Goal: Task Accomplishment & Management: Complete application form

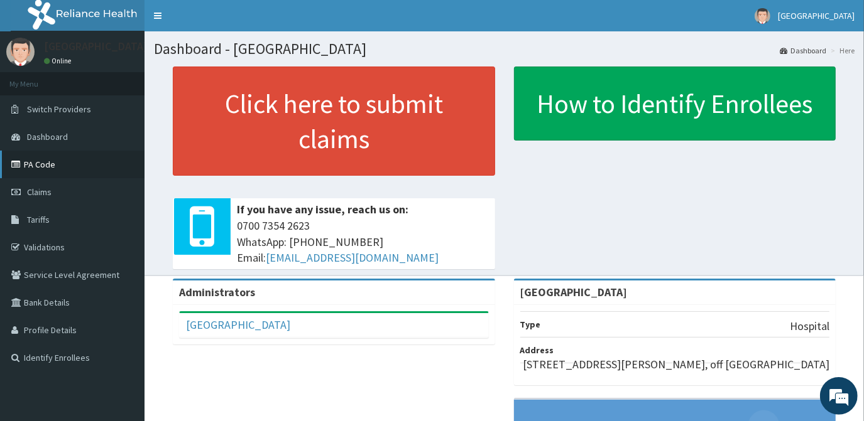
click at [55, 164] on link "PA Code" at bounding box center [72, 165] width 144 height 28
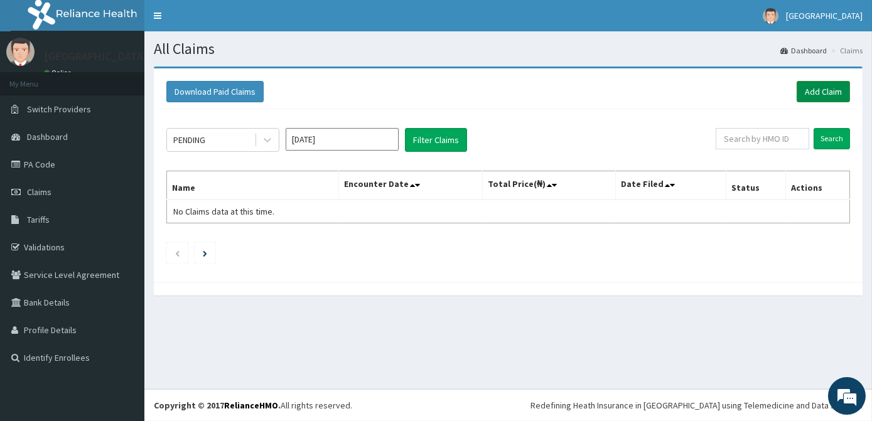
click at [813, 94] on link "Add Claim" at bounding box center [823, 91] width 53 height 21
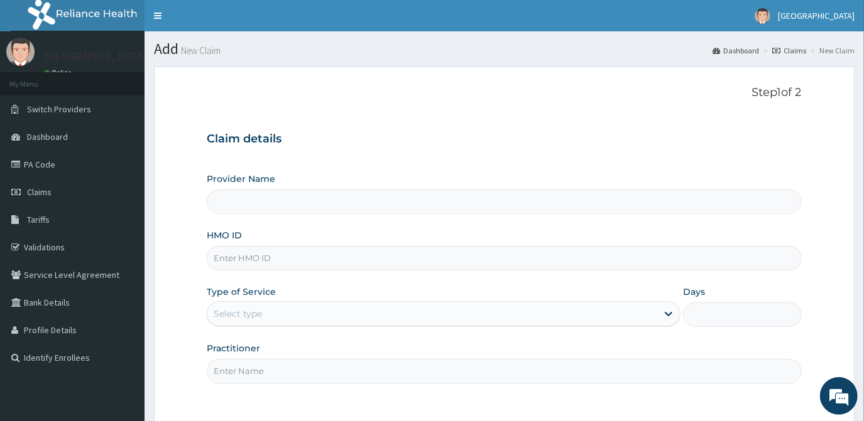
click at [253, 261] on input "HMO ID" at bounding box center [504, 258] width 594 height 24
type input "[GEOGRAPHIC_DATA]"
type input "PRS/10285/B"
click at [269, 317] on div "Select type" at bounding box center [432, 314] width 450 height 20
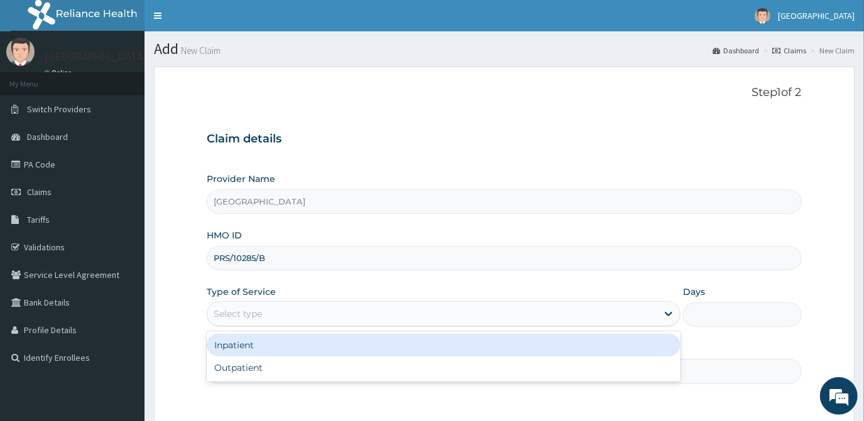
click at [257, 347] on div "Inpatient" at bounding box center [444, 345] width 474 height 23
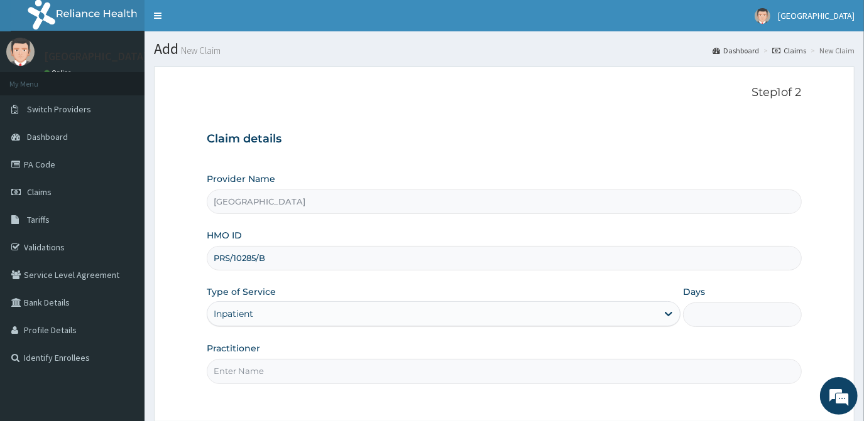
click at [730, 313] on input "Days" at bounding box center [742, 315] width 118 height 24
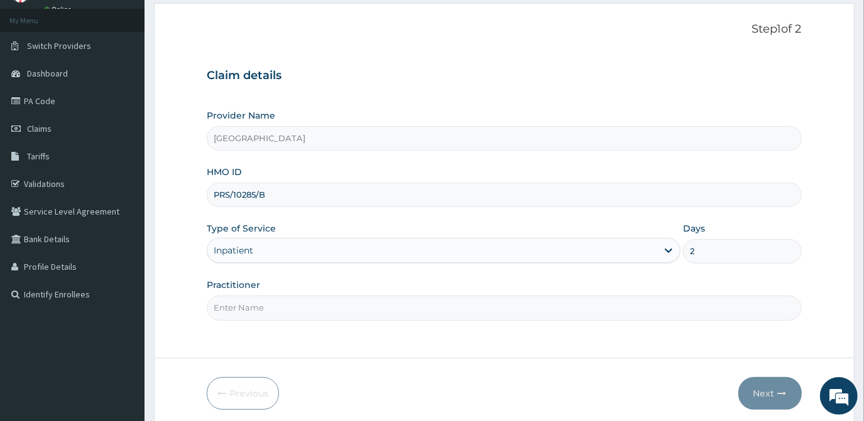
scroll to position [112, 0]
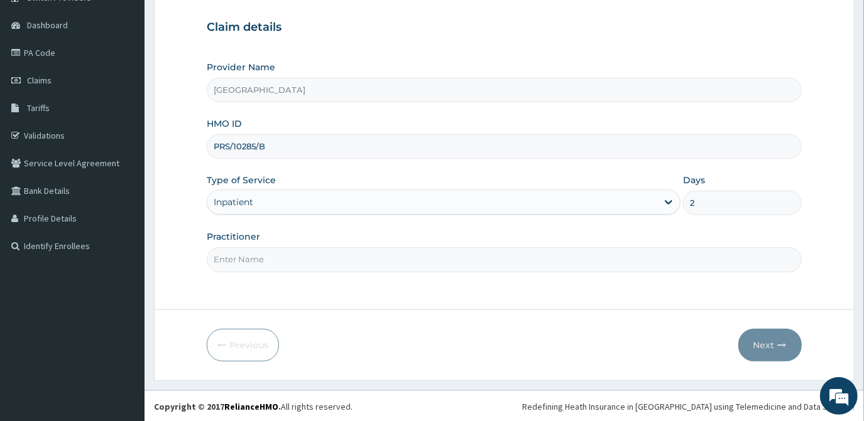
type input "2"
click at [297, 253] on input "Practitioner" at bounding box center [504, 259] width 594 height 24
type input "DR ELIZABETH"
click at [768, 342] on button "Next" at bounding box center [769, 345] width 63 height 33
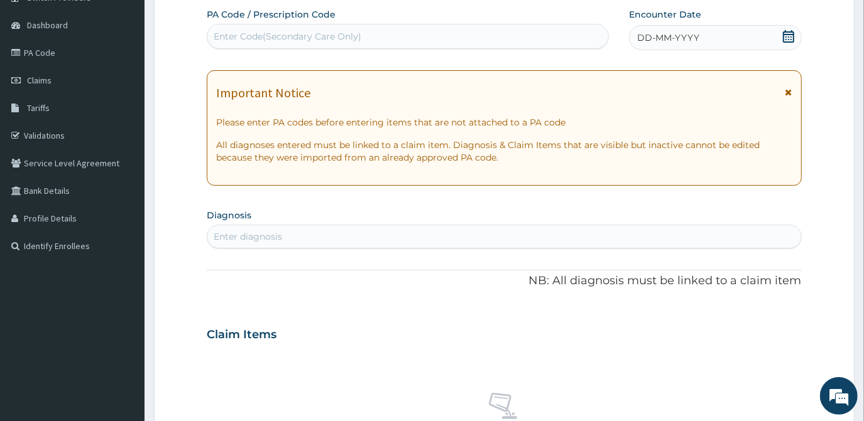
click at [266, 36] on div "Enter Code(Secondary Care Only)" at bounding box center [288, 36] width 148 height 13
paste input "PA/880802"
type input "PA/880802"
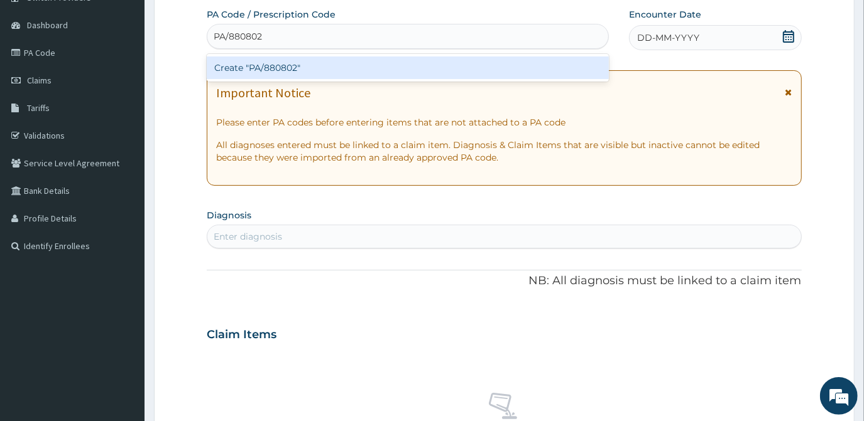
click at [269, 68] on div "Create "PA/880802"" at bounding box center [408, 68] width 402 height 23
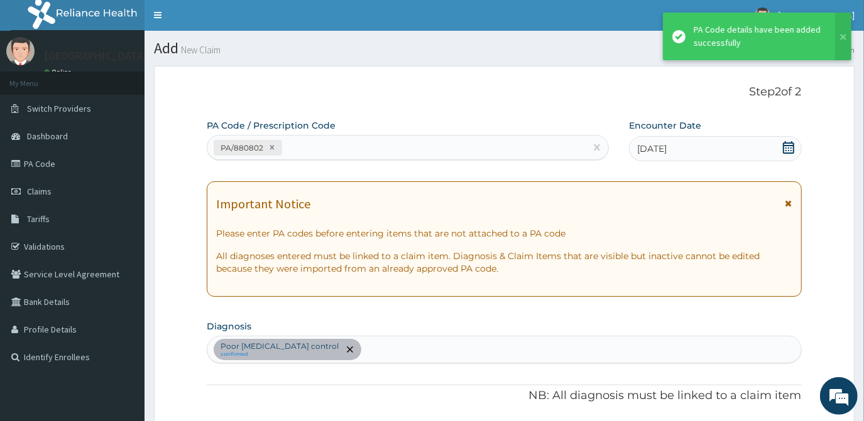
scroll to position [0, 0]
click at [327, 145] on div "PA/880802" at bounding box center [396, 148] width 378 height 21
paste input "PA/1C3AF7"
type input "PA/1C3AF7"
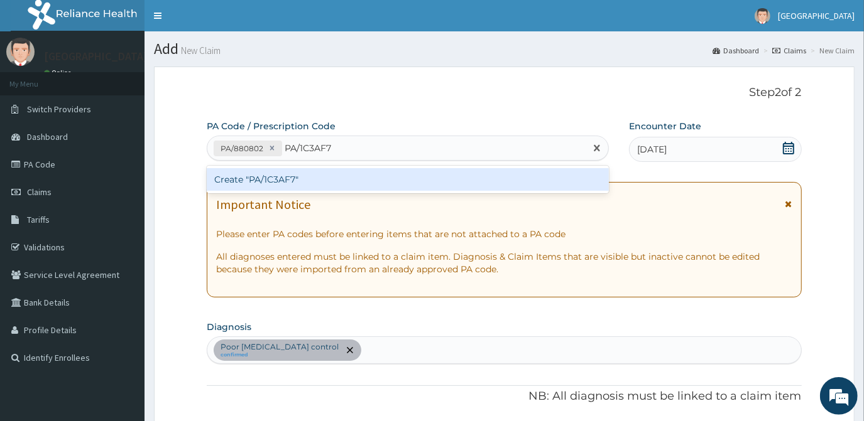
click at [308, 181] on div "Create "PA/1C3AF7"" at bounding box center [408, 179] width 402 height 23
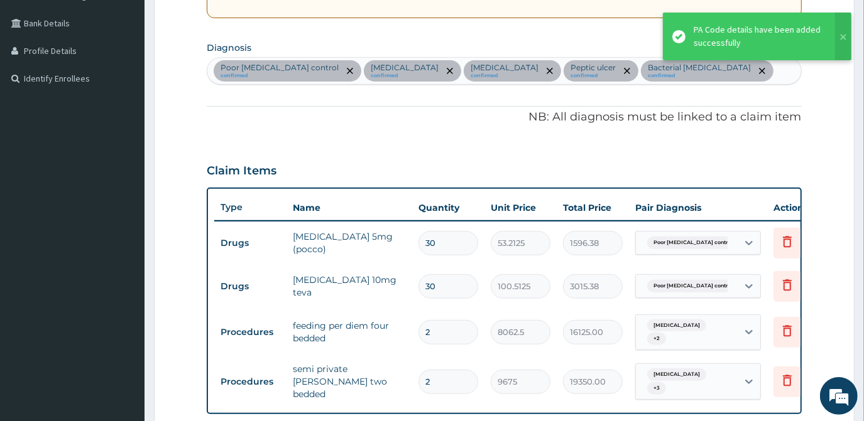
scroll to position [269, 0]
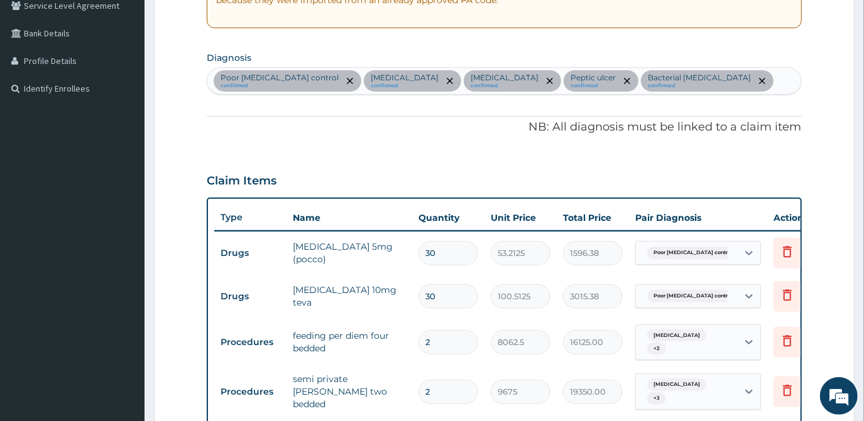
click at [667, 82] on div "Poor hypertension control confirmed Malaria confirmed Sepsis confirmed Peptic u…" at bounding box center [503, 81] width 593 height 26
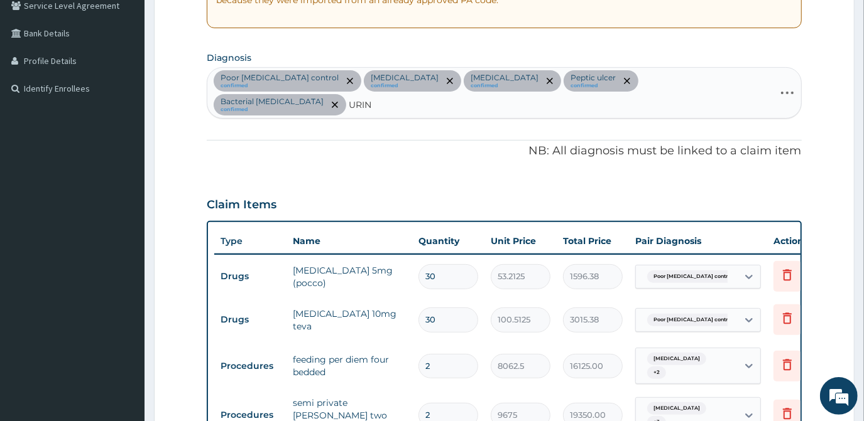
type input "URINA"
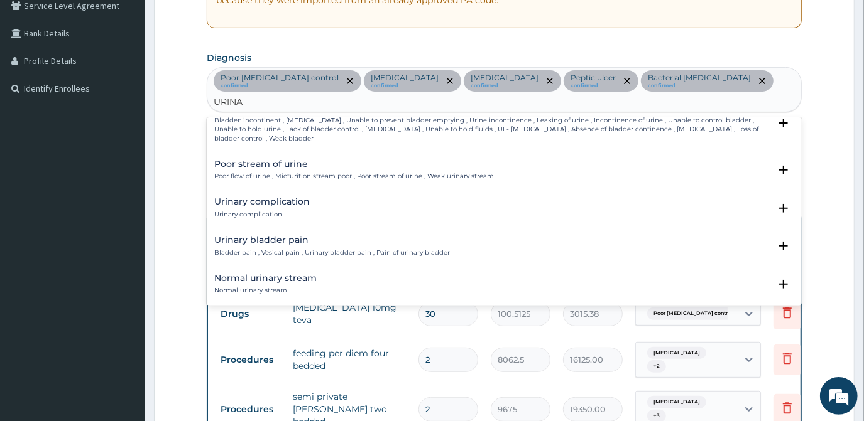
scroll to position [1027, 0]
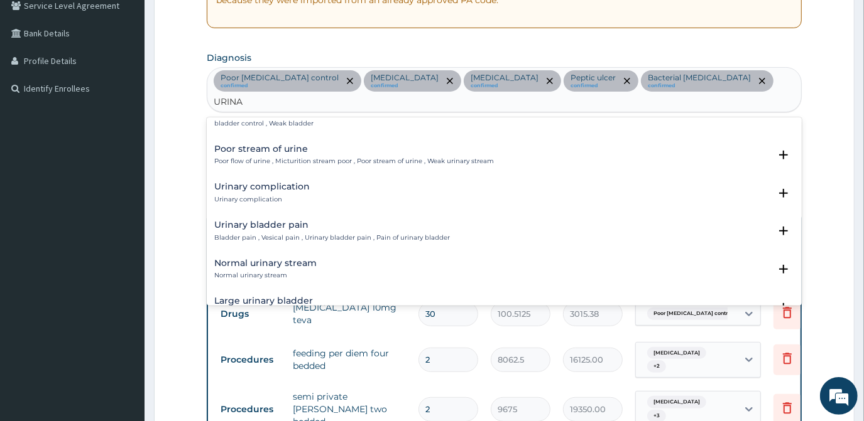
click at [279, 188] on div "Urinary complication Urinary complication Select Status Query Query covers susp…" at bounding box center [503, 196] width 579 height 28
click at [256, 195] on p "Urinary complication" at bounding box center [261, 199] width 95 height 9
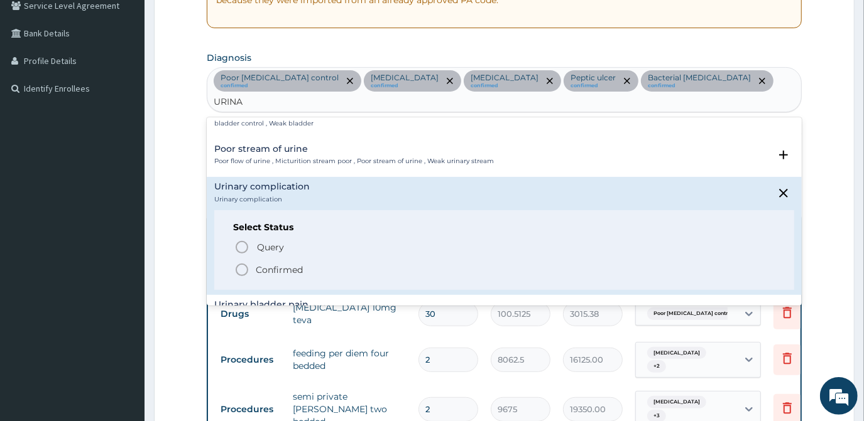
click at [239, 263] on icon "status option filled" at bounding box center [241, 270] width 15 height 15
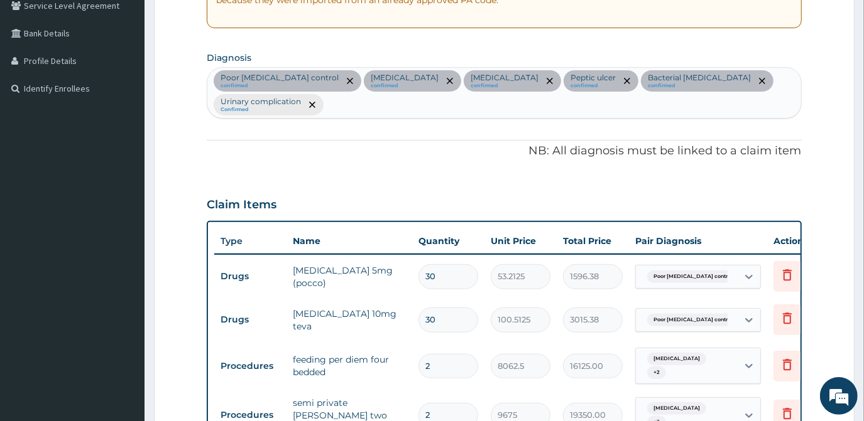
click at [767, 78] on div "Poor hypertension control confirmed Malaria confirmed Sepsis confirmed Peptic u…" at bounding box center [503, 93] width 593 height 50
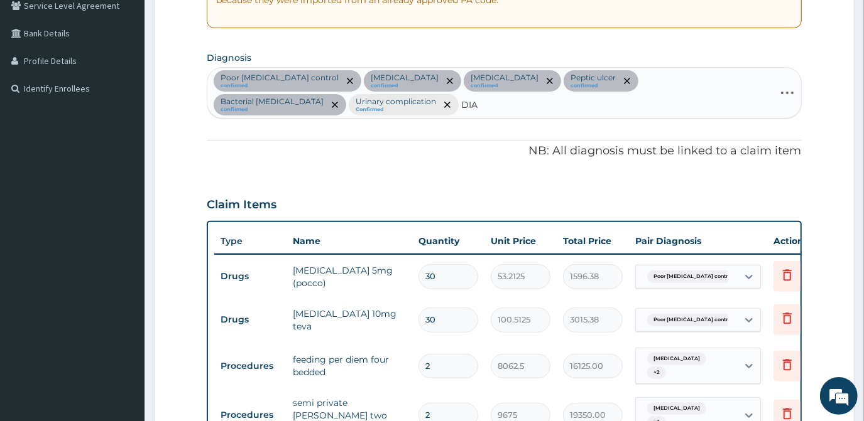
type input "DIAB"
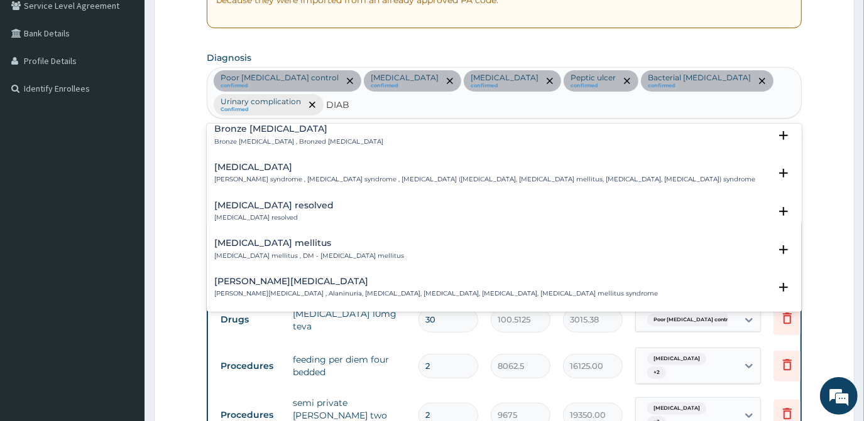
scroll to position [228, 0]
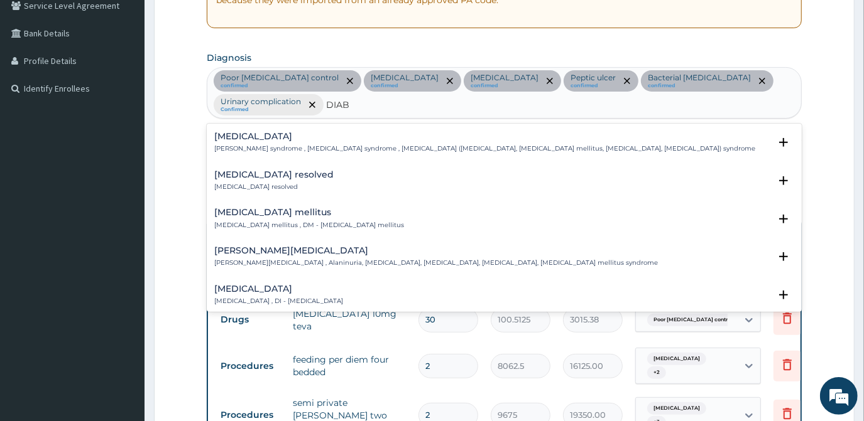
click at [246, 221] on p "Diabetes mellitus , DM - Diabetes mellitus" at bounding box center [309, 225] width 190 height 9
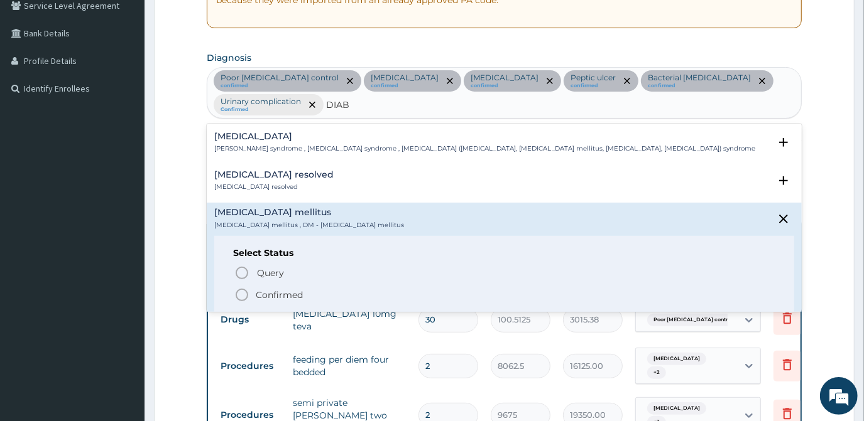
click at [240, 288] on icon "status option filled" at bounding box center [241, 295] width 15 height 15
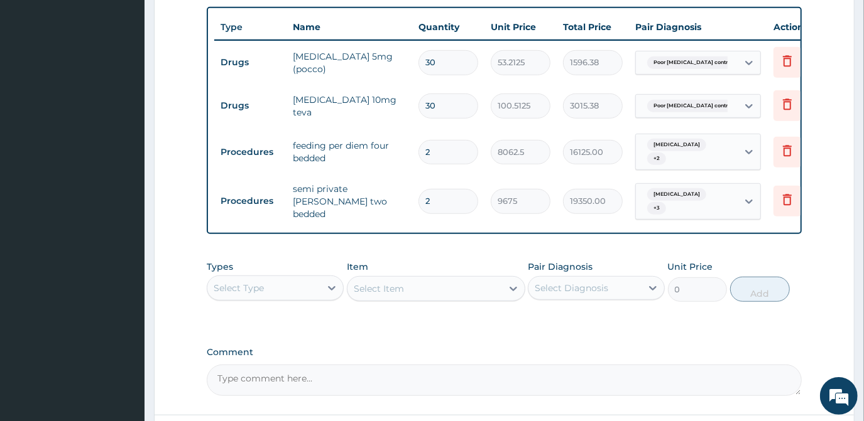
scroll to position [498, 0]
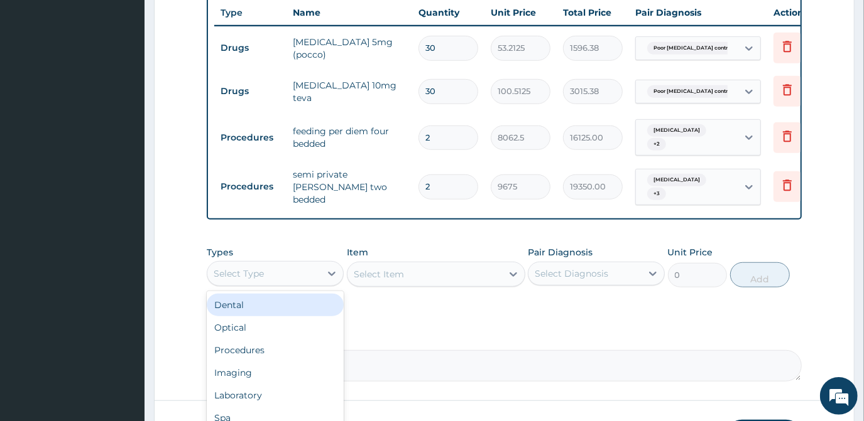
click at [251, 269] on div "Select Type" at bounding box center [239, 274] width 50 height 13
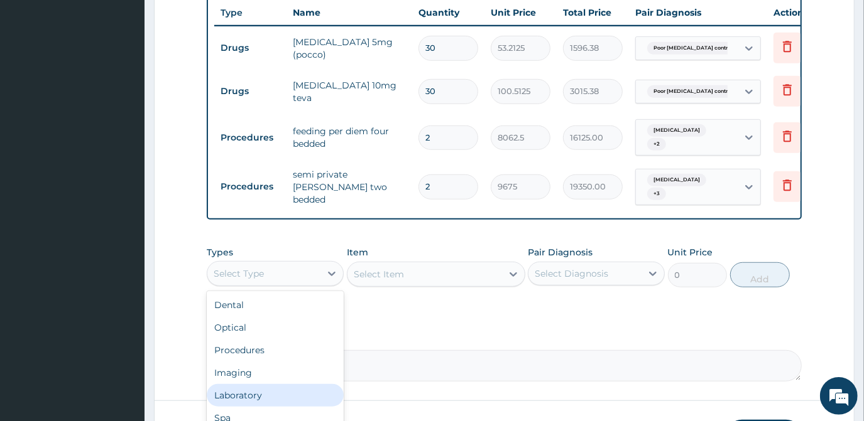
click at [247, 399] on div "Laboratory" at bounding box center [275, 395] width 137 height 23
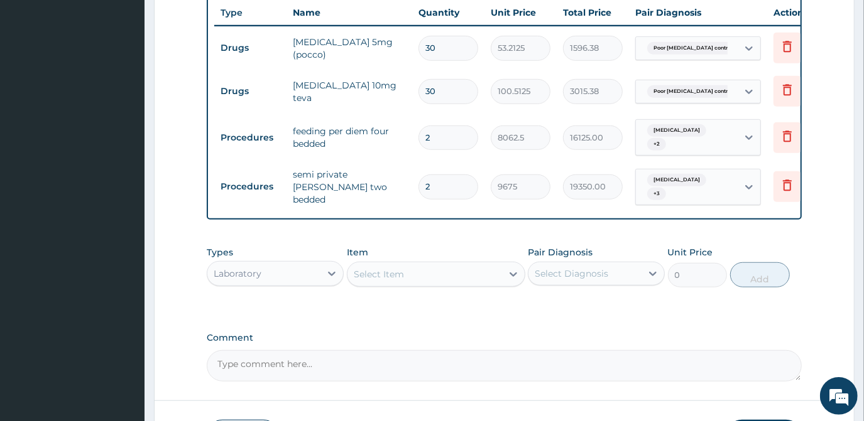
click at [418, 264] on div "Select Item" at bounding box center [424, 274] width 154 height 20
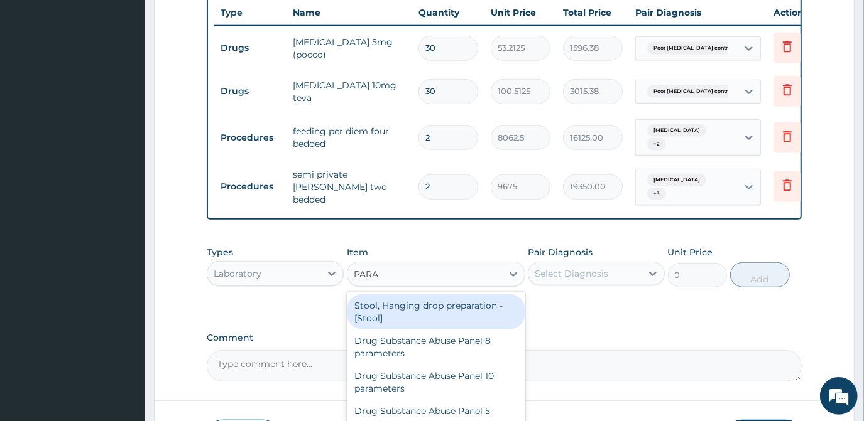
type input "PARAS"
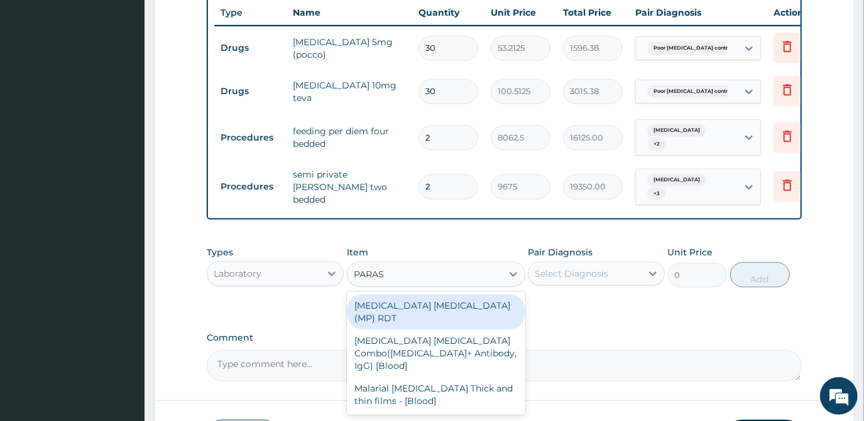
click at [452, 297] on div "MALARIA PARASITE (MP) RDT" at bounding box center [436, 312] width 178 height 35
type input "1612.5"
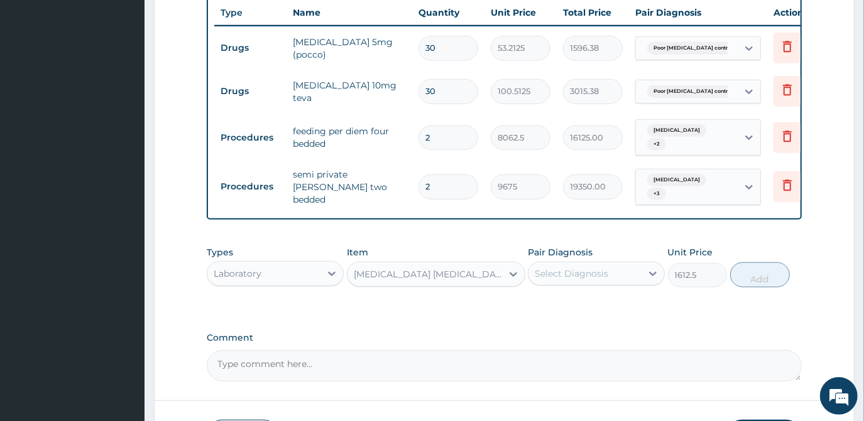
click at [583, 274] on div "Select Diagnosis" at bounding box center [570, 274] width 73 height 13
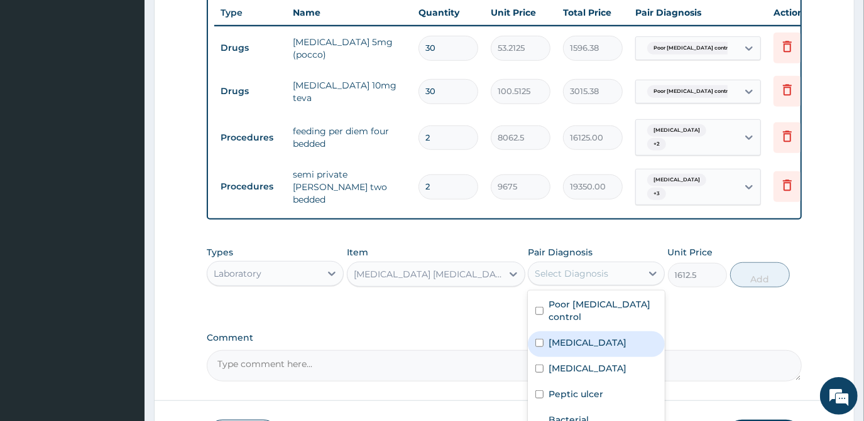
click at [558, 337] on label "Malaria" at bounding box center [587, 343] width 78 height 13
checkbox input "true"
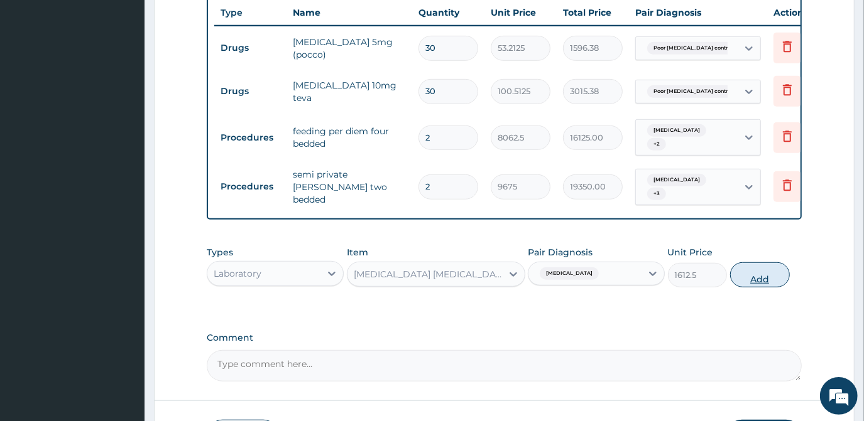
click at [755, 274] on button "Add" at bounding box center [760, 275] width 60 height 25
type input "0"
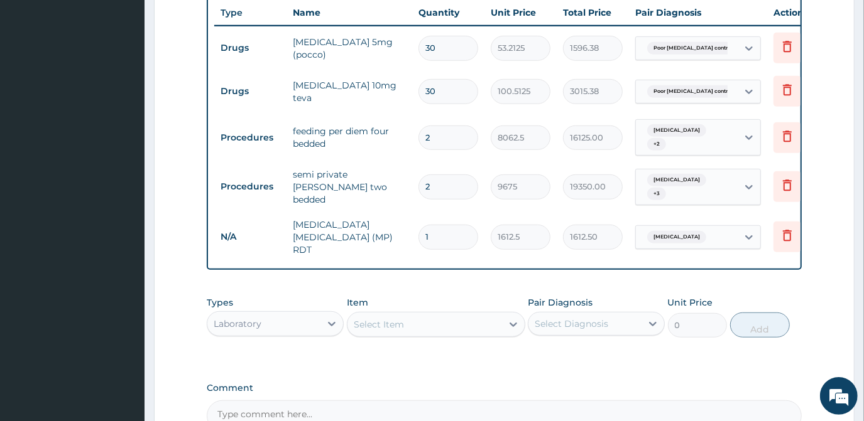
click at [434, 315] on div "Select Item" at bounding box center [424, 325] width 154 height 20
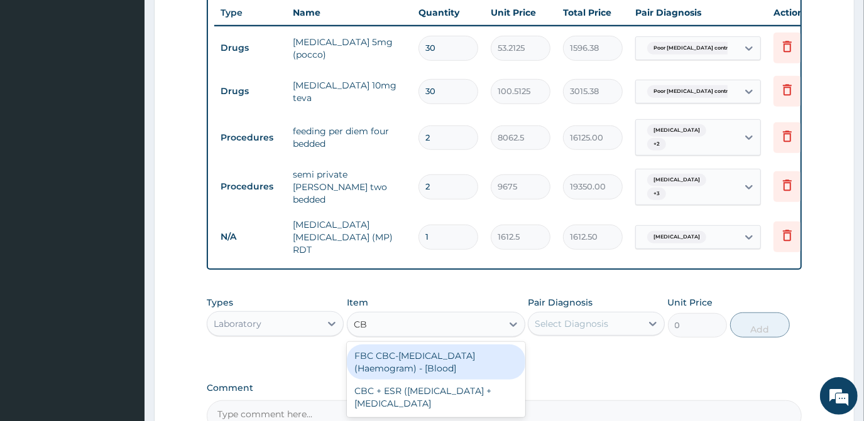
type input "CBC"
click at [439, 350] on div "FBC CBC-Complete Blood Count (Haemogram) - [Blood]" at bounding box center [436, 362] width 178 height 35
type input "4300"
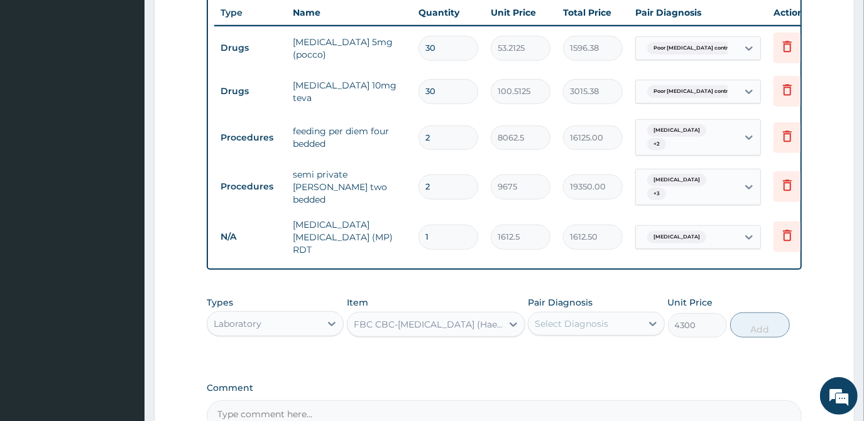
click at [613, 314] on div "Select Diagnosis" at bounding box center [584, 324] width 113 height 20
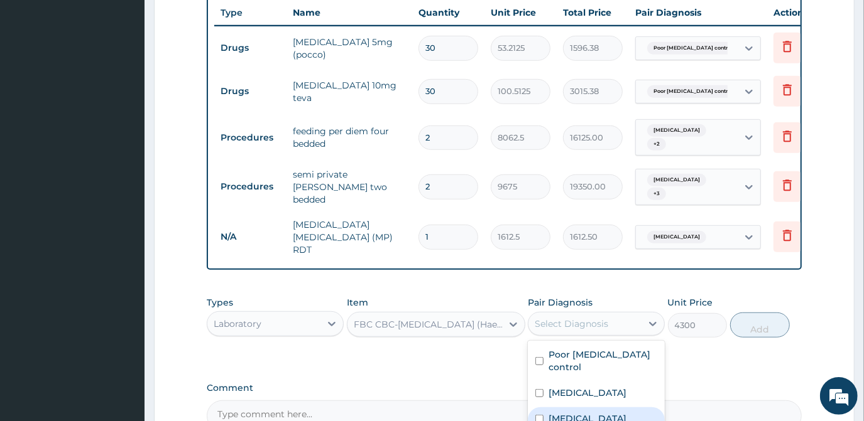
click at [546, 408] on div "Sepsis" at bounding box center [596, 421] width 137 height 26
checkbox input "true"
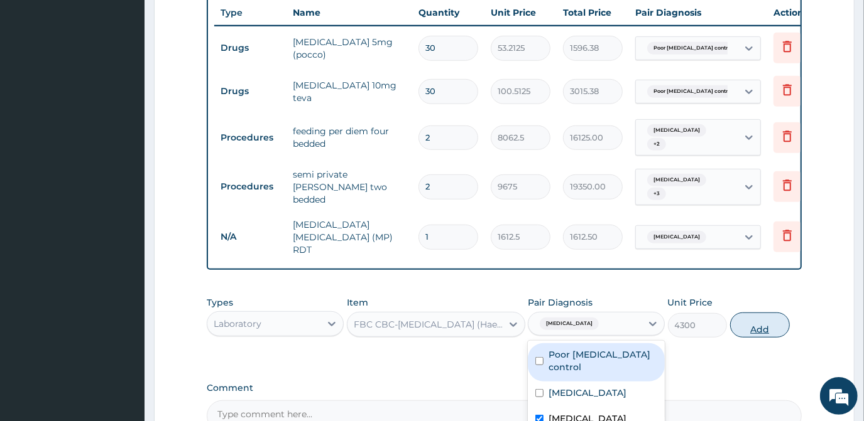
click at [757, 319] on button "Add" at bounding box center [760, 325] width 60 height 25
type input "0"
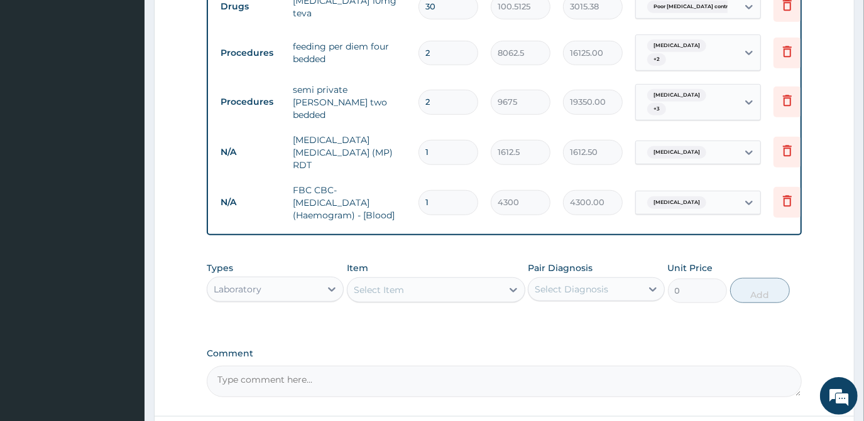
scroll to position [612, 0]
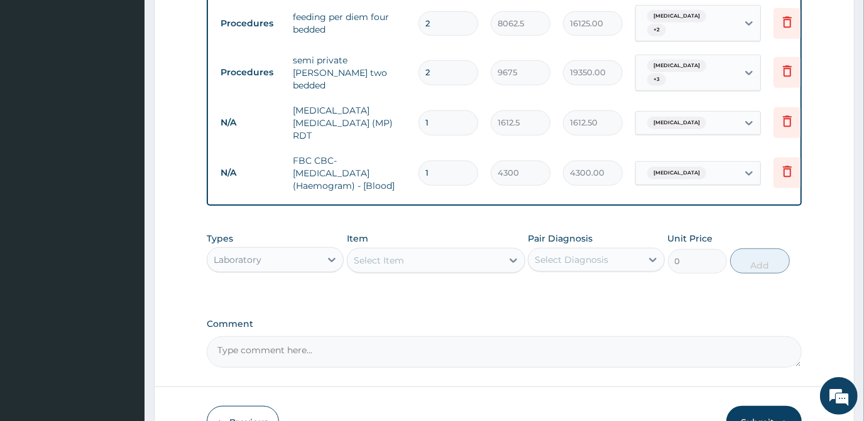
click at [428, 255] on div "Select Item" at bounding box center [424, 261] width 154 height 20
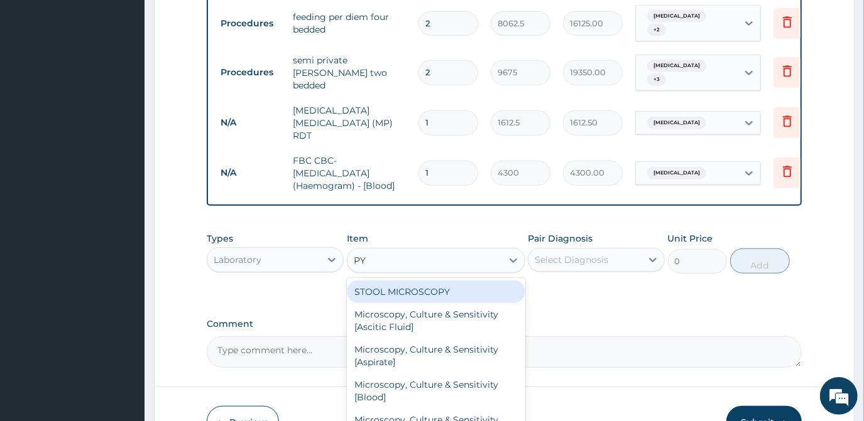
type input "PYL"
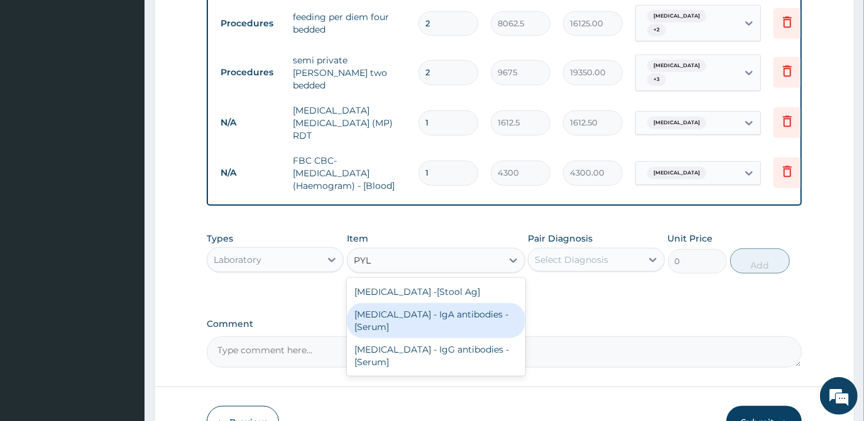
click at [409, 309] on div "Helicobacter Pylori - IgA antibodies - [Serum]" at bounding box center [436, 320] width 178 height 35
type input "5375"
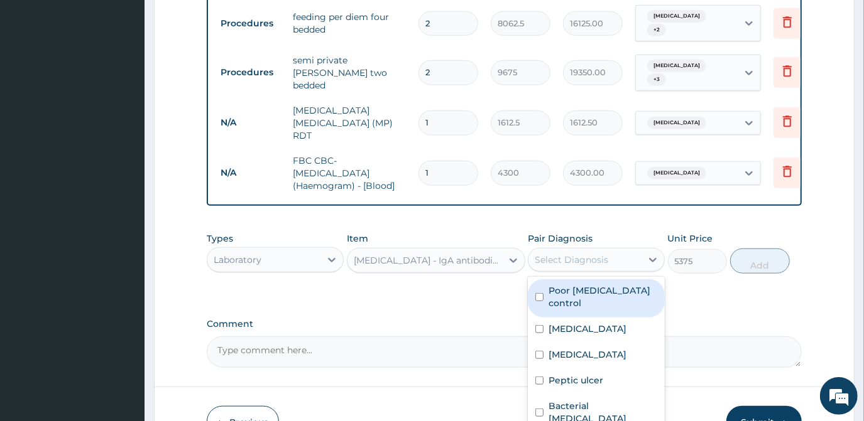
click at [573, 254] on div "Select Diagnosis" at bounding box center [570, 260] width 73 height 13
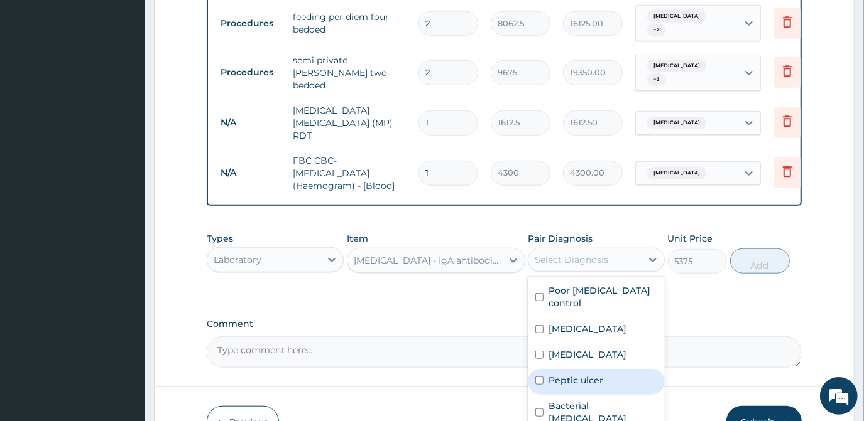
click at [544, 379] on div "Peptic ulcer" at bounding box center [596, 382] width 137 height 26
checkbox input "true"
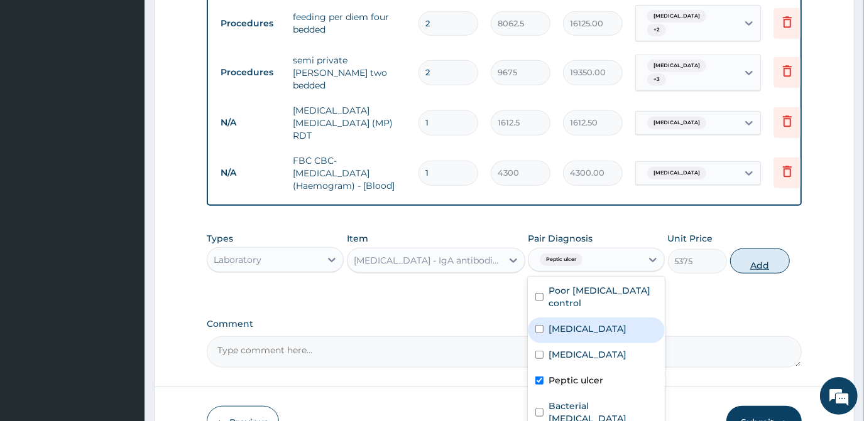
click at [767, 252] on button "Add" at bounding box center [760, 261] width 60 height 25
type input "0"
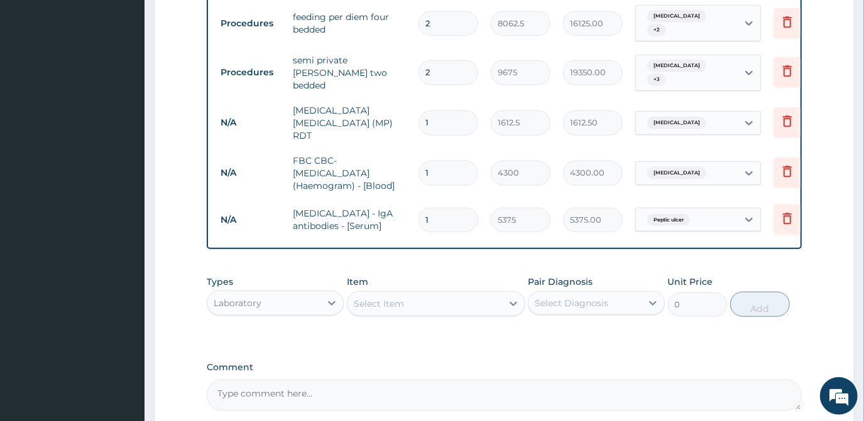
click at [395, 298] on div "Select Item" at bounding box center [379, 304] width 50 height 13
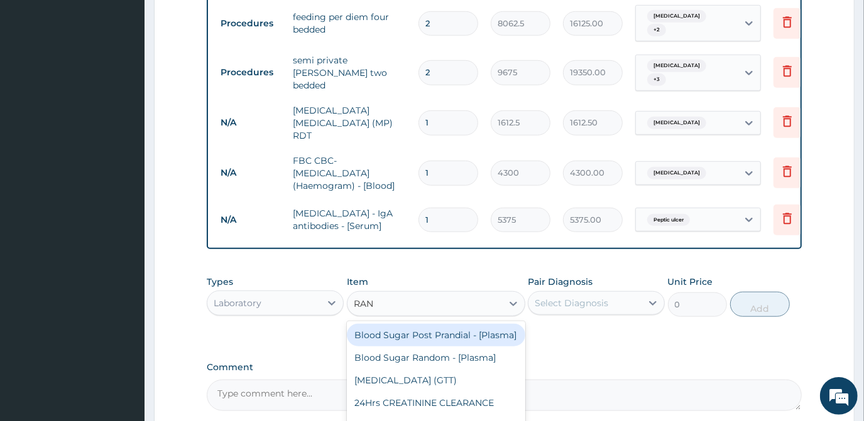
type input "RAND"
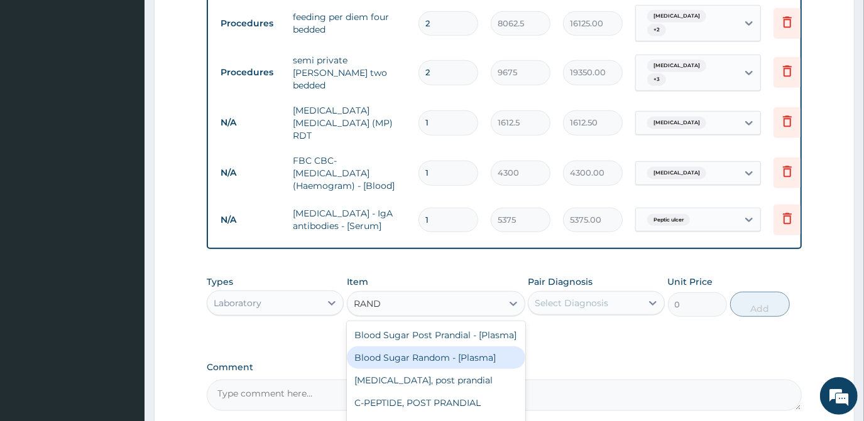
click at [427, 357] on div "Blood Sugar Random - [Plasma]" at bounding box center [436, 358] width 178 height 23
type input "1290"
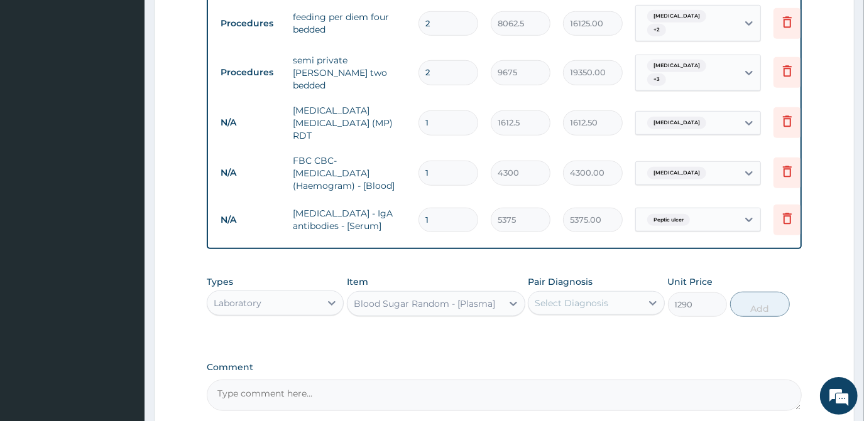
click at [588, 297] on div "Select Diagnosis" at bounding box center [570, 303] width 73 height 13
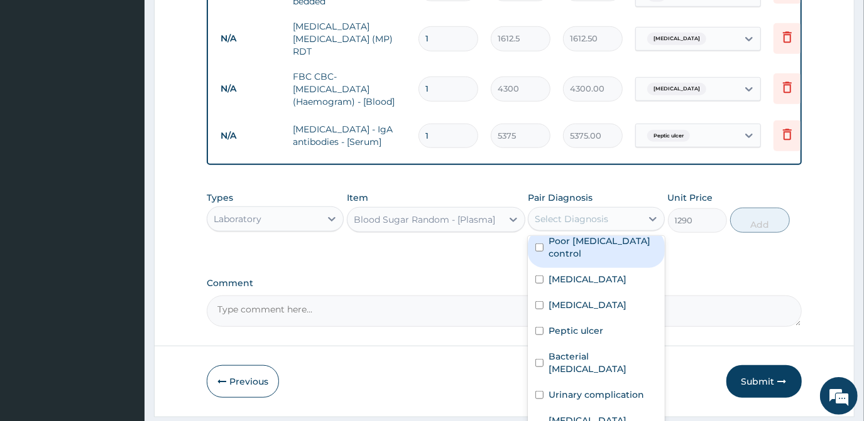
scroll to position [722, 0]
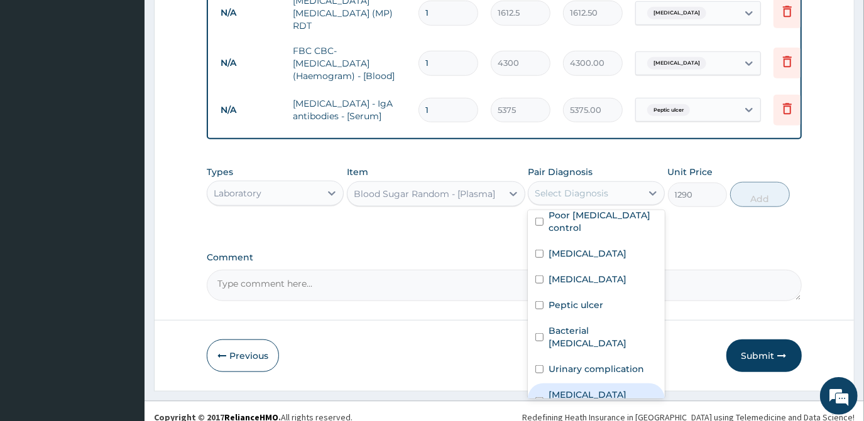
click at [540, 398] on input "checkbox" at bounding box center [539, 402] width 8 height 8
checkbox input "true"
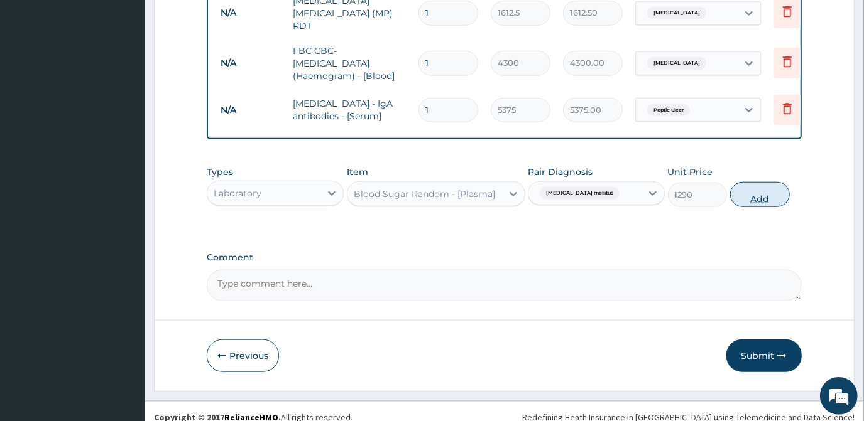
click at [755, 183] on button "Add" at bounding box center [760, 194] width 60 height 25
type input "0"
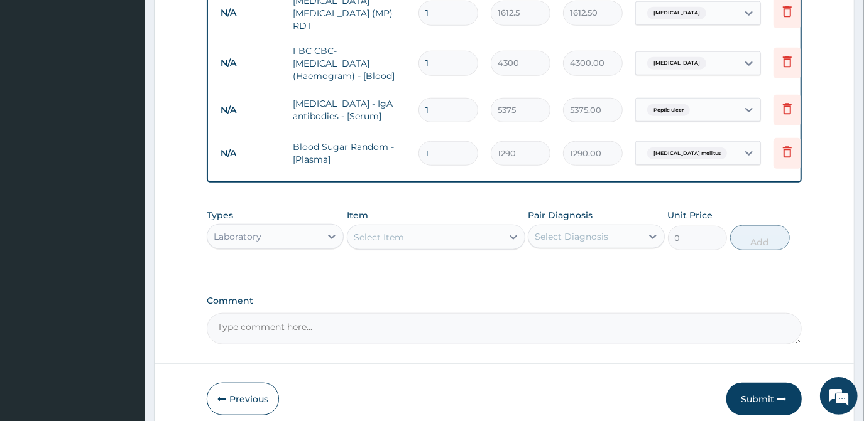
click at [406, 227] on div "Select Item" at bounding box center [424, 237] width 154 height 20
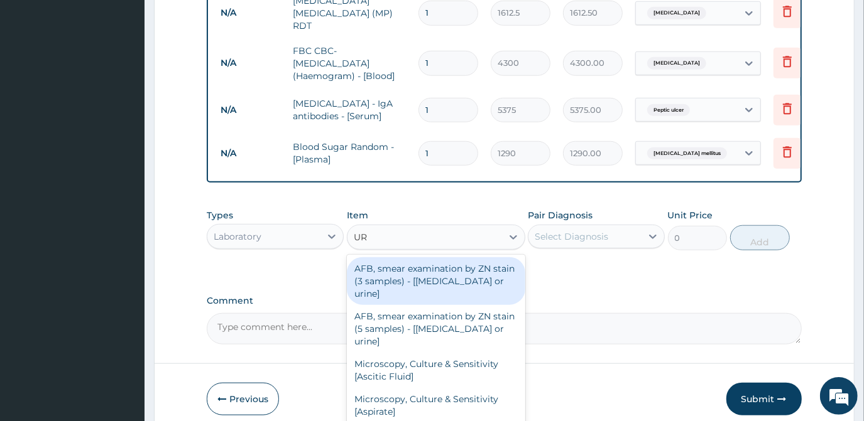
type input "URI"
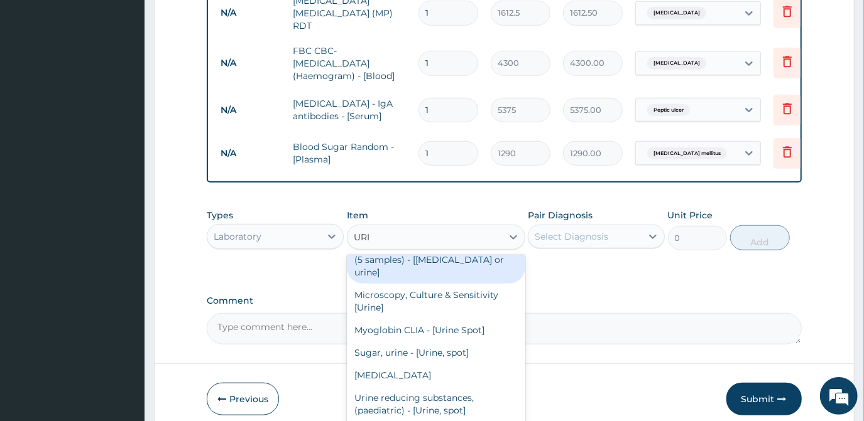
scroll to position [114, 0]
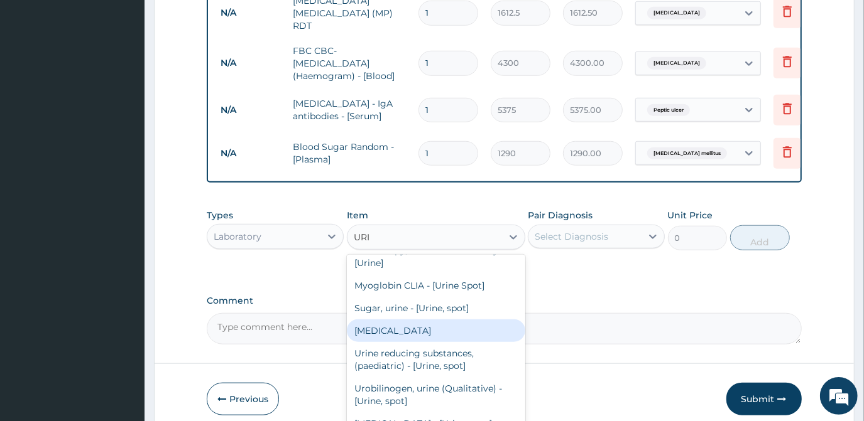
click at [431, 322] on div "URINALYSIS" at bounding box center [436, 331] width 178 height 23
type input "1612.5"
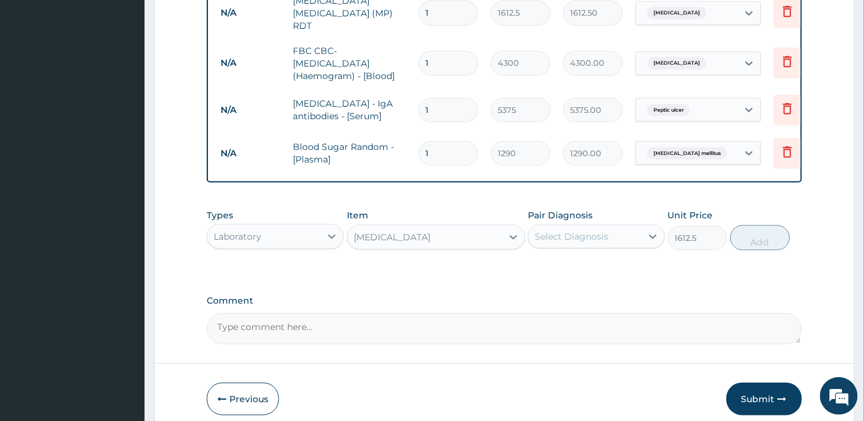
click at [559, 236] on div "Select Diagnosis" at bounding box center [584, 237] width 113 height 20
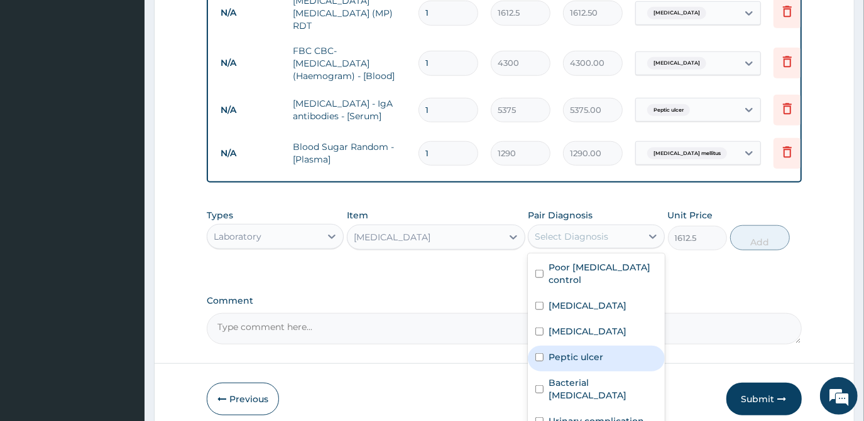
scroll to position [9, 0]
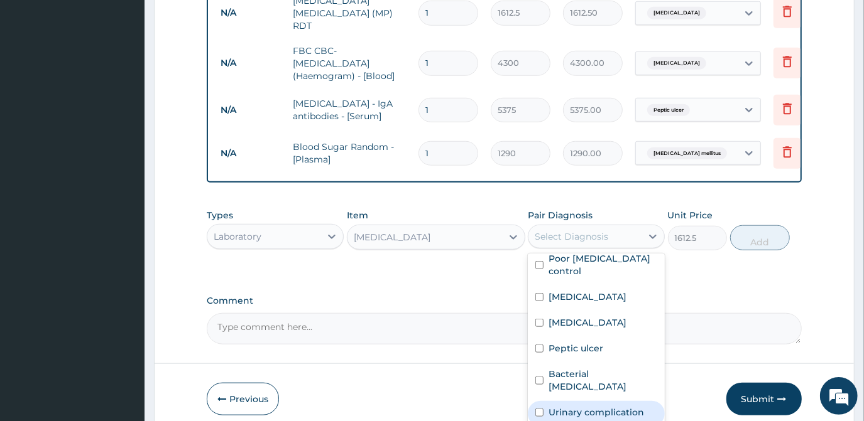
click at [561, 406] on label "Urinary complication" at bounding box center [595, 412] width 95 height 13
checkbox input "true"
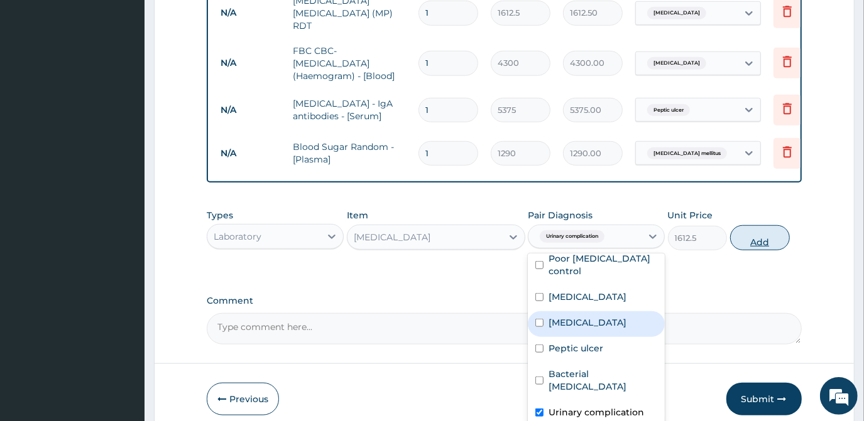
click at [757, 226] on button "Add" at bounding box center [760, 237] width 60 height 25
type input "0"
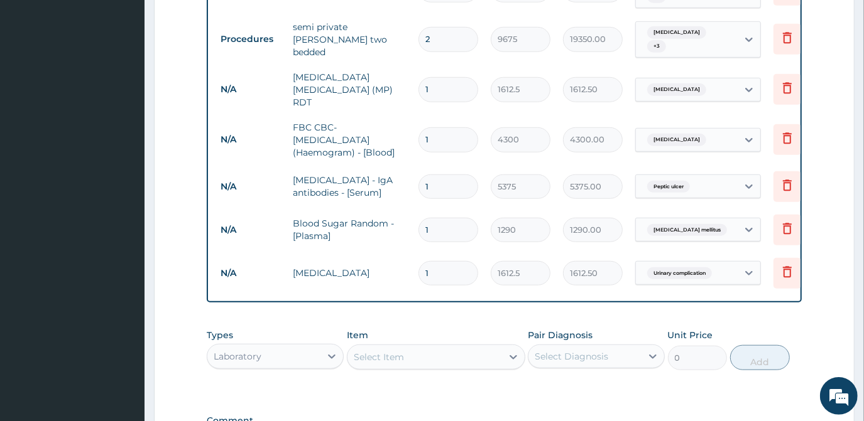
scroll to position [779, 0]
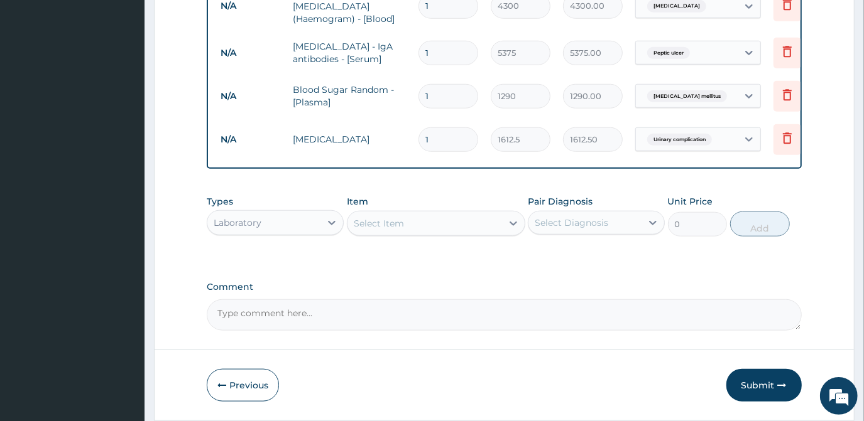
click at [296, 224] on div "Laboratory" at bounding box center [275, 222] width 137 height 25
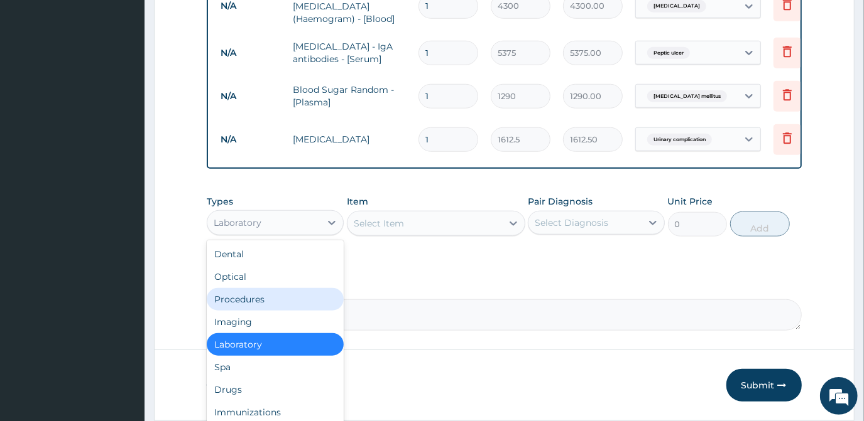
click at [269, 289] on div "Procedures" at bounding box center [275, 299] width 137 height 23
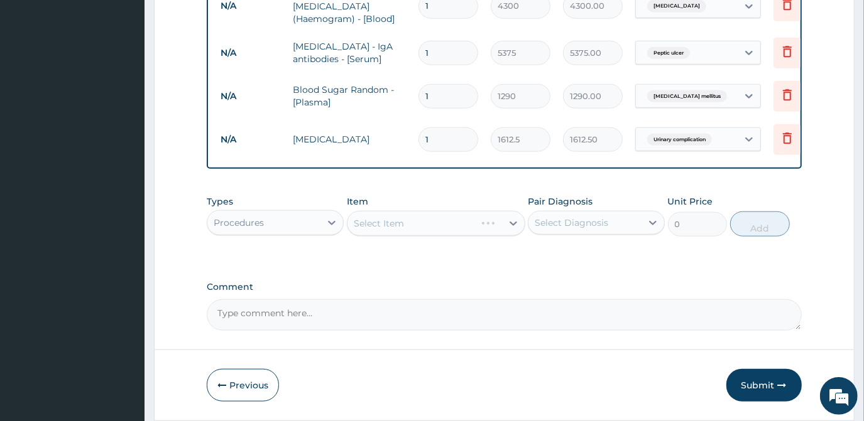
click at [395, 215] on div "Select Item" at bounding box center [436, 223] width 178 height 25
click at [393, 212] on div "Select Item" at bounding box center [436, 223] width 178 height 25
click at [407, 216] on div "Select Item" at bounding box center [436, 223] width 178 height 25
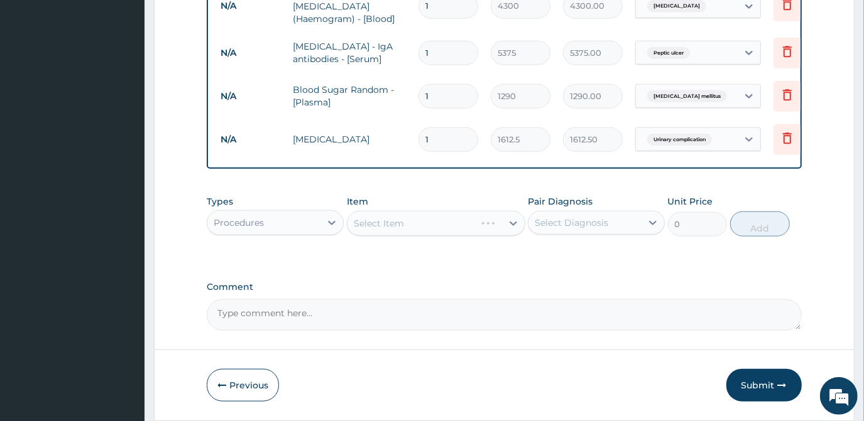
click at [407, 216] on div "Select Item" at bounding box center [436, 223] width 178 height 25
click at [400, 214] on div "Select Item" at bounding box center [436, 223] width 178 height 25
click at [454, 211] on div "Select Item" at bounding box center [436, 223] width 178 height 25
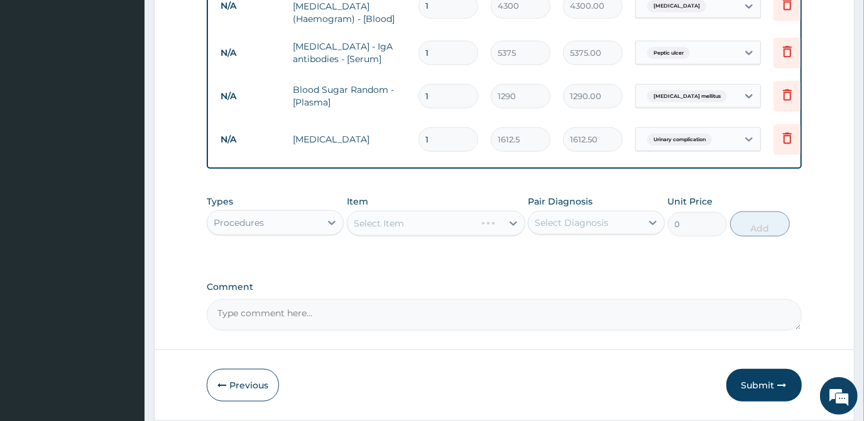
click at [420, 219] on div "Select Item" at bounding box center [436, 223] width 178 height 25
click at [372, 217] on div "Select Item" at bounding box center [379, 223] width 50 height 13
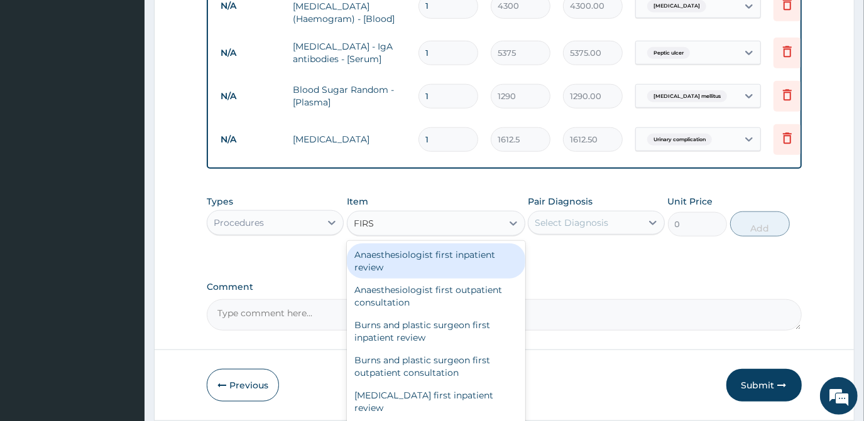
type input "FIRST"
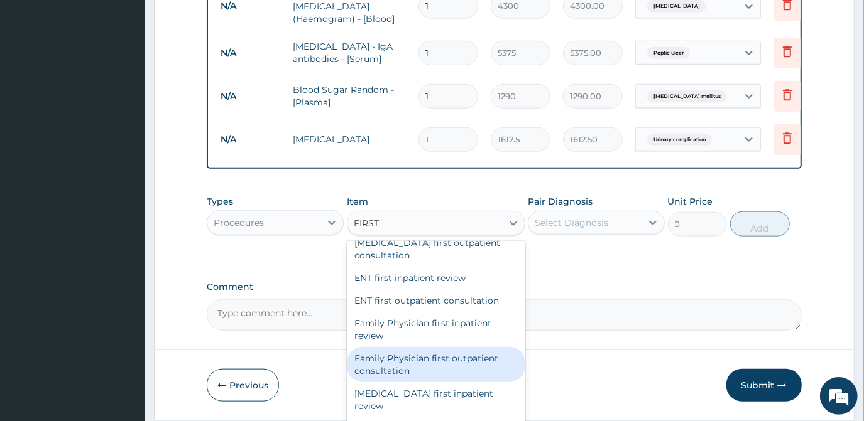
scroll to position [514, 0]
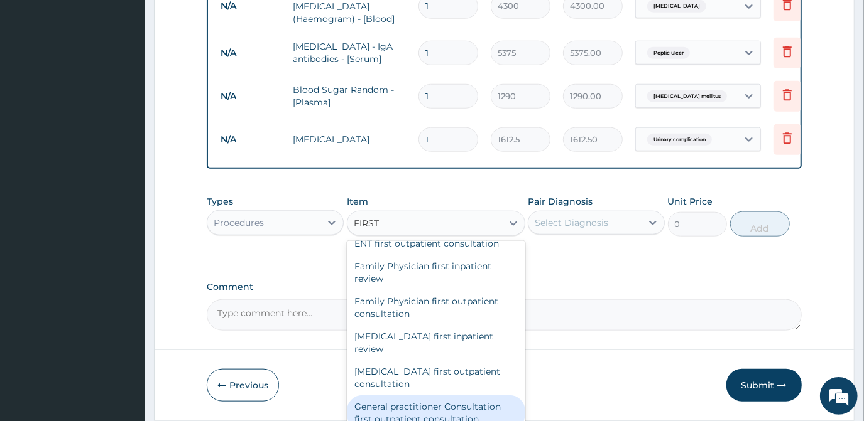
click at [403, 396] on div "General practitioner Consultation first outpatient consultation" at bounding box center [436, 413] width 178 height 35
type input "3547.5"
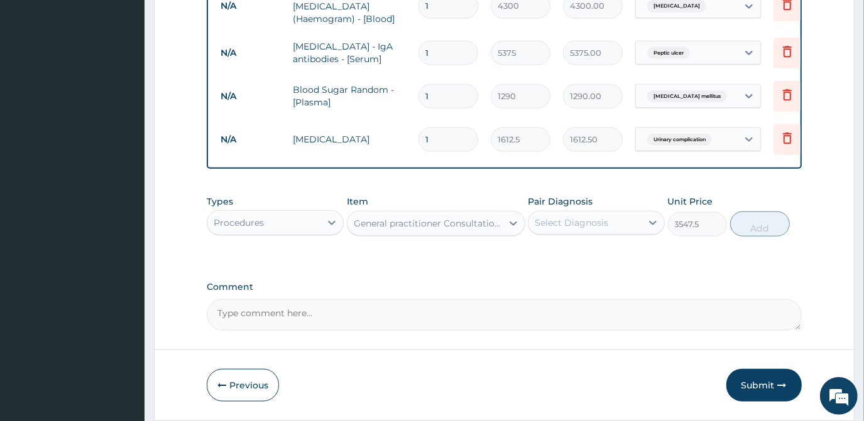
click at [573, 217] on div "Select Diagnosis" at bounding box center [570, 223] width 73 height 13
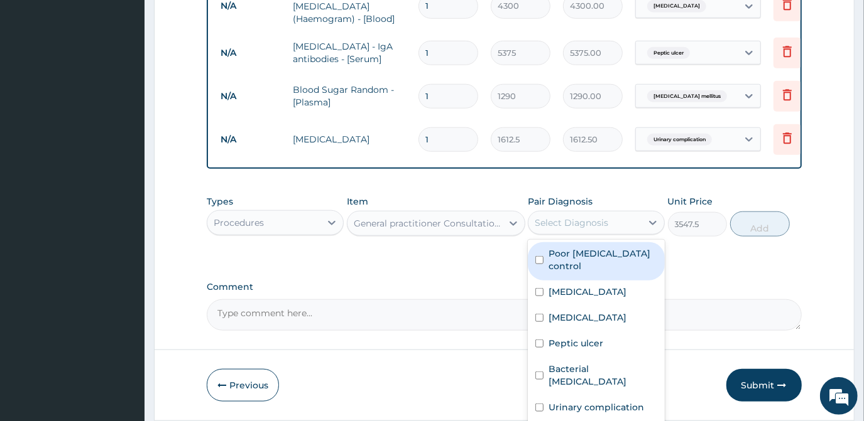
click at [553, 257] on label "Poor hypertension control" at bounding box center [602, 259] width 109 height 25
checkbox input "true"
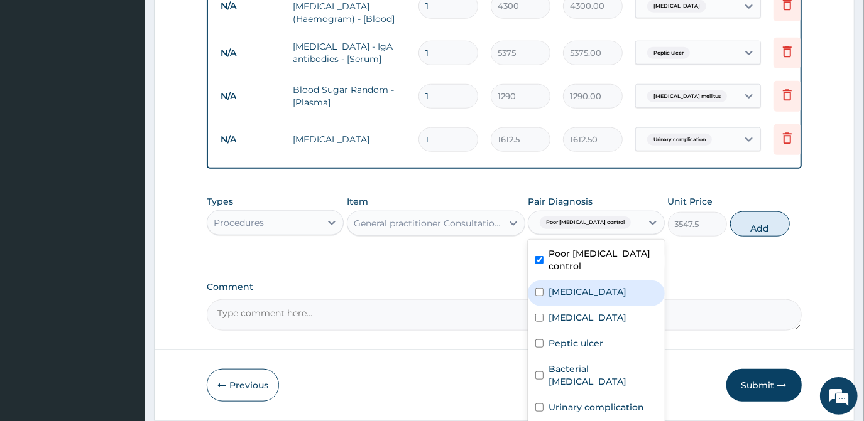
click at [555, 286] on label "Malaria" at bounding box center [587, 292] width 78 height 13
checkbox input "true"
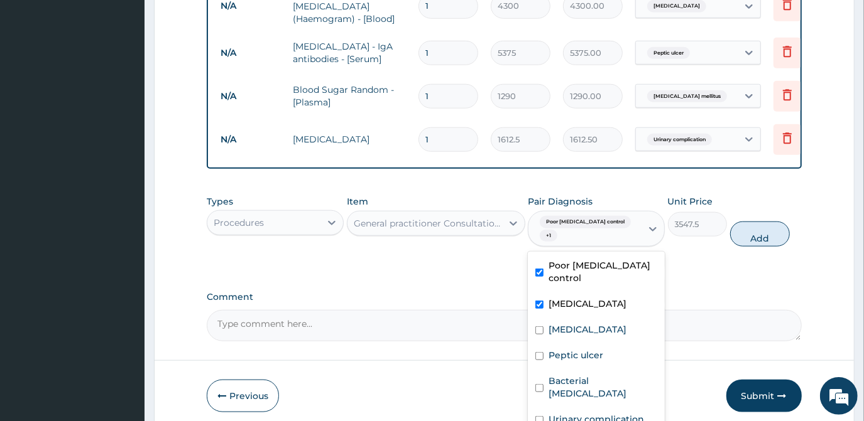
click at [560, 318] on div "Sepsis" at bounding box center [596, 331] width 137 height 26
checkbox input "true"
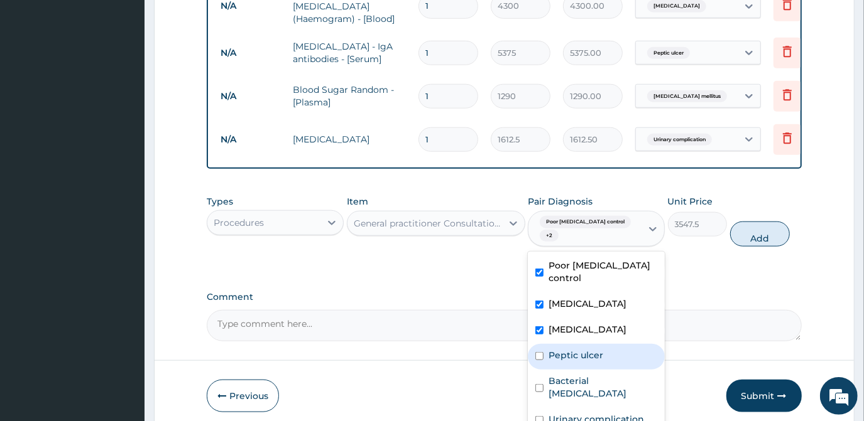
drag, startPoint x: 563, startPoint y: 354, endPoint x: 569, endPoint y: 382, distance: 29.6
click at [563, 358] on div "Peptic ulcer" at bounding box center [596, 357] width 137 height 26
checkbox input "true"
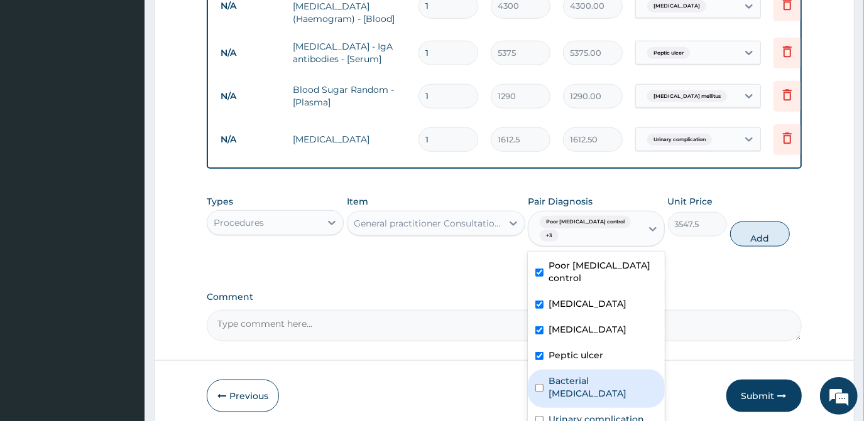
click at [570, 382] on div "Bacterial pyuria" at bounding box center [596, 389] width 137 height 38
checkbox input "true"
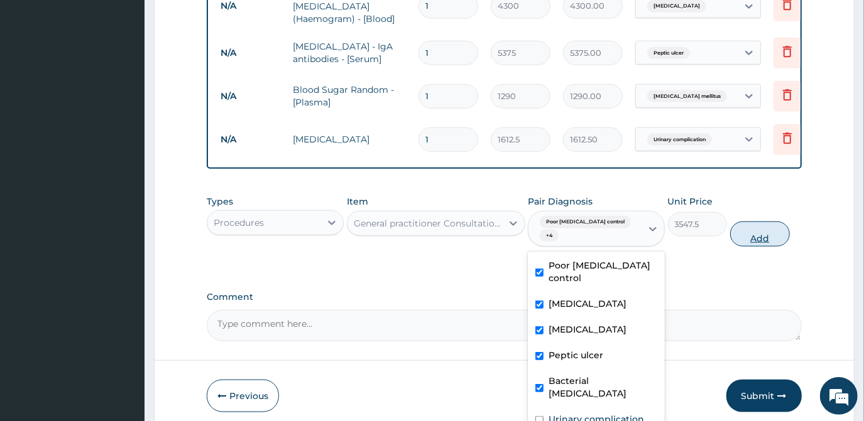
click at [744, 233] on button "Add" at bounding box center [760, 234] width 60 height 25
type input "0"
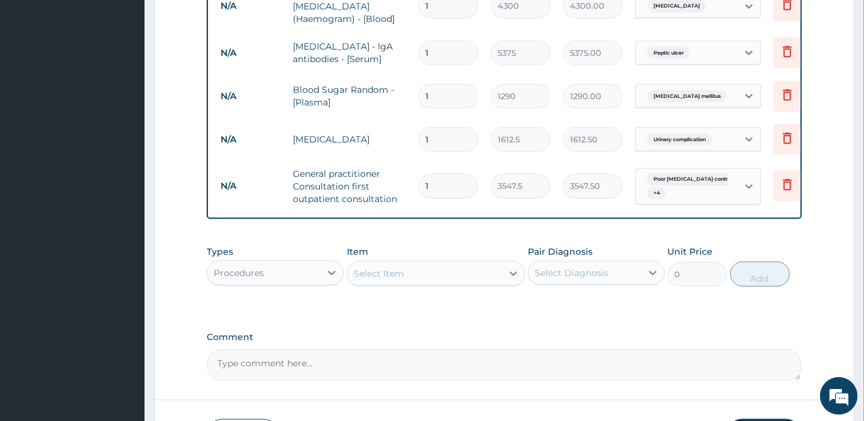
click at [239, 267] on div "Procedures" at bounding box center [239, 273] width 50 height 13
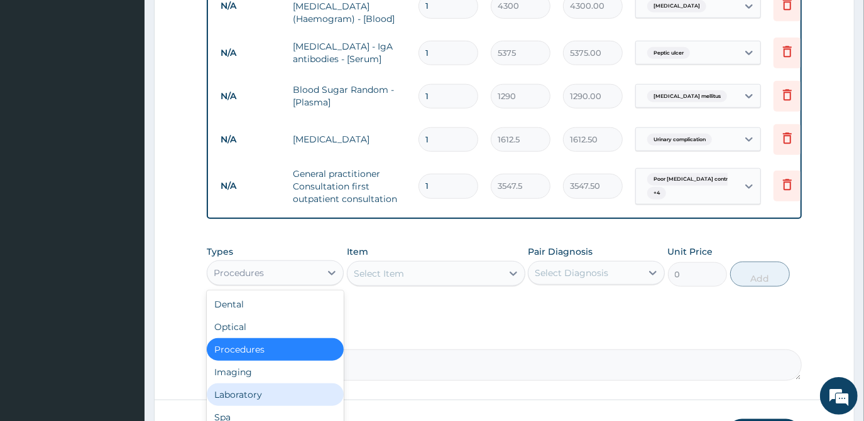
scroll to position [42, 0]
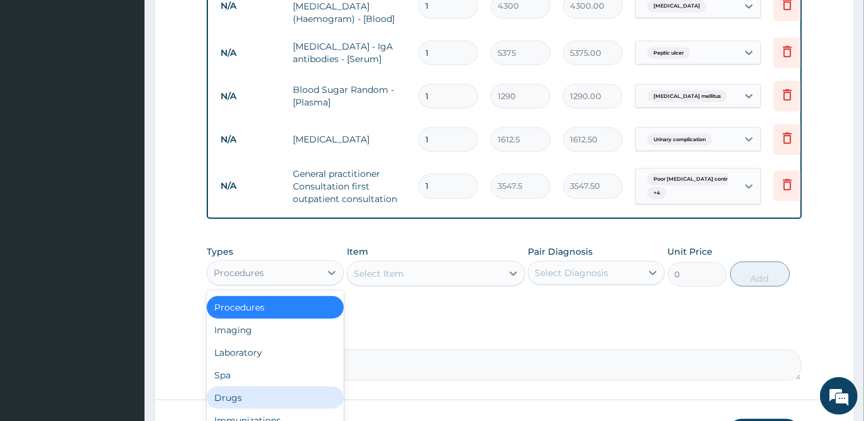
click at [245, 387] on div "Drugs" at bounding box center [275, 398] width 137 height 23
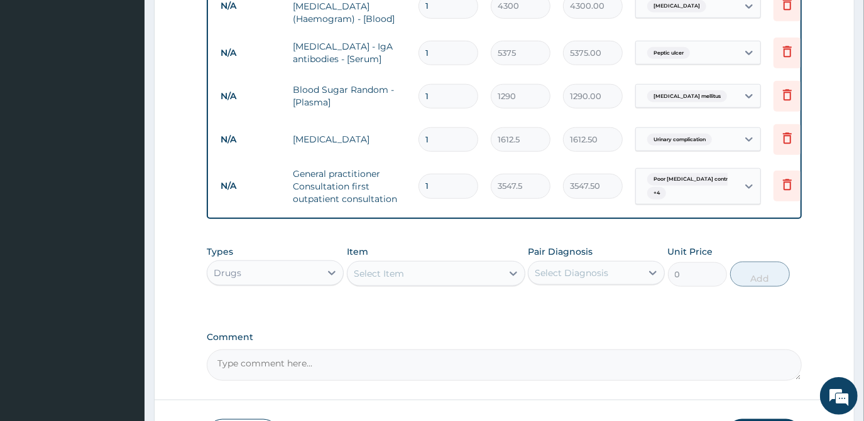
click at [408, 268] on div "Select Item" at bounding box center [424, 274] width 154 height 20
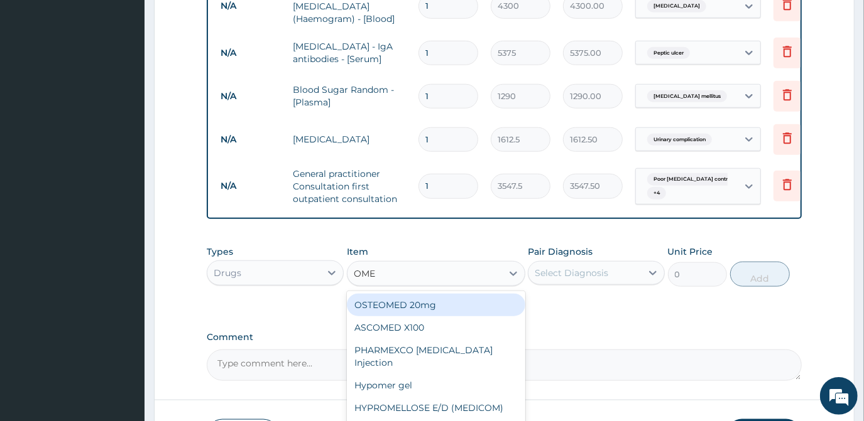
type input "OMEP"
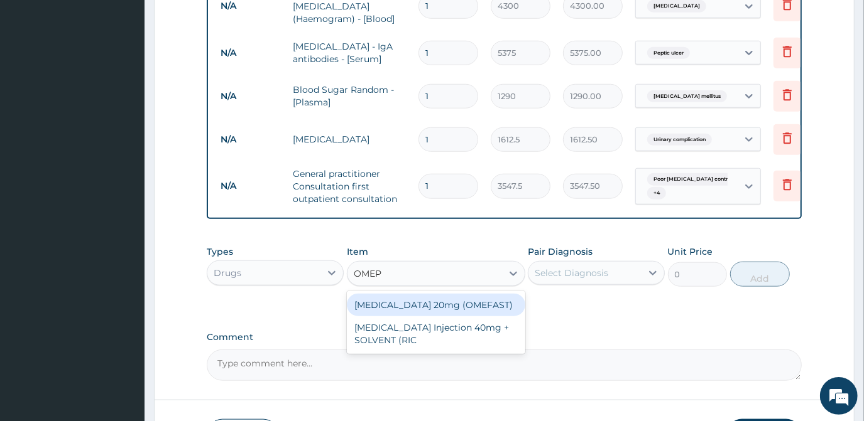
click at [441, 297] on div "OMEPRAZOLE 20mg (OMEFAST)" at bounding box center [436, 305] width 178 height 23
type input "82.775"
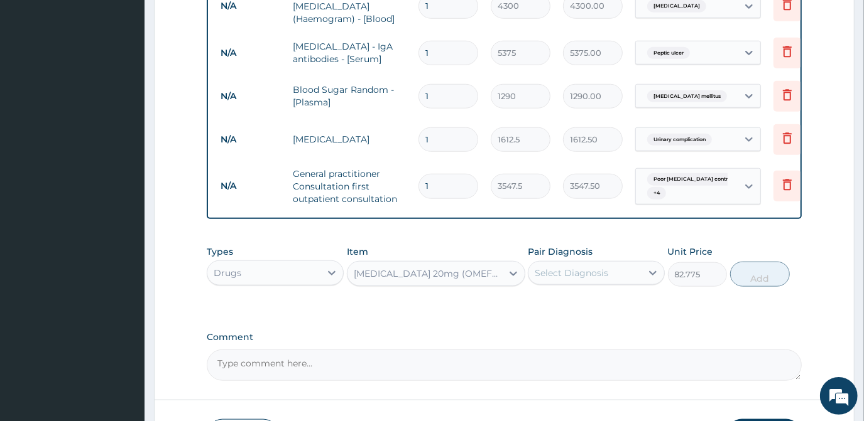
click at [598, 267] on div "Select Diagnosis" at bounding box center [570, 273] width 73 height 13
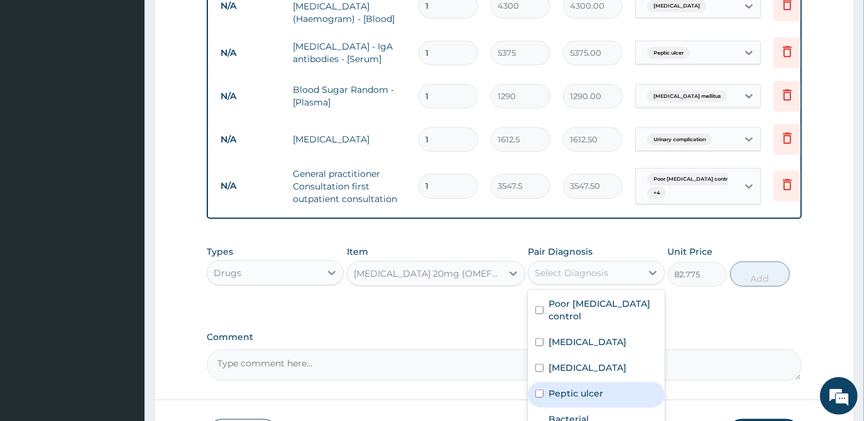
click at [562, 387] on label "Peptic ulcer" at bounding box center [575, 393] width 55 height 13
checkbox input "true"
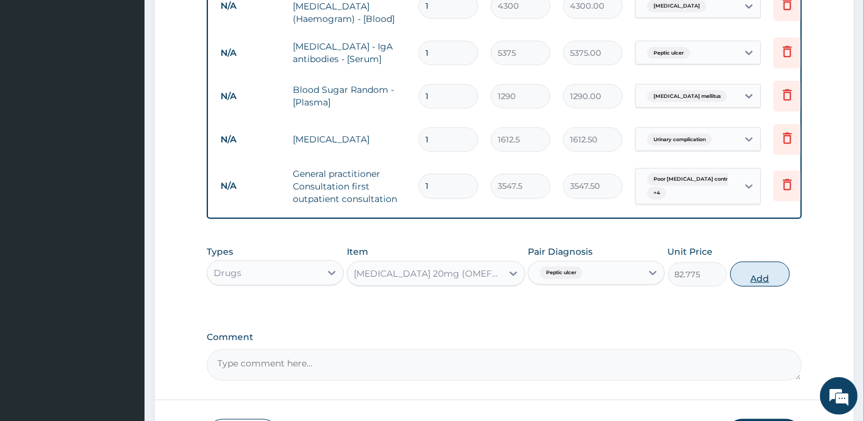
click at [739, 262] on button "Add" at bounding box center [760, 274] width 60 height 25
type input "0"
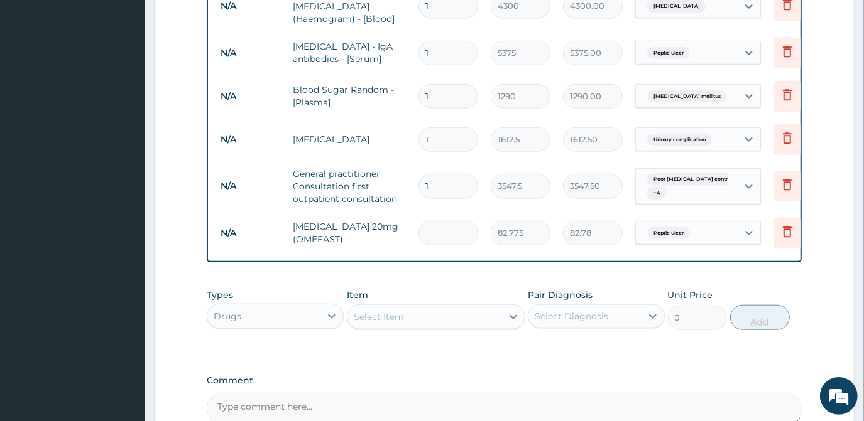
type input "0.00"
type input "4"
type input "331.10"
type input "0.00"
type input "1"
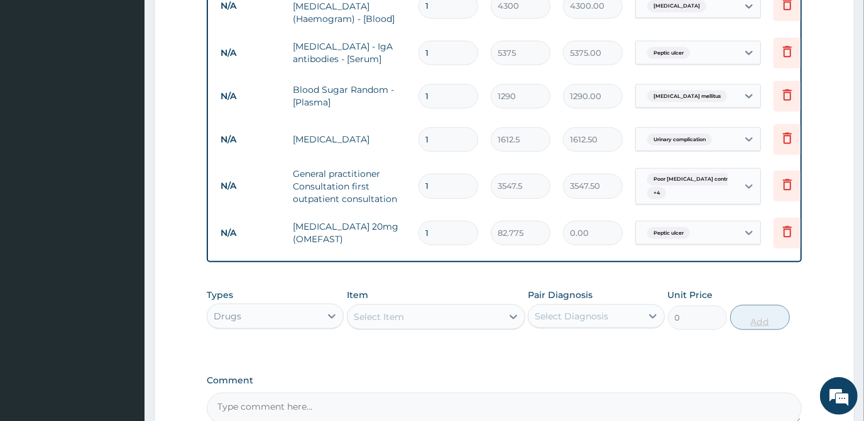
type input "82.78"
type input "14"
type input "1158.85"
type input "14"
click at [448, 307] on div "Select Item" at bounding box center [424, 317] width 154 height 20
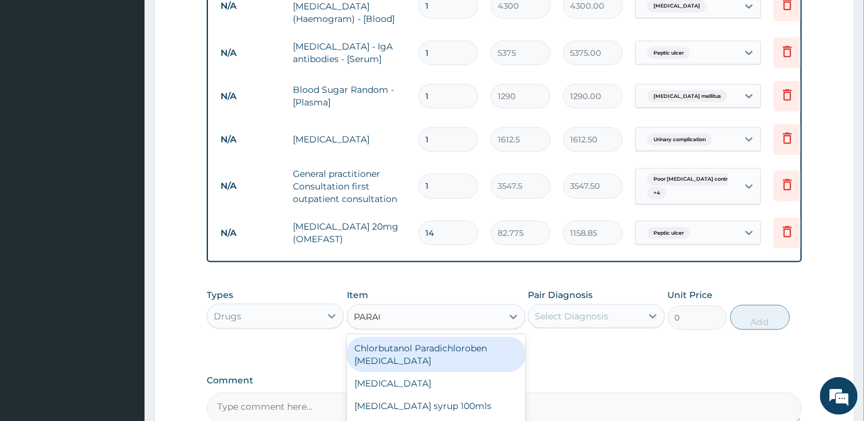
type input "PARACE"
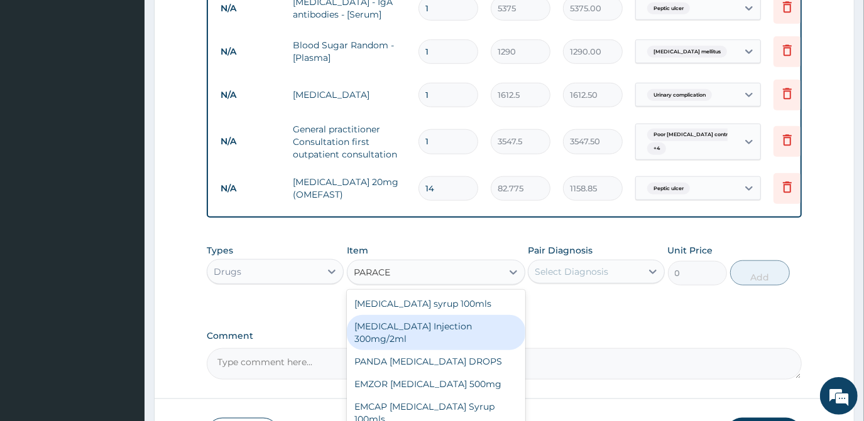
scroll to position [837, 0]
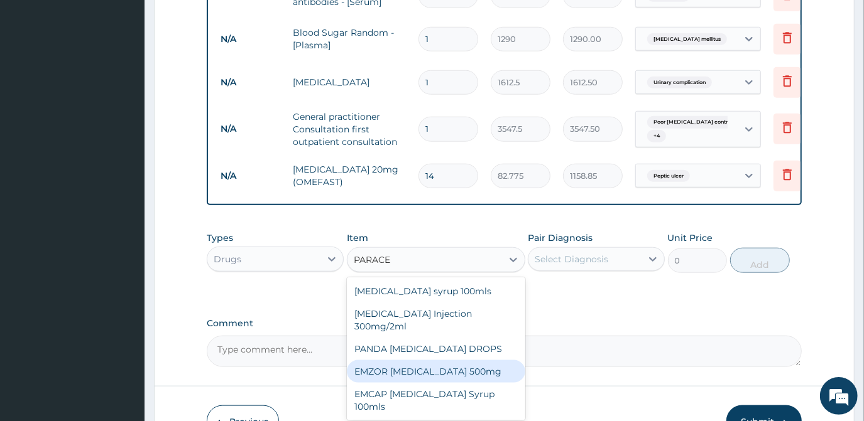
click at [463, 360] on div "EMZOR PARACETAMOL 500mg" at bounding box center [436, 371] width 178 height 23
type input "23.65"
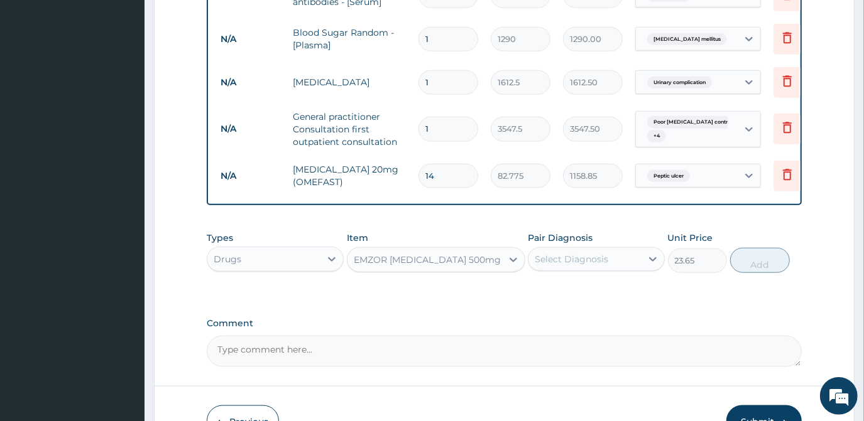
click at [585, 247] on div "Select Diagnosis" at bounding box center [596, 259] width 137 height 24
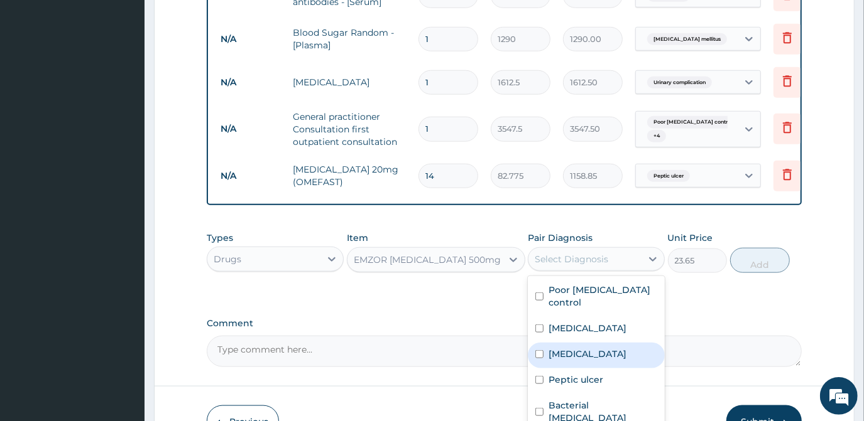
click at [568, 348] on label "Sepsis" at bounding box center [587, 354] width 78 height 13
checkbox input "true"
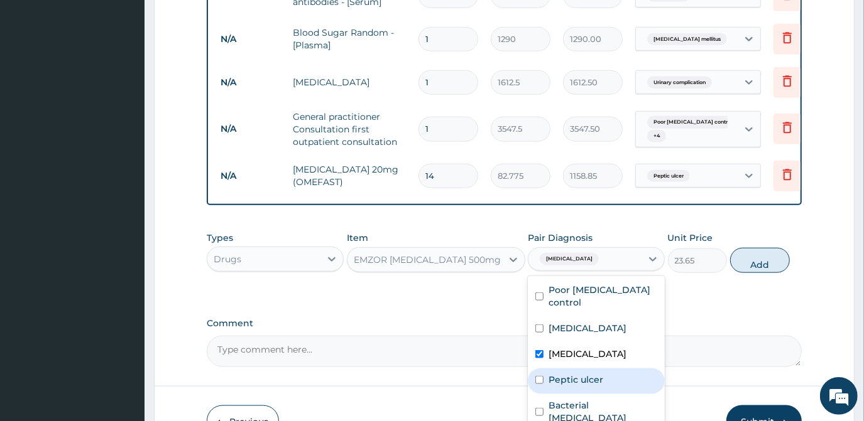
click at [561, 381] on div "Peptic ulcer" at bounding box center [596, 382] width 137 height 26
checkbox input "true"
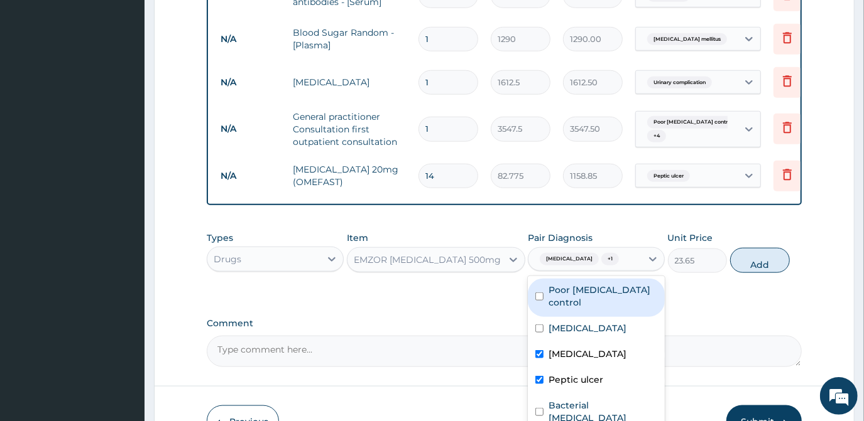
drag, startPoint x: 565, startPoint y: 300, endPoint x: 563, endPoint y: 317, distance: 16.5
click at [565, 301] on div "Poor hypertension control" at bounding box center [596, 298] width 137 height 38
checkbox input "true"
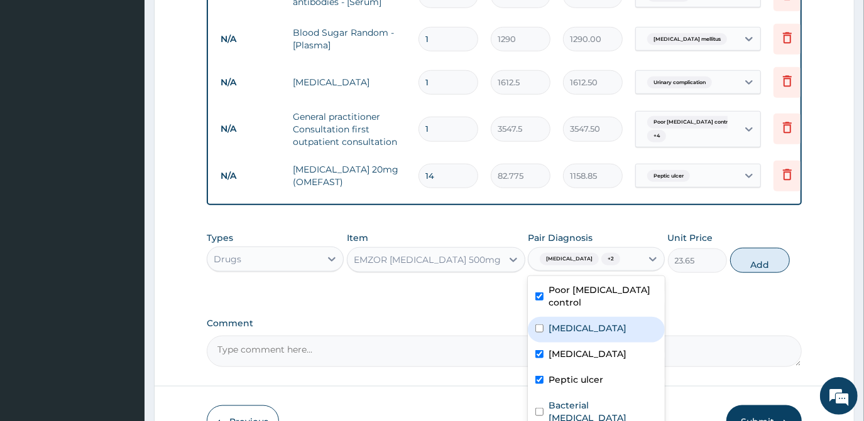
click at [563, 325] on div "Malaria" at bounding box center [596, 330] width 137 height 26
checkbox input "true"
click at [755, 255] on button "Add" at bounding box center [760, 260] width 60 height 25
type input "0"
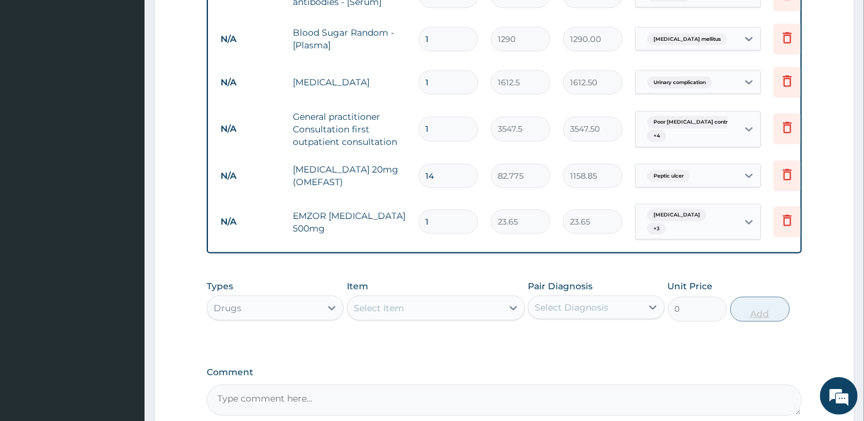
type input "18"
type input "425.70"
type input "18"
click at [364, 302] on div "Select Item" at bounding box center [379, 308] width 50 height 13
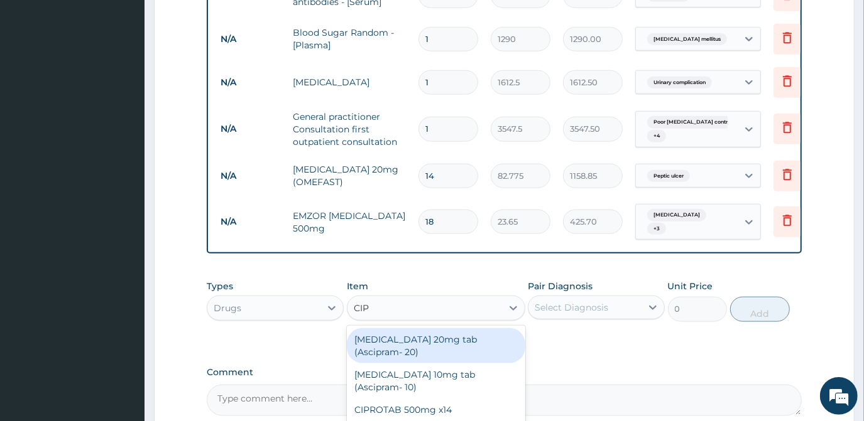
type input "CIPR"
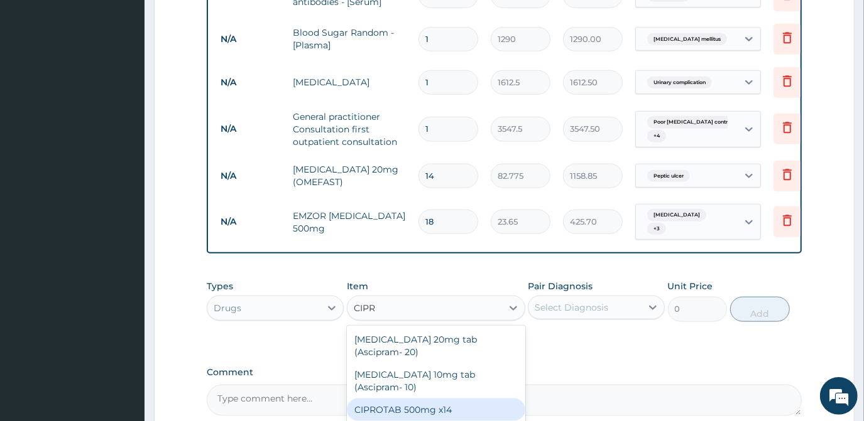
click at [456, 399] on div "CIPROTAB 500mg x14" at bounding box center [436, 410] width 178 height 23
type input "319.275"
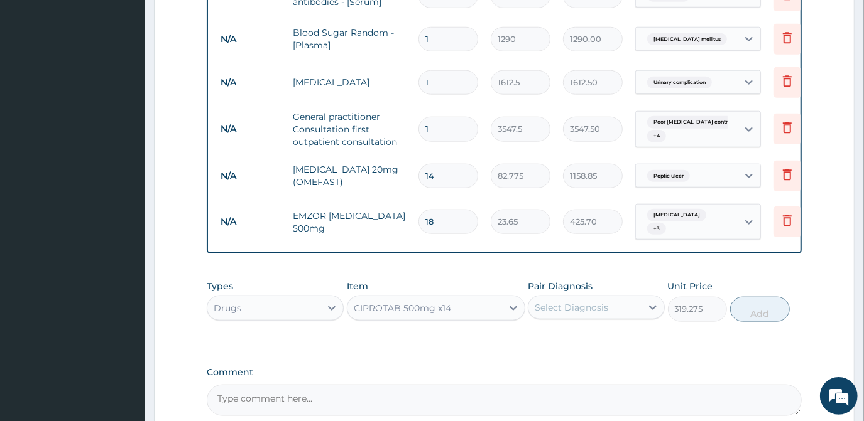
click at [584, 301] on div "Select Diagnosis" at bounding box center [570, 307] width 73 height 13
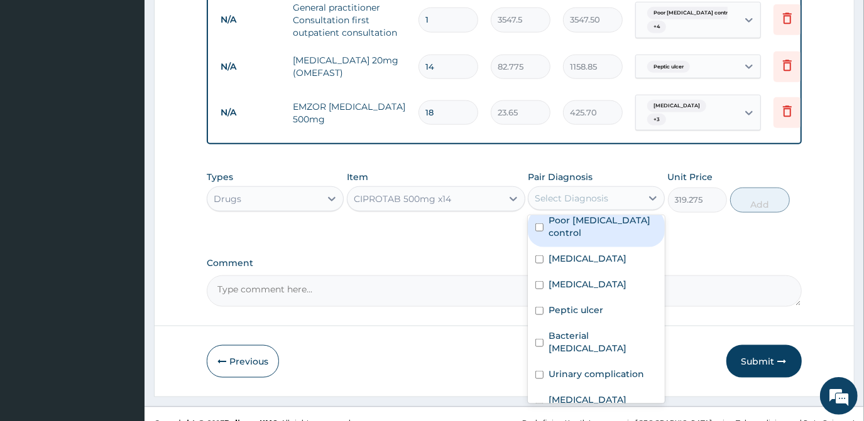
scroll to position [947, 0]
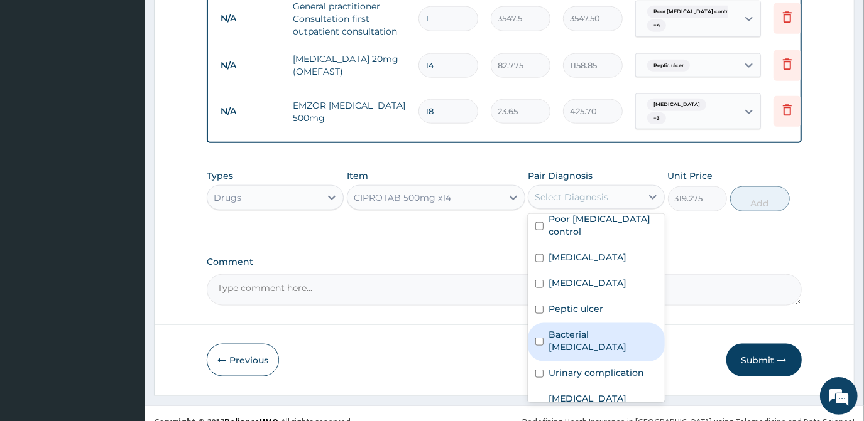
click at [548, 323] on div "Bacterial pyuria" at bounding box center [596, 342] width 137 height 38
checkbox input "true"
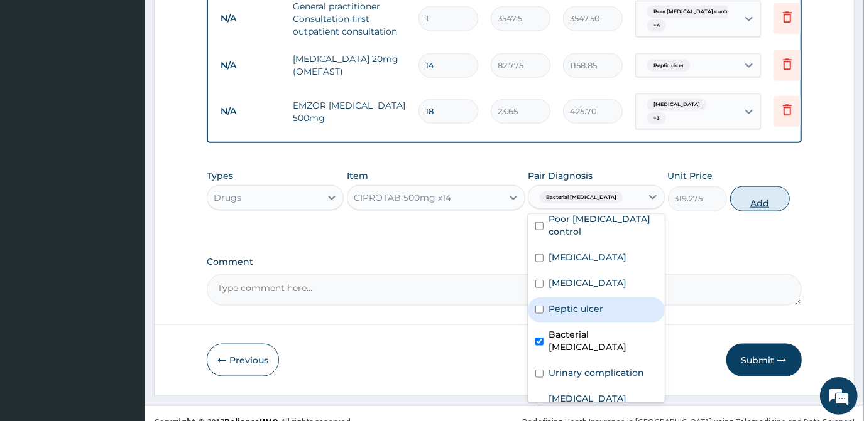
click at [757, 187] on button "Add" at bounding box center [760, 199] width 60 height 25
type input "0"
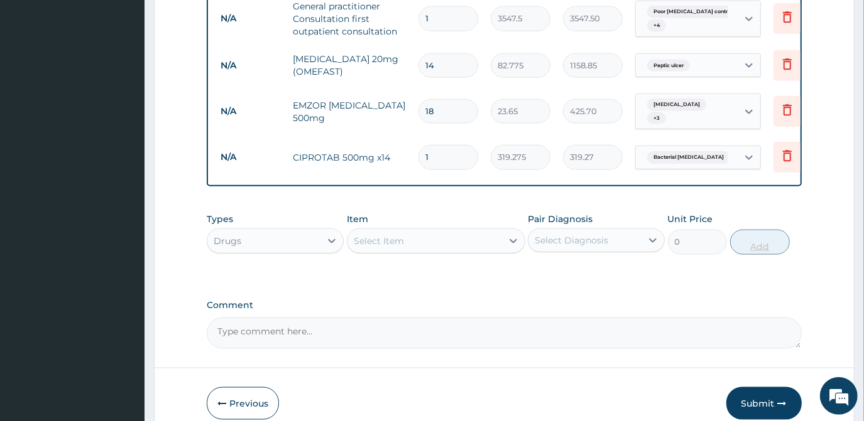
type input "10"
type input "3192.75"
type input "10"
click at [423, 236] on div "Select Item" at bounding box center [424, 241] width 154 height 20
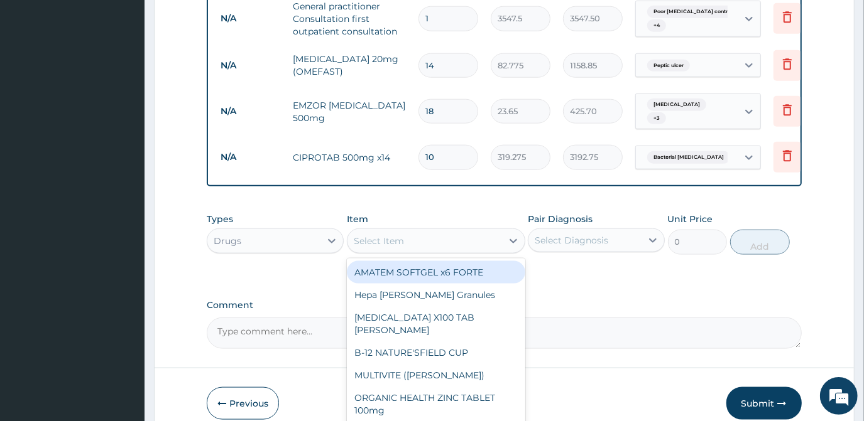
click at [423, 261] on div "AMATEM SOFTGEL x6 FORTE" at bounding box center [436, 272] width 178 height 23
type input "473"
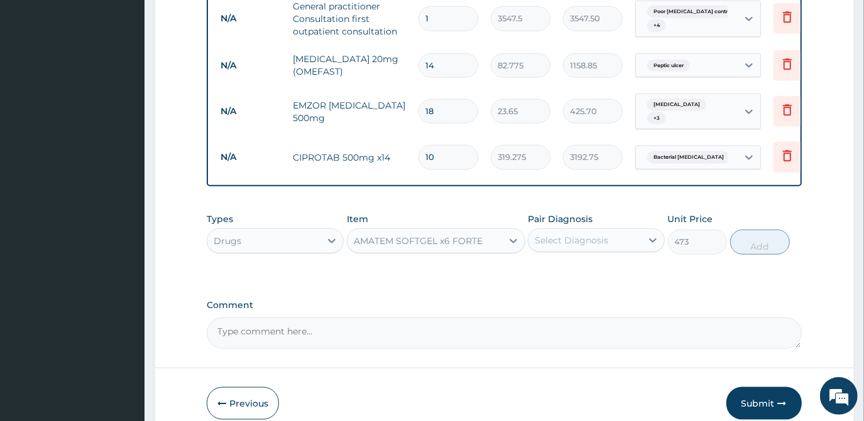
click at [544, 234] on div "Select Diagnosis" at bounding box center [570, 240] width 73 height 13
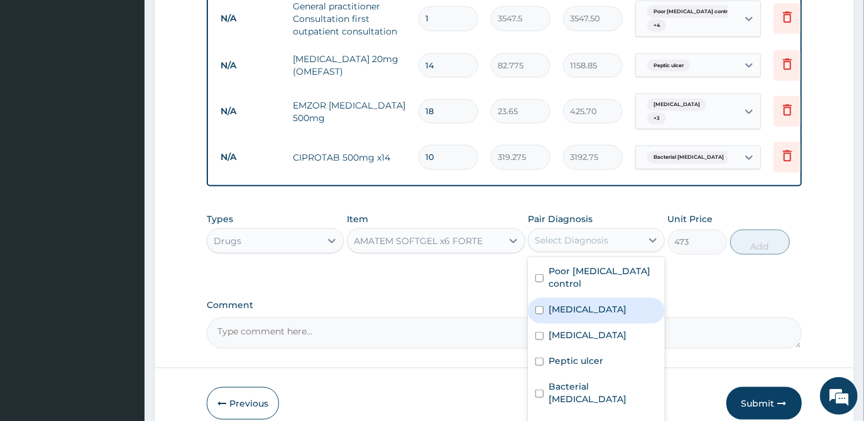
click at [544, 298] on div "Malaria" at bounding box center [596, 311] width 137 height 26
checkbox input "true"
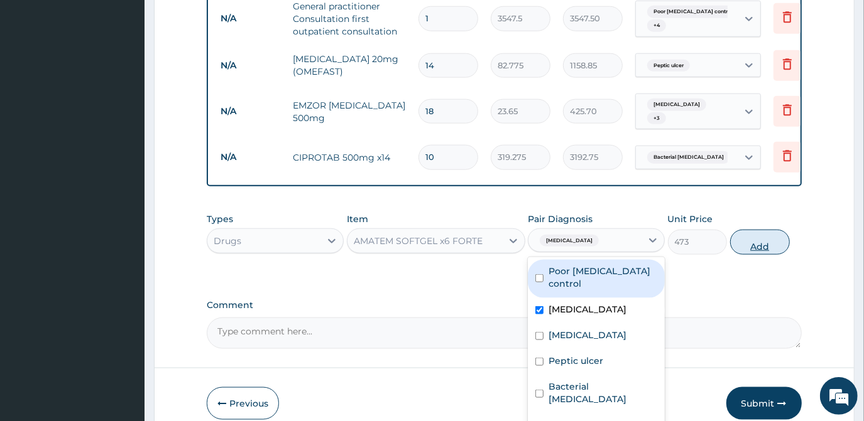
click at [772, 236] on button "Add" at bounding box center [760, 242] width 60 height 25
type input "0"
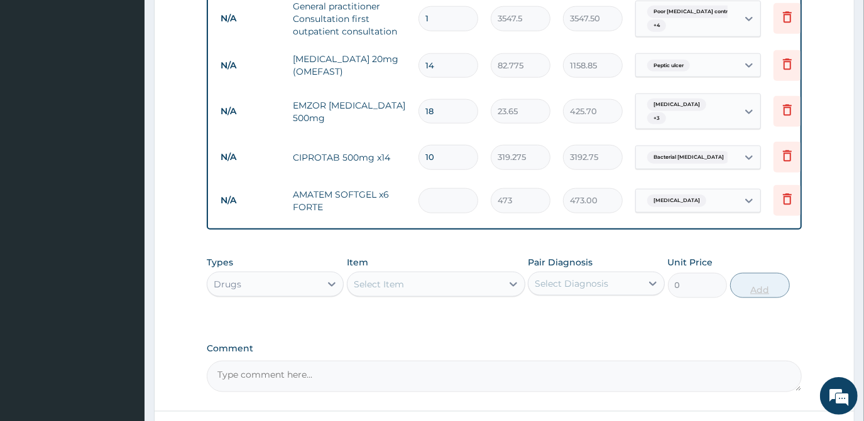
type input "0.00"
type input "6"
type input "2838.00"
type input "6"
click at [440, 274] on div "Select Item" at bounding box center [424, 284] width 154 height 20
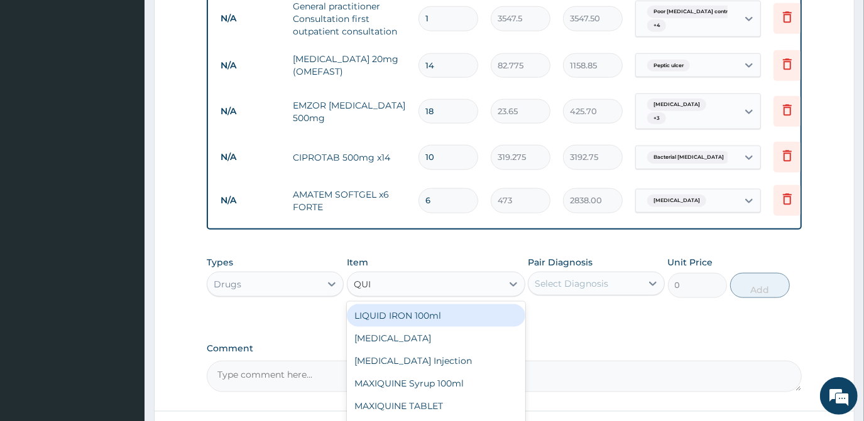
type input "QUIN"
click at [408, 311] on div "QUININE Injection" at bounding box center [436, 316] width 178 height 23
type input "591.25"
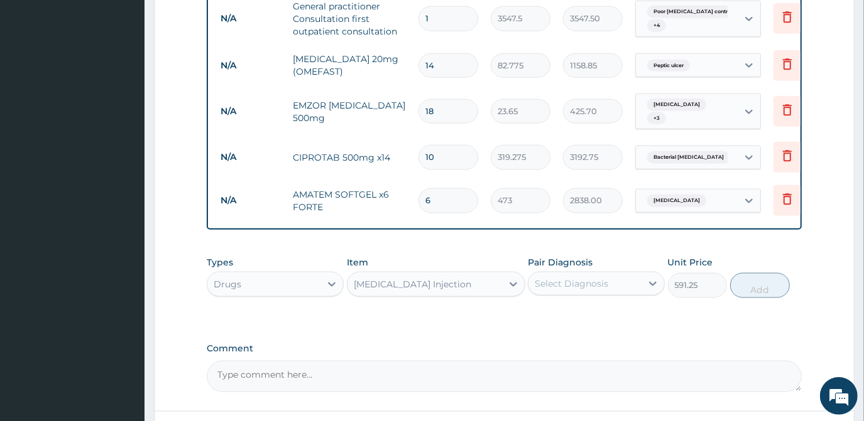
click at [586, 278] on div "Select Diagnosis" at bounding box center [570, 284] width 73 height 13
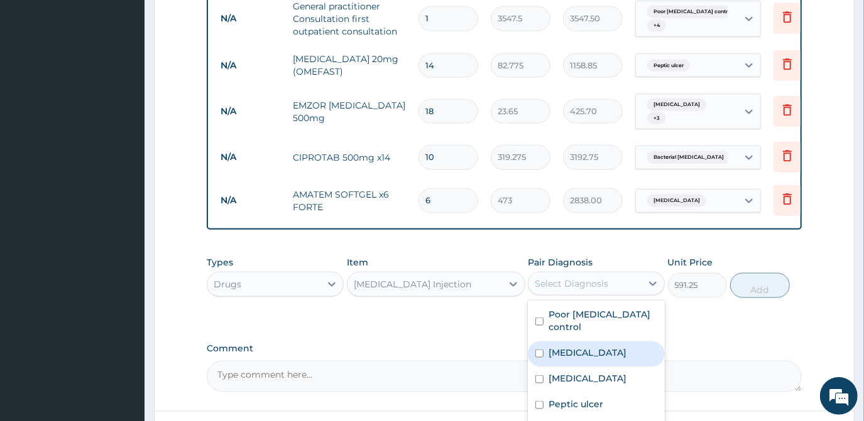
click at [555, 347] on label "Malaria" at bounding box center [587, 353] width 78 height 13
checkbox input "true"
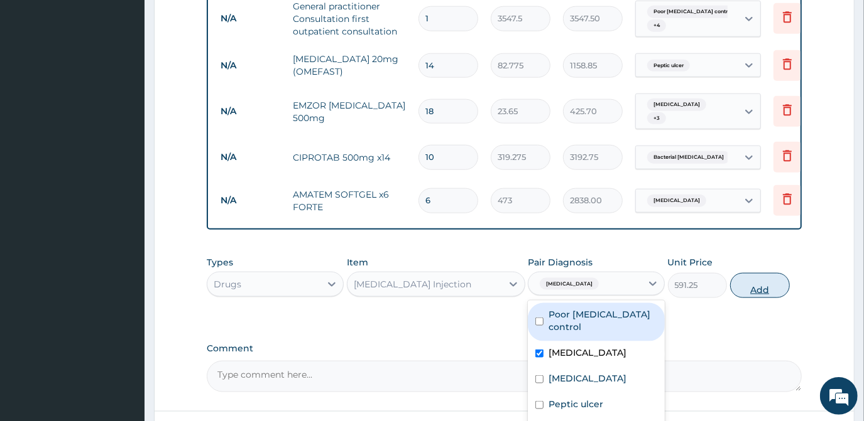
click at [743, 279] on button "Add" at bounding box center [760, 285] width 60 height 25
type input "0"
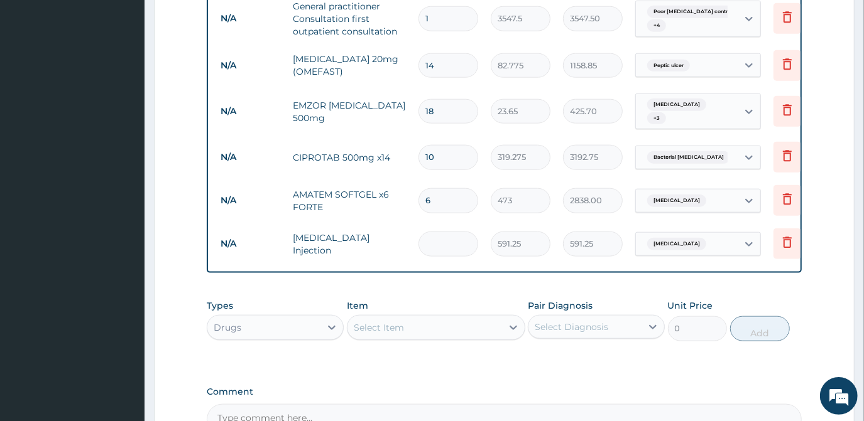
type input "0.00"
type input "3"
type input "1773.75"
type input "3"
click at [428, 318] on div "Select Item" at bounding box center [424, 328] width 154 height 20
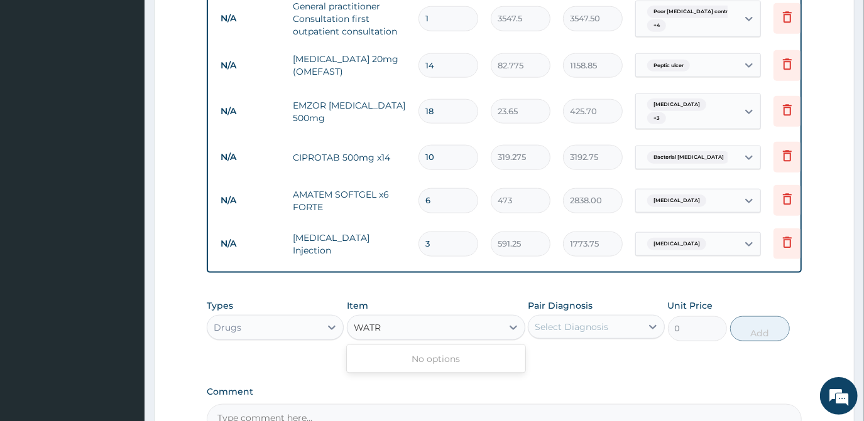
type input "WAT"
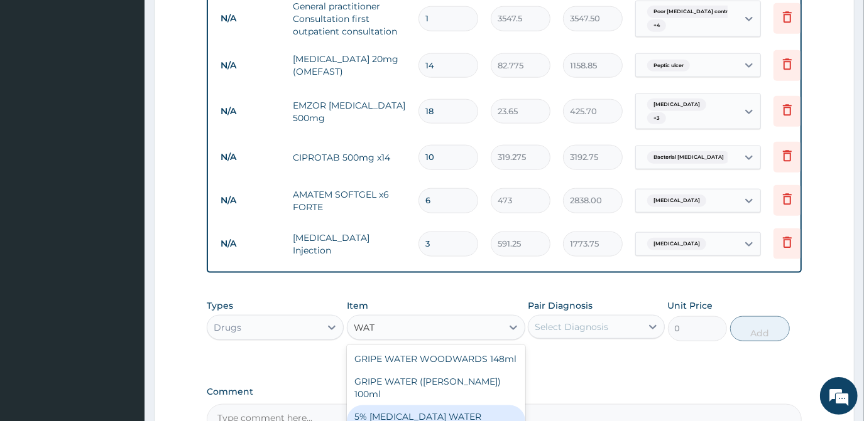
click at [423, 406] on div "5% DEXTROSE WATER (FIDSON)" at bounding box center [436, 423] width 178 height 35
type input "1773.75"
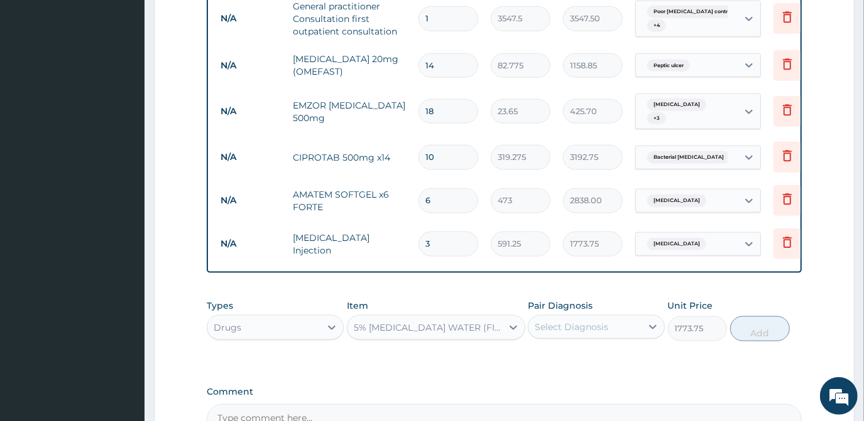
click at [574, 300] on div "Pair Diagnosis Select Diagnosis" at bounding box center [596, 320] width 137 height 41
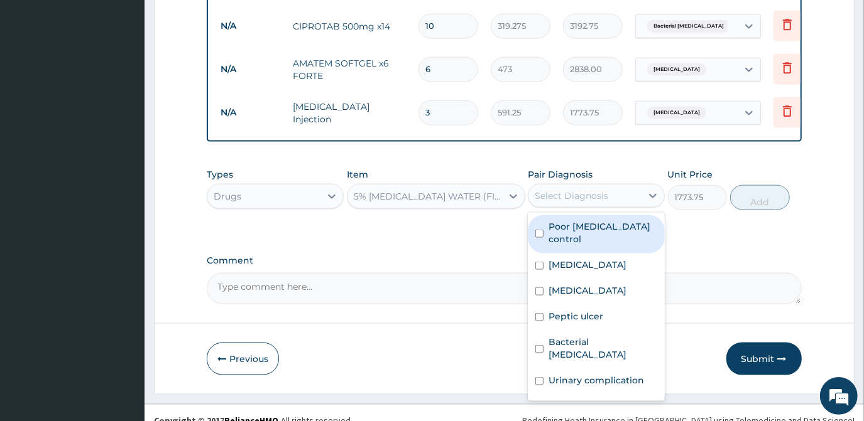
click at [551, 190] on div "Select Diagnosis" at bounding box center [570, 196] width 73 height 13
click at [559, 232] on div "Poor hypertension control" at bounding box center [596, 234] width 137 height 38
checkbox input "true"
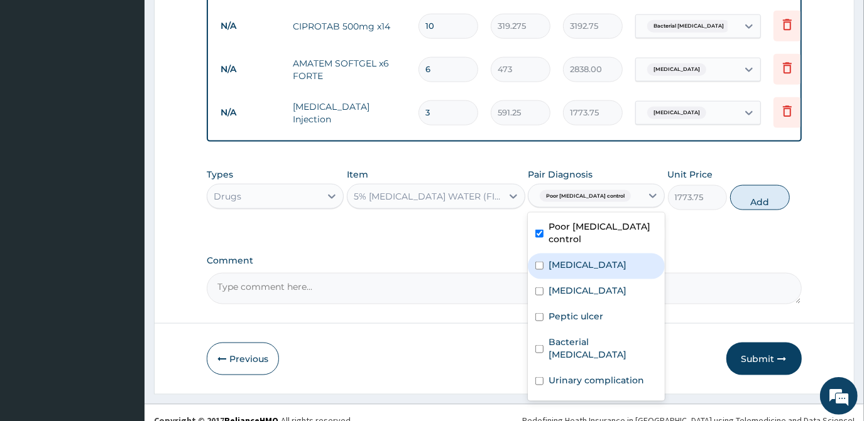
click at [558, 259] on label "Malaria" at bounding box center [587, 265] width 78 height 13
checkbox input "true"
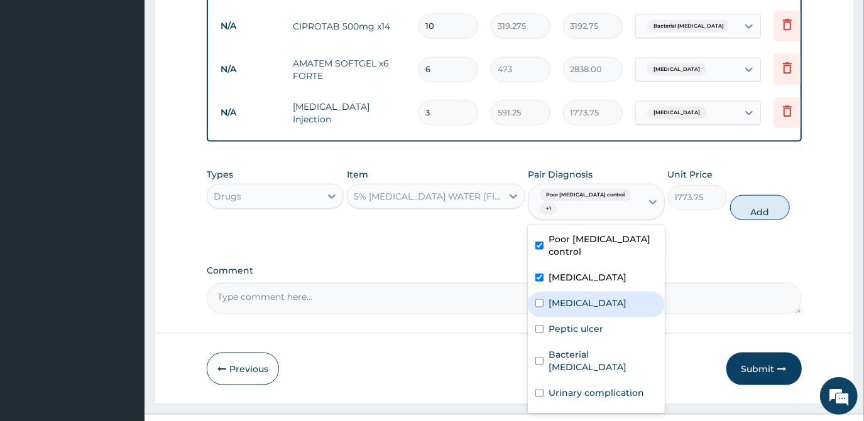
click at [544, 302] on div "Sepsis" at bounding box center [596, 305] width 137 height 26
checkbox input "true"
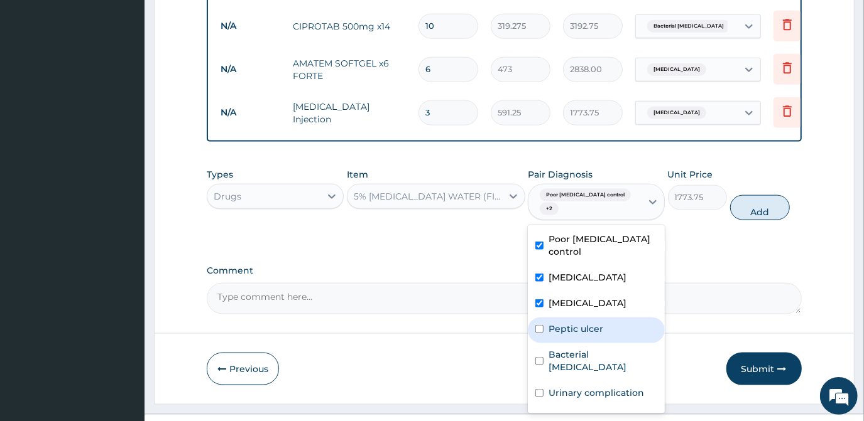
click at [548, 325] on div "Peptic ulcer" at bounding box center [596, 331] width 137 height 26
checkbox input "true"
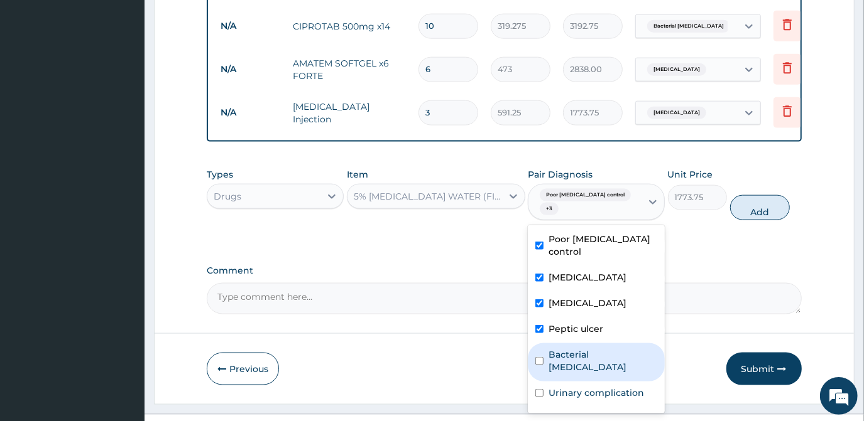
click at [548, 349] on label "Bacterial pyuria" at bounding box center [602, 361] width 109 height 25
checkbox input "true"
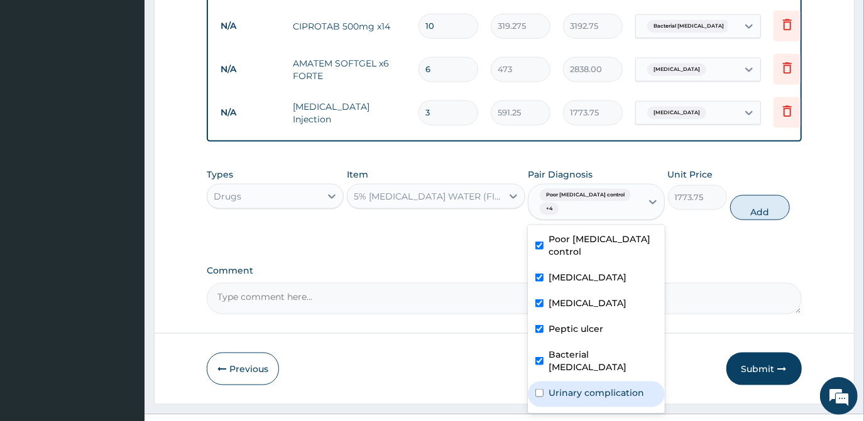
click at [548, 382] on div "Urinary complication" at bounding box center [596, 395] width 137 height 26
checkbox input "true"
click at [755, 200] on button "Add" at bounding box center [760, 207] width 60 height 25
type input "0"
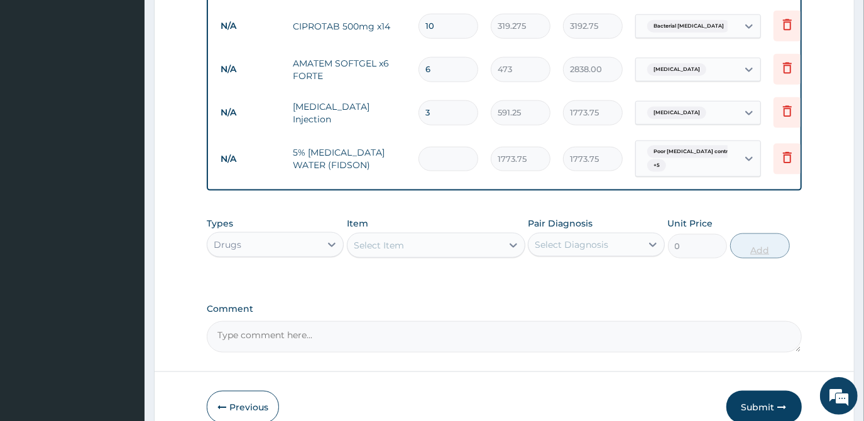
type input "0.00"
type input "3"
type input "5321.25"
type input "3"
click at [411, 236] on div "Select Item" at bounding box center [424, 246] width 154 height 20
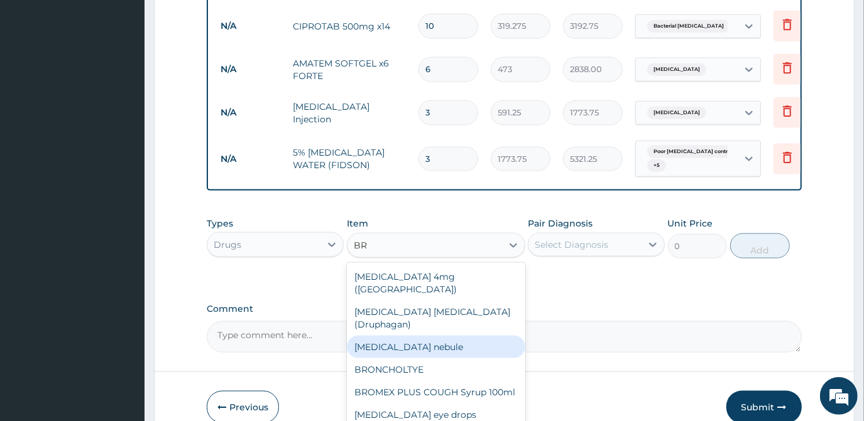
type input "B"
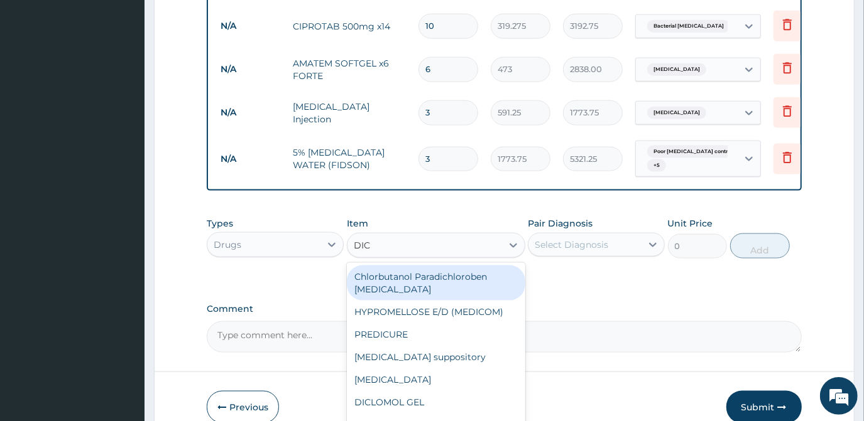
type input "DICL"
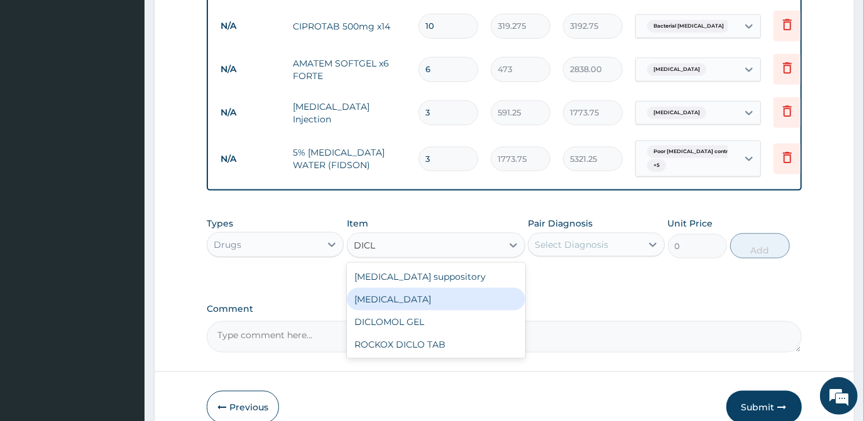
click at [417, 288] on div "Diclofenac" at bounding box center [436, 299] width 178 height 23
type input "591.25"
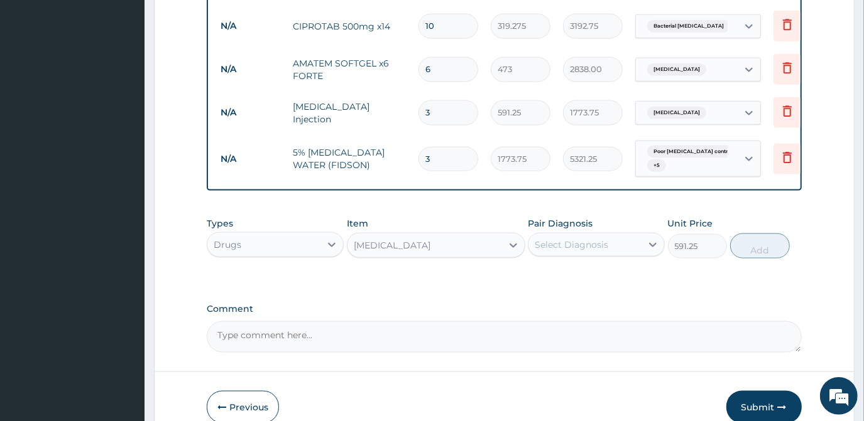
click at [550, 239] on div "Select Diagnosis" at bounding box center [570, 245] width 73 height 13
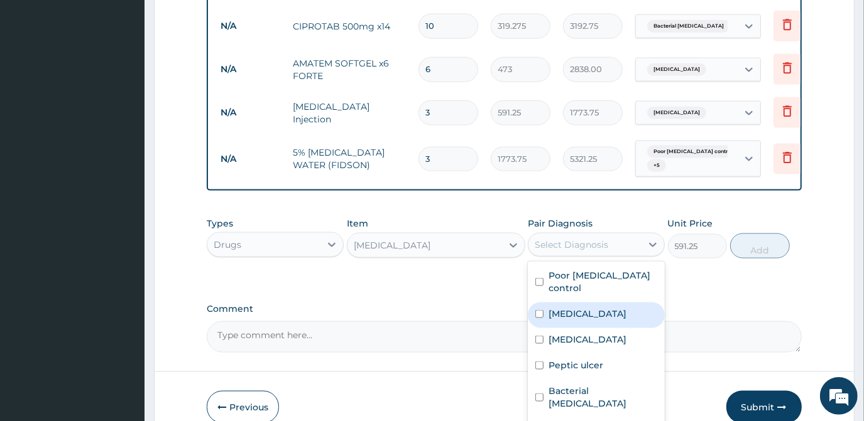
click at [560, 308] on label "Malaria" at bounding box center [587, 314] width 78 height 13
checkbox input "true"
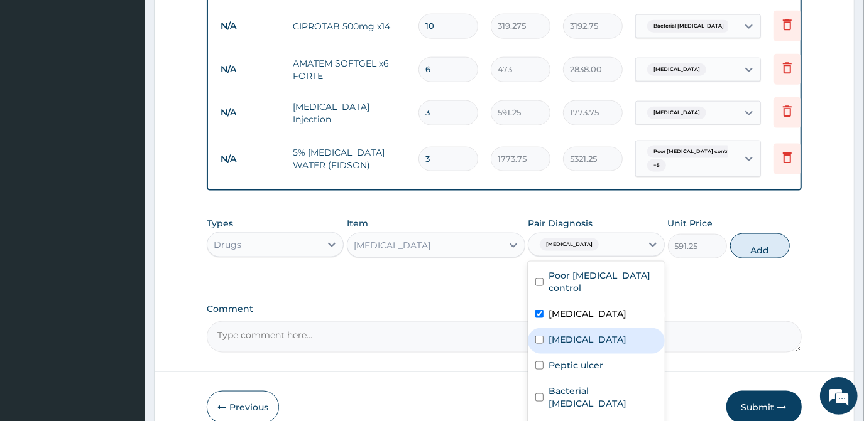
click at [560, 333] on label "Sepsis" at bounding box center [587, 339] width 78 height 13
checkbox input "true"
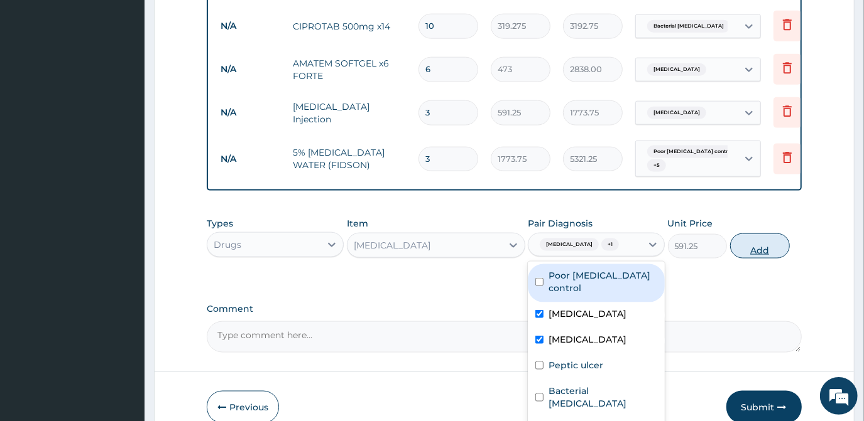
click at [745, 235] on button "Add" at bounding box center [760, 246] width 60 height 25
type input "0"
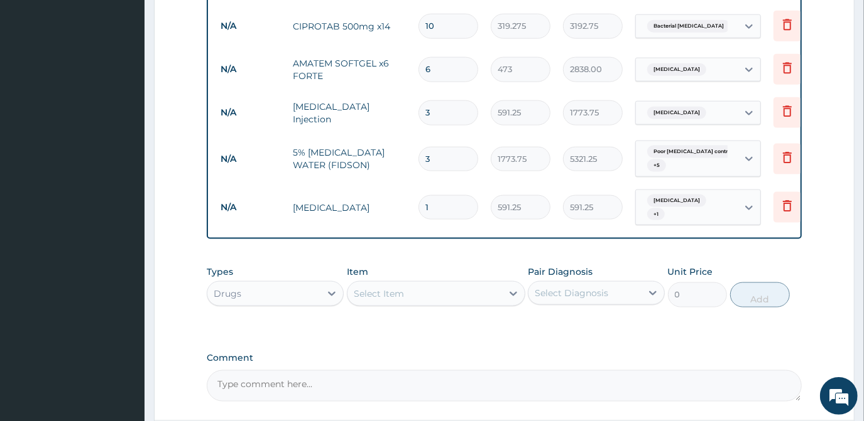
click at [430, 284] on div "Select Item" at bounding box center [424, 294] width 154 height 20
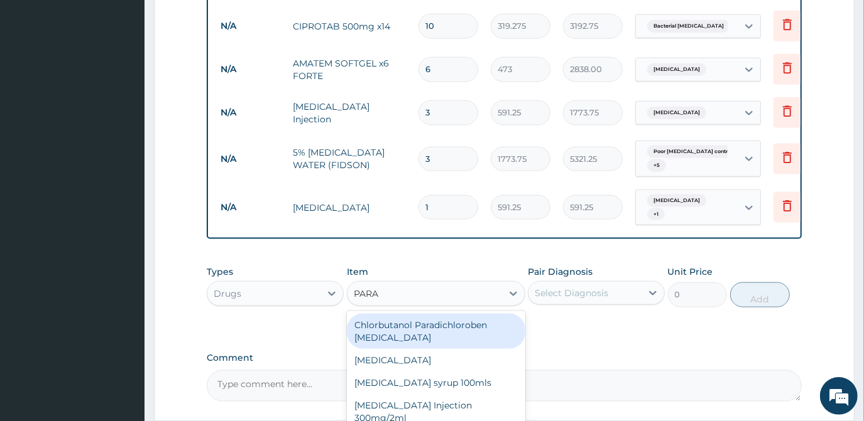
type input "PARAC"
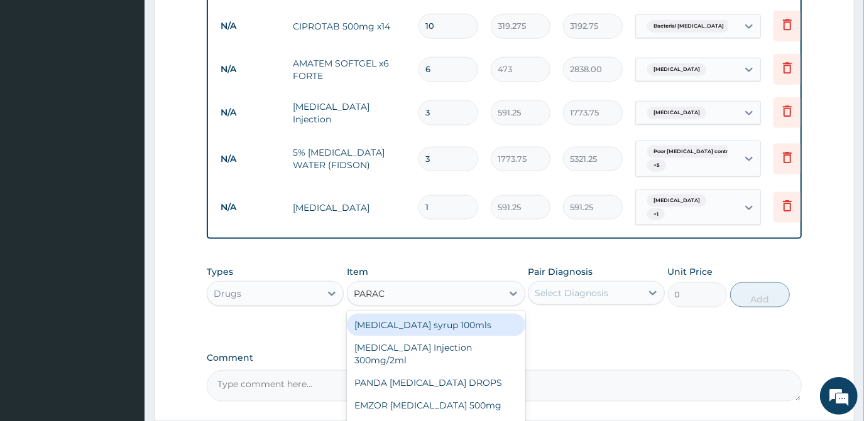
scroll to position [1170, 0]
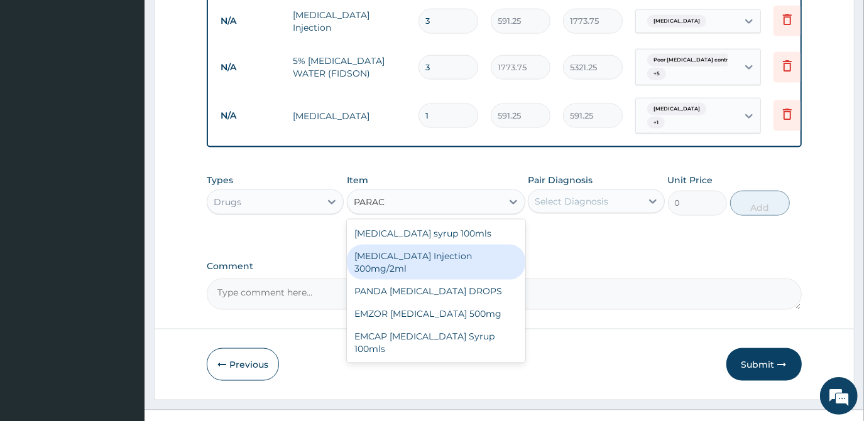
click at [425, 247] on div "PARACETAMOL Injection 300mg/2ml" at bounding box center [436, 262] width 178 height 35
type input "260.15"
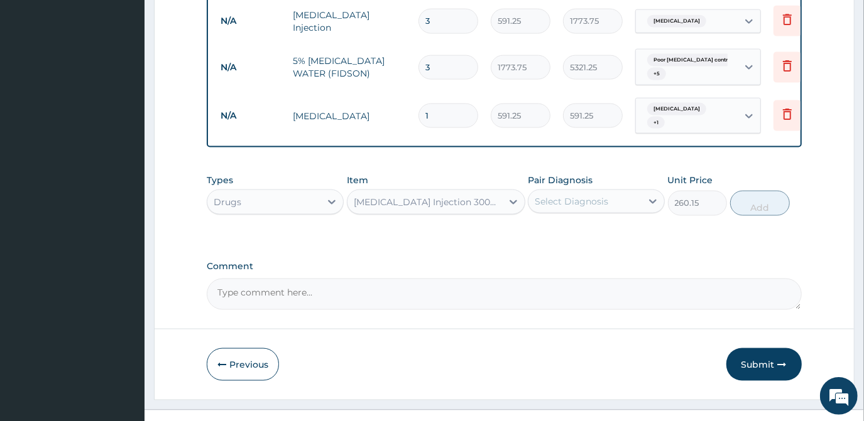
click at [564, 195] on div "Select Diagnosis" at bounding box center [570, 201] width 73 height 13
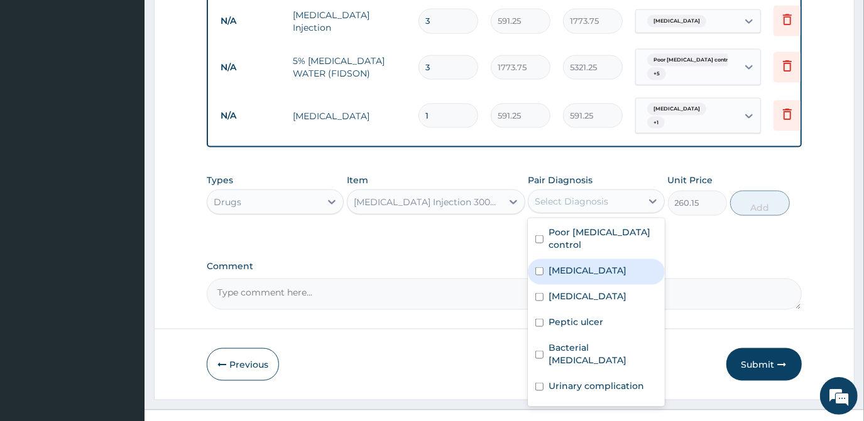
click at [570, 264] on label "Malaria" at bounding box center [587, 270] width 78 height 13
checkbox input "true"
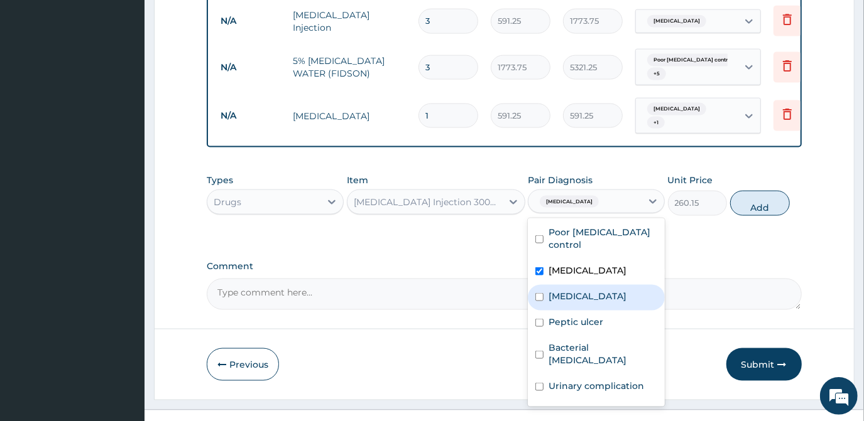
click at [561, 290] on label "Sepsis" at bounding box center [587, 296] width 78 height 13
checkbox input "true"
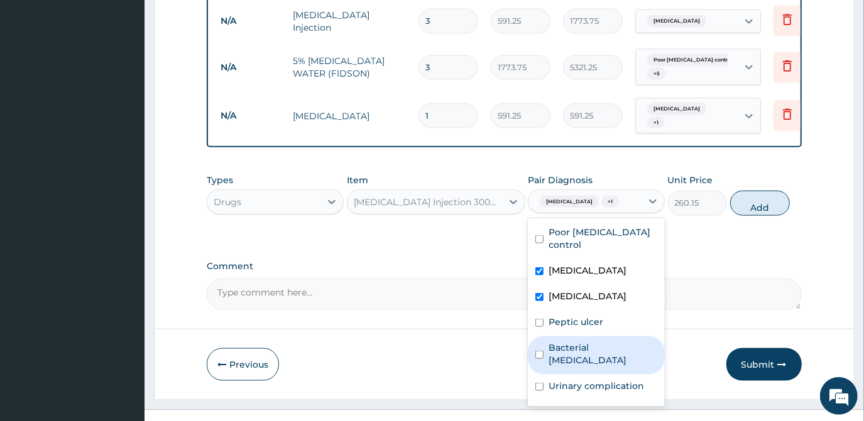
click at [570, 337] on div "Bacterial pyuria" at bounding box center [596, 356] width 137 height 38
checkbox input "true"
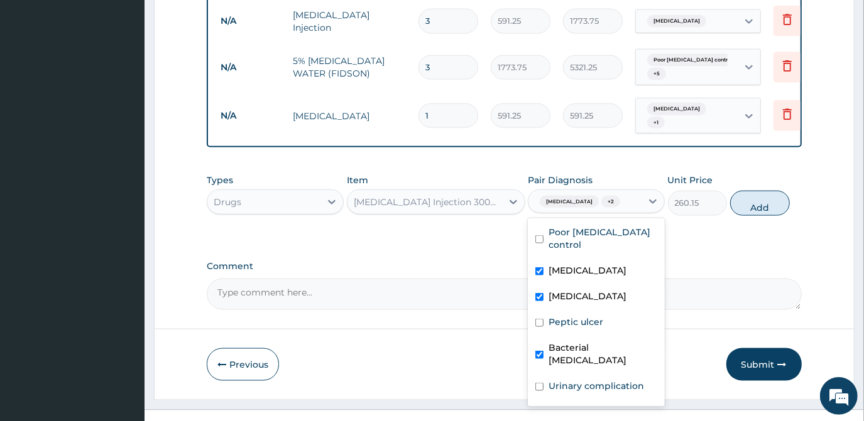
drag, startPoint x: 578, startPoint y: 348, endPoint x: 580, endPoint y: 355, distance: 7.8
click at [579, 380] on label "Urinary complication" at bounding box center [595, 386] width 95 height 13
checkbox input "true"
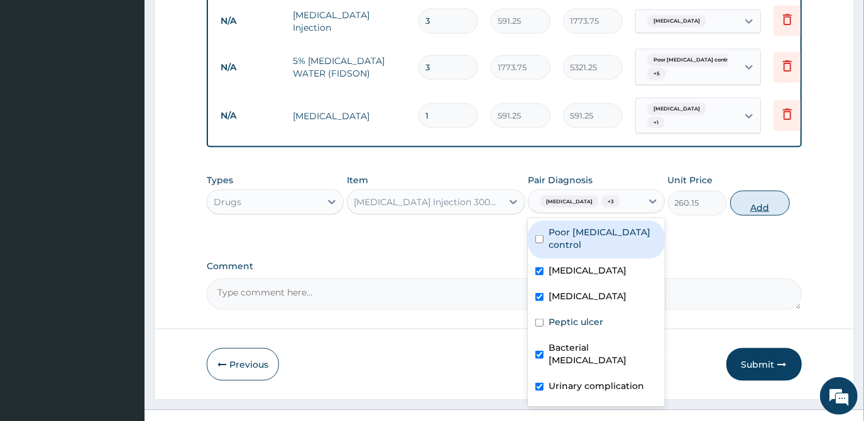
click at [742, 191] on button "Add" at bounding box center [760, 203] width 60 height 25
type input "0"
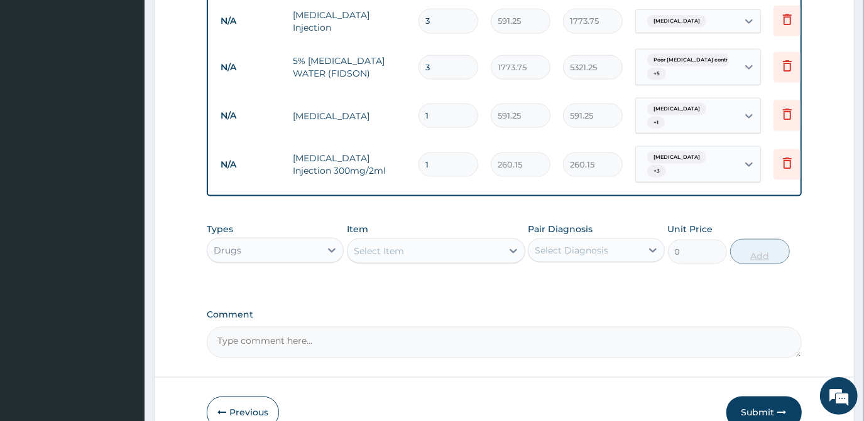
type input "12"
type input "3121.80"
type input "12"
click at [377, 245] on div "Select Item" at bounding box center [379, 251] width 50 height 13
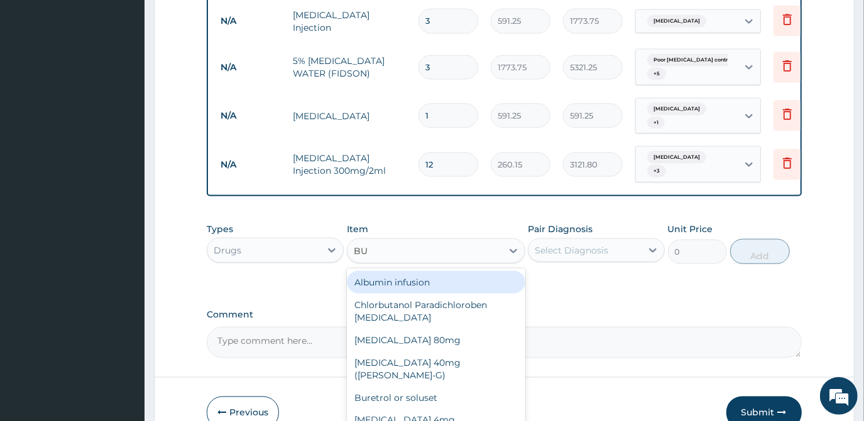
type input "BUS"
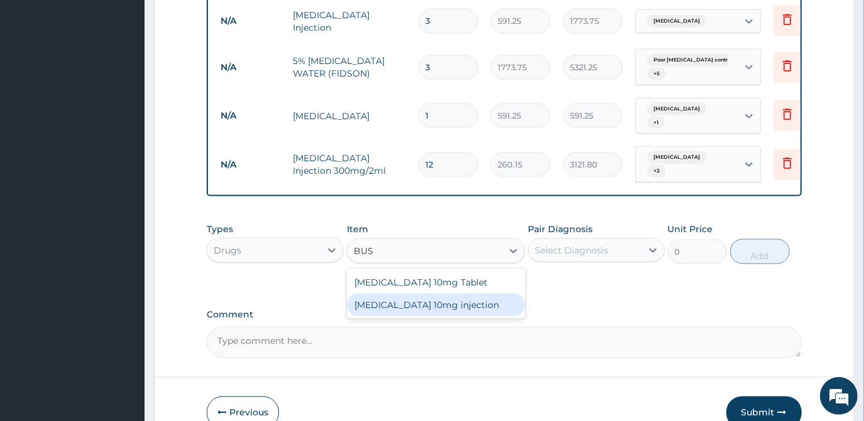
click at [427, 294] on div "Buscopan 10mg injection" at bounding box center [436, 305] width 178 height 23
type input "473"
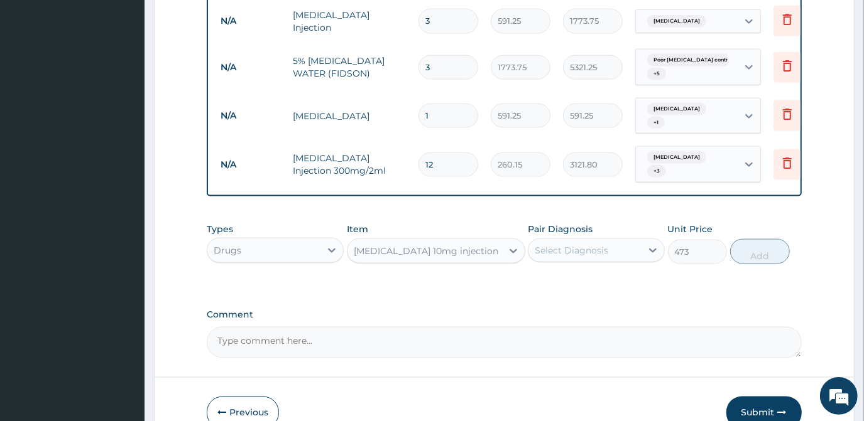
click at [574, 244] on div "Select Diagnosis" at bounding box center [570, 250] width 73 height 13
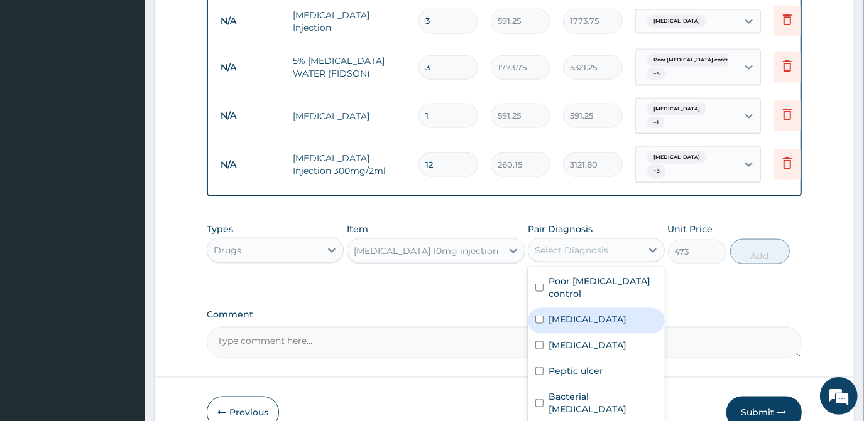
click at [564, 313] on label "Malaria" at bounding box center [587, 319] width 78 height 13
checkbox input "true"
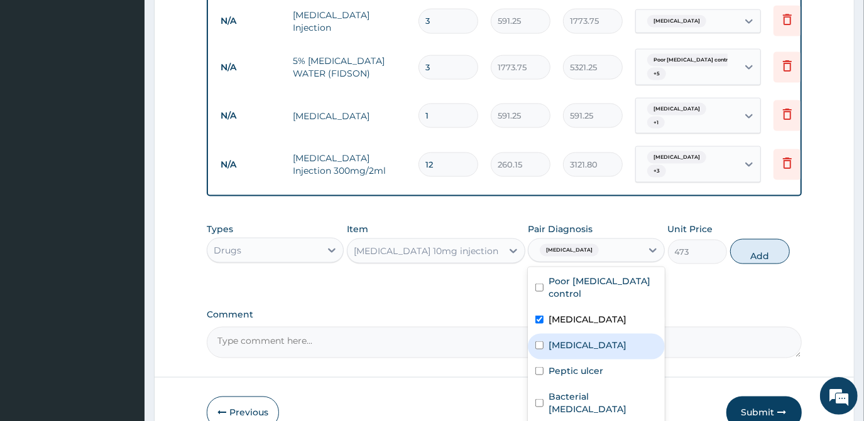
click at [563, 339] on label "Sepsis" at bounding box center [587, 345] width 78 height 13
checkbox input "true"
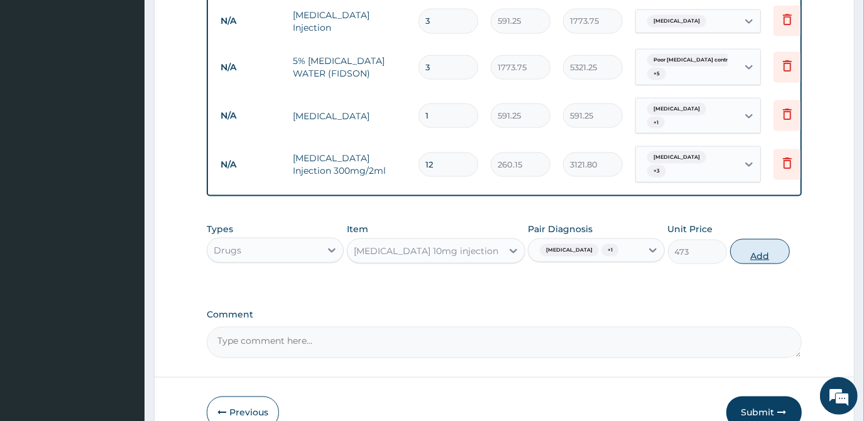
click at [772, 239] on button "Add" at bounding box center [760, 251] width 60 height 25
type input "0"
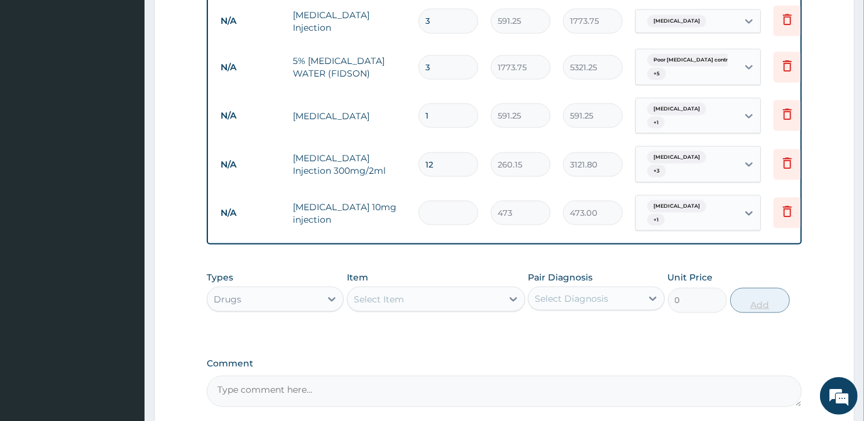
type input "0.00"
type input "4"
type input "1892.00"
type input "4"
click at [379, 290] on div "Select Item" at bounding box center [424, 300] width 154 height 20
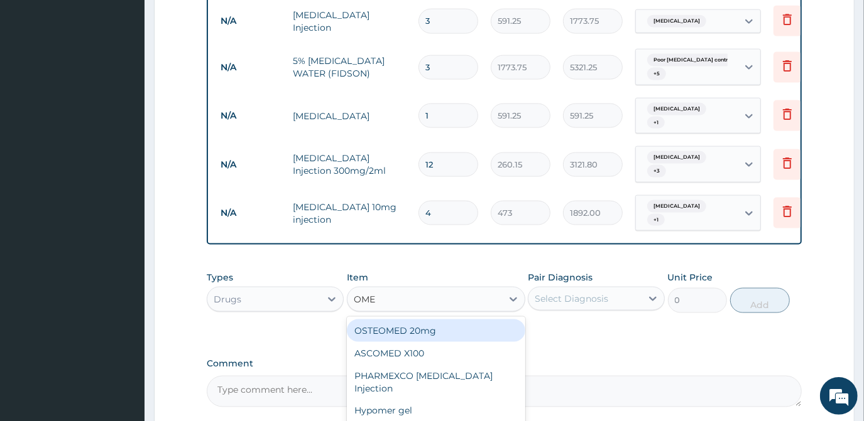
type input "OMEP"
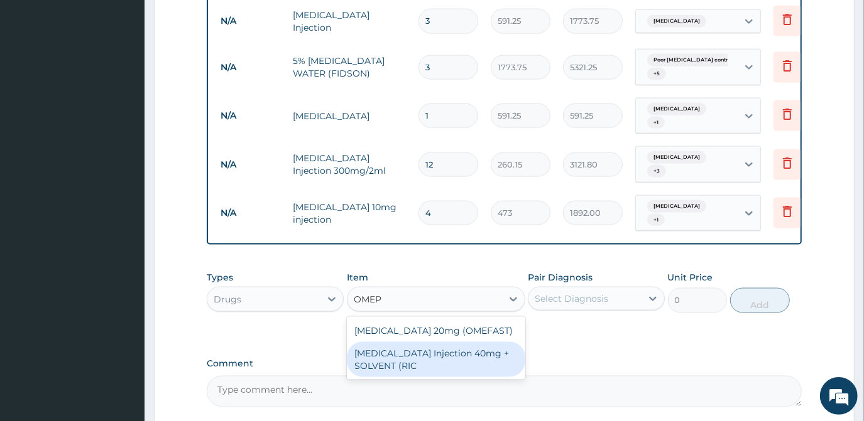
click at [430, 342] on div "OMEPRAZOLE Injection 40mg + SOLVENT (RIC" at bounding box center [436, 359] width 178 height 35
type input "1537.25"
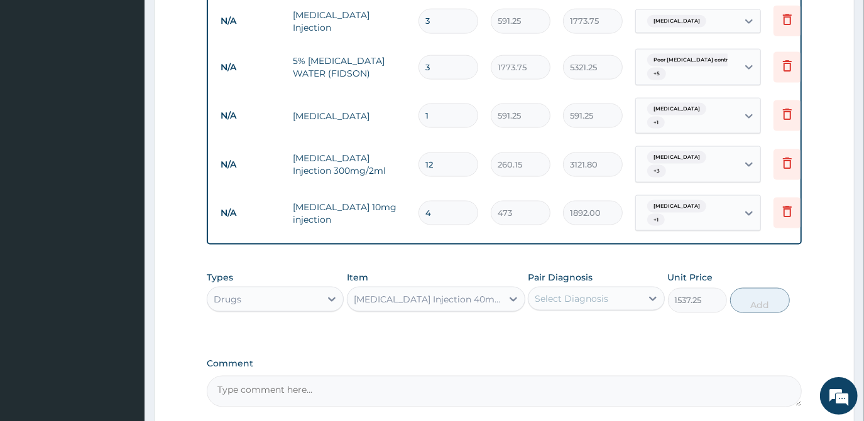
click at [609, 289] on div "Select Diagnosis" at bounding box center [584, 299] width 113 height 20
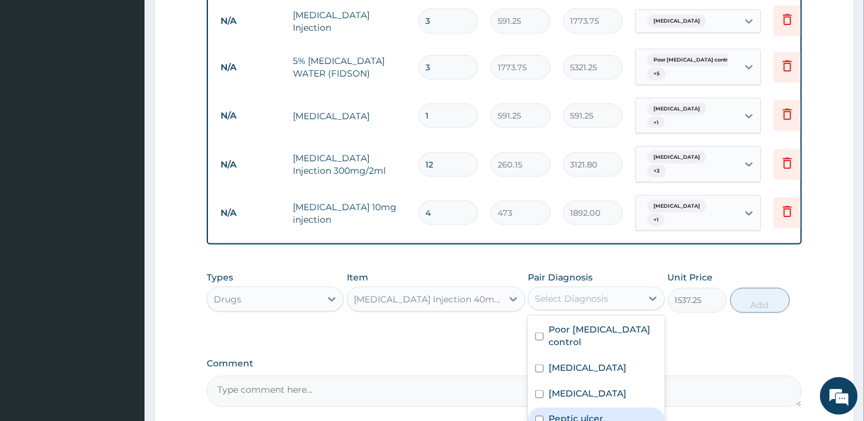
click at [568, 413] on label "Peptic ulcer" at bounding box center [575, 419] width 55 height 13
checkbox input "true"
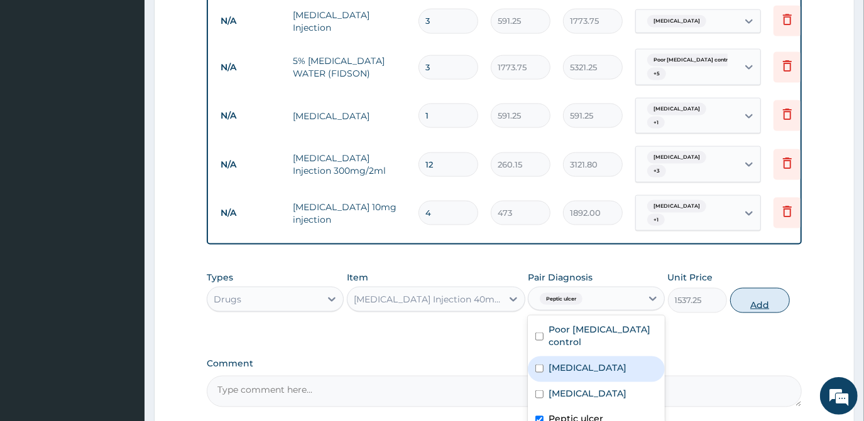
click at [742, 288] on button "Add" at bounding box center [760, 300] width 60 height 25
type input "0"
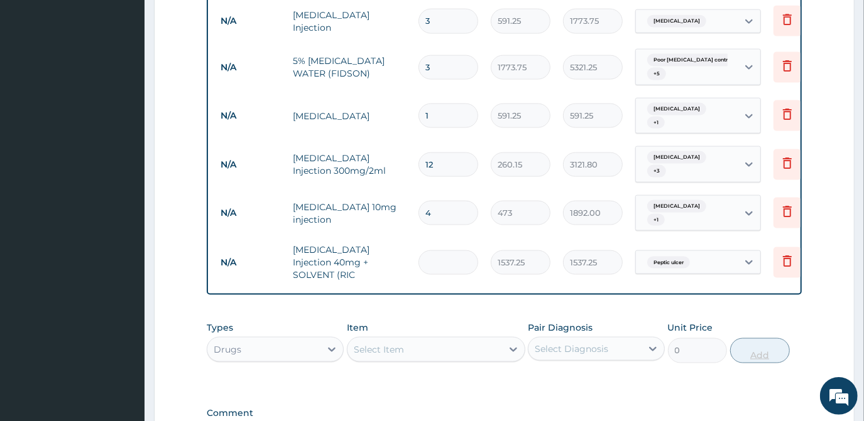
type input "0.00"
type input "3"
type input "4611.75"
type input "3"
click at [414, 340] on div "Select Item" at bounding box center [424, 350] width 154 height 20
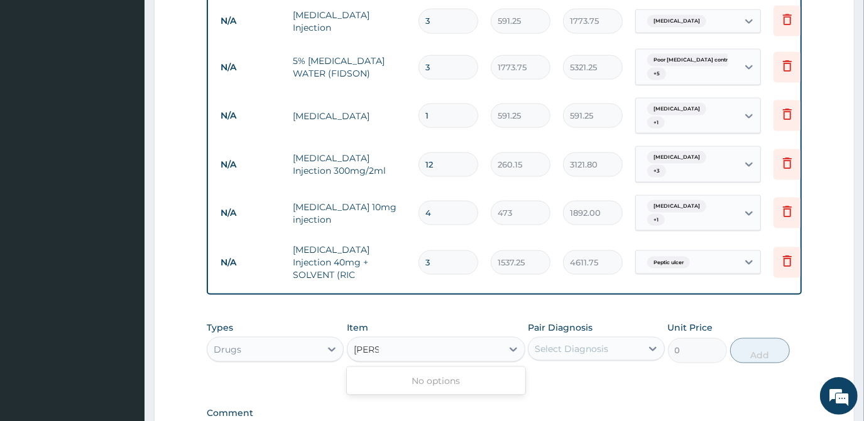
type input "SAL"
click at [422, 418] on div "NORMAL SALINE (UNISAL)" at bounding box center [436, 429] width 178 height 23
type input "1773.75"
click at [578, 343] on div "Select Diagnosis" at bounding box center [570, 349] width 73 height 13
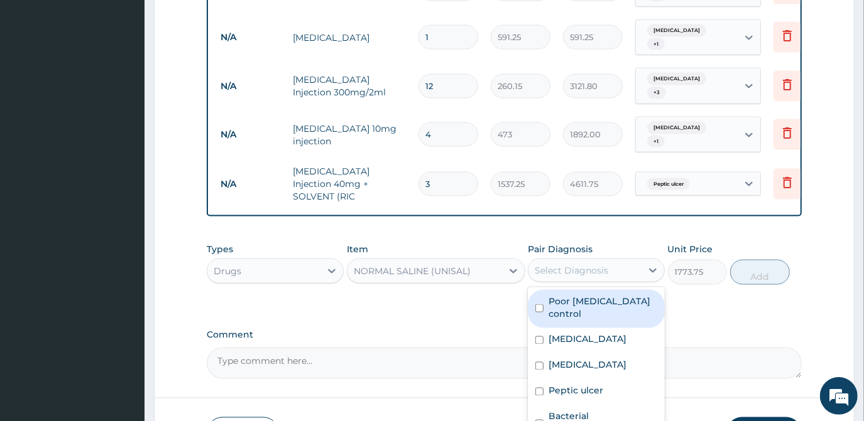
scroll to position [1301, 0]
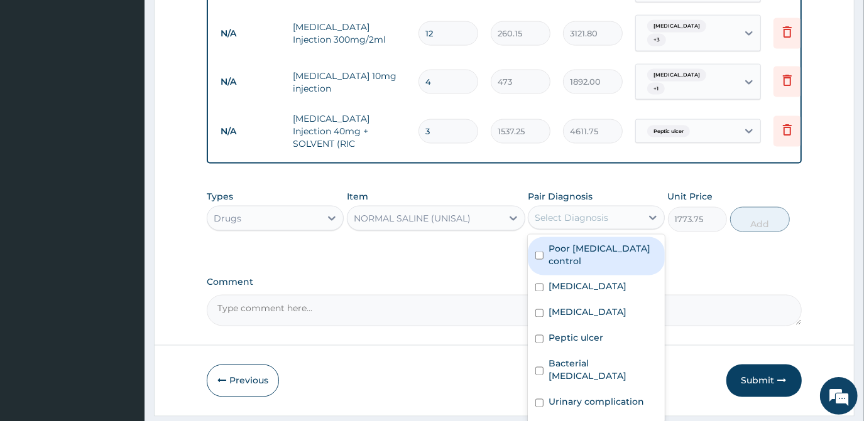
click at [548, 237] on div "Poor hypertension control" at bounding box center [596, 256] width 137 height 38
checkbox input "true"
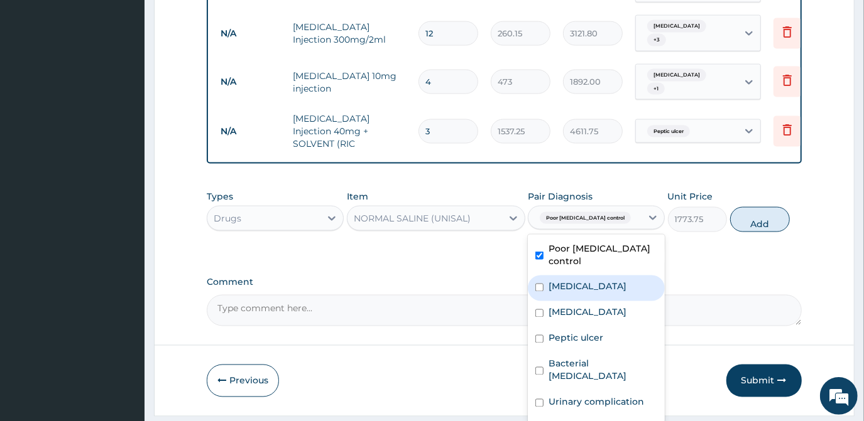
click at [555, 276] on div "Malaria" at bounding box center [596, 289] width 137 height 26
checkbox input "true"
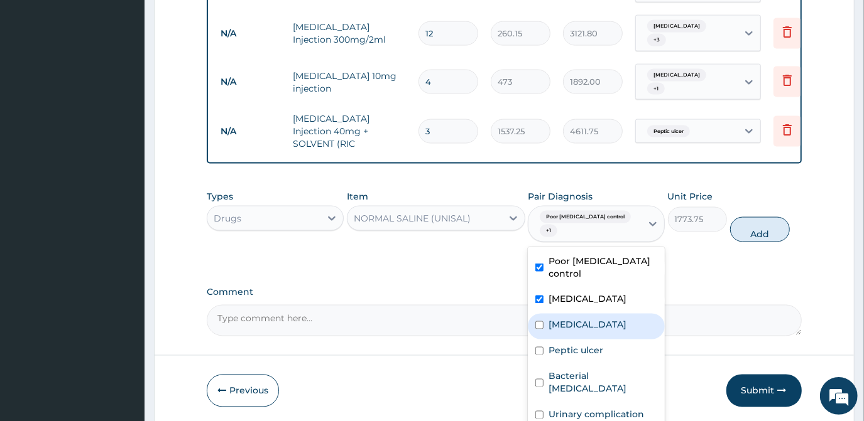
click at [555, 319] on label "Sepsis" at bounding box center [587, 325] width 78 height 13
checkbox input "true"
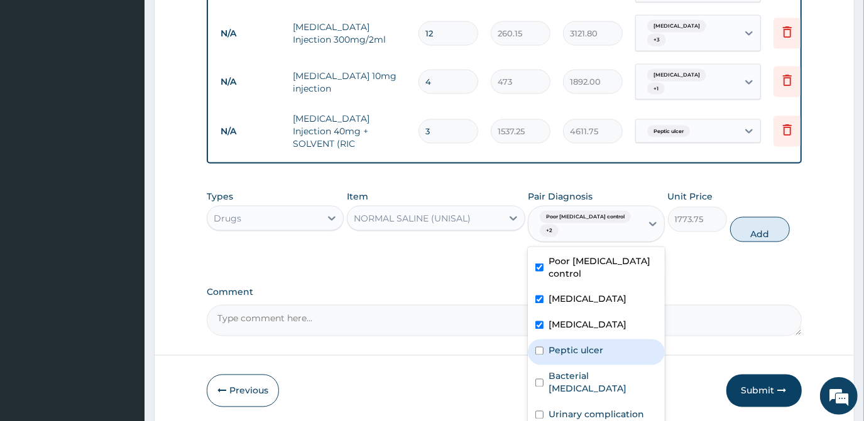
click at [551, 345] on label "Peptic ulcer" at bounding box center [575, 351] width 55 height 13
checkbox input "true"
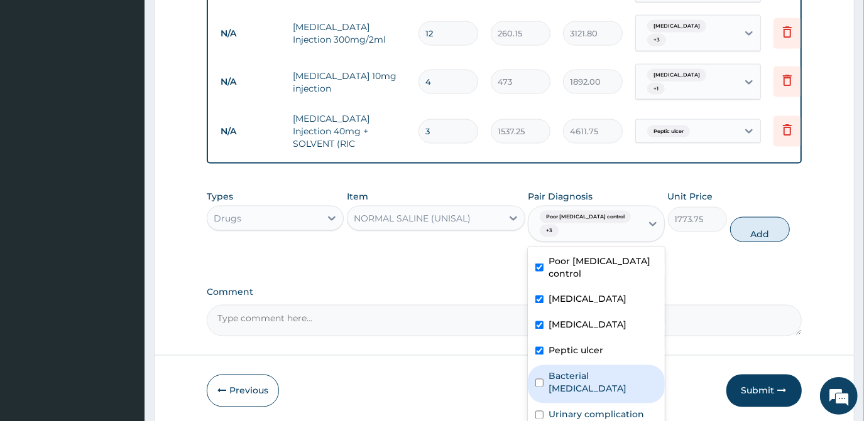
click at [551, 371] on label "Bacterial pyuria" at bounding box center [602, 383] width 109 height 25
checkbox input "true"
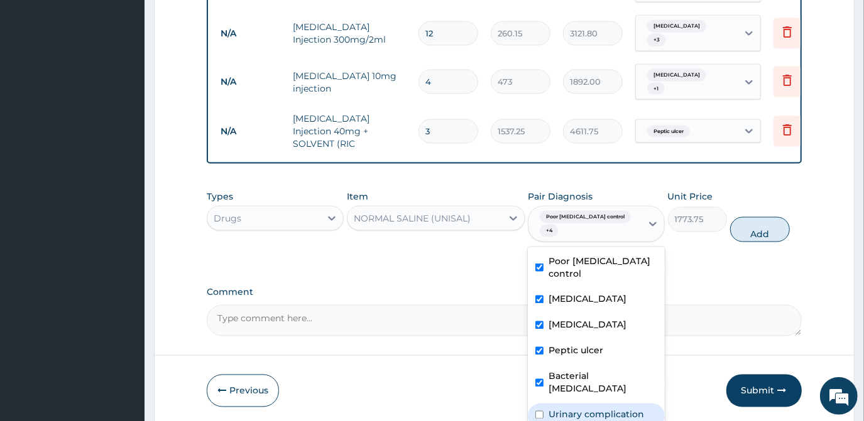
click at [558, 404] on div "Urinary complication" at bounding box center [596, 417] width 137 height 26
checkbox input "true"
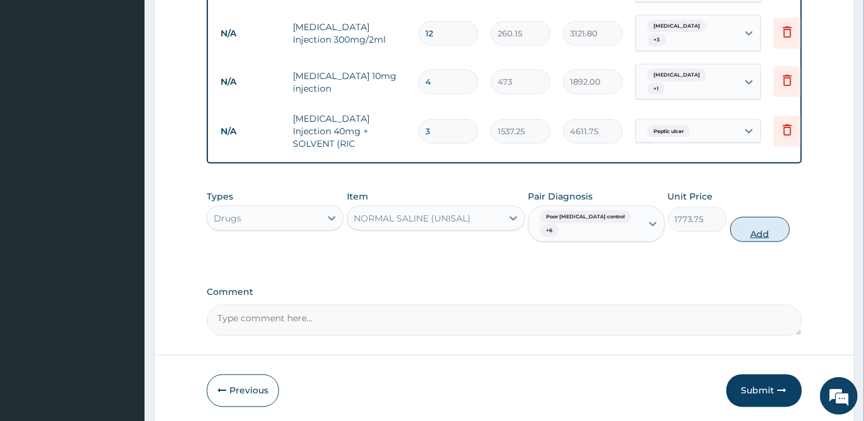
click at [750, 217] on button "Add" at bounding box center [760, 229] width 60 height 25
type input "0"
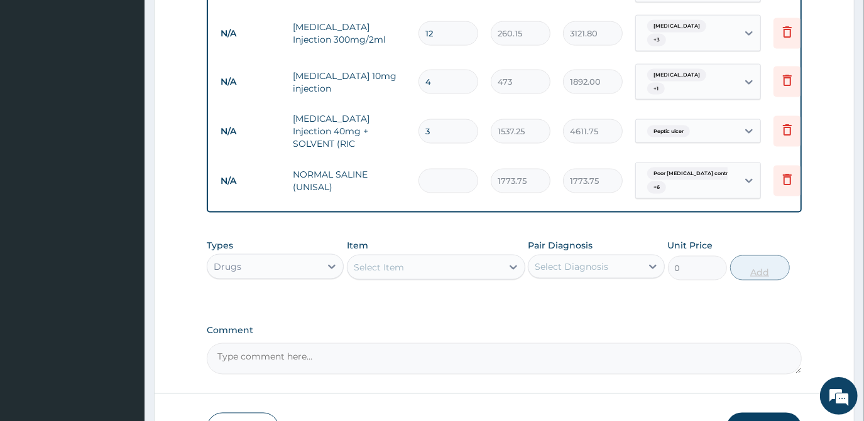
type input "0.00"
type input "4"
type input "7095.00"
type input "4"
click at [457, 257] on div "Select Item" at bounding box center [424, 267] width 154 height 20
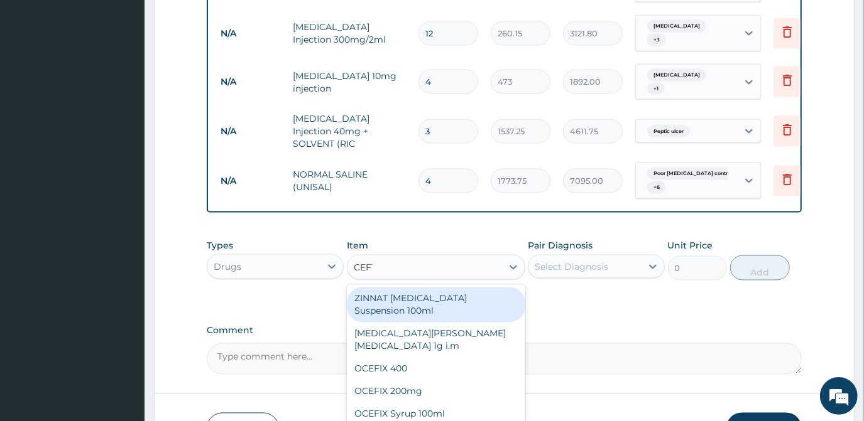
type input "CEFTR"
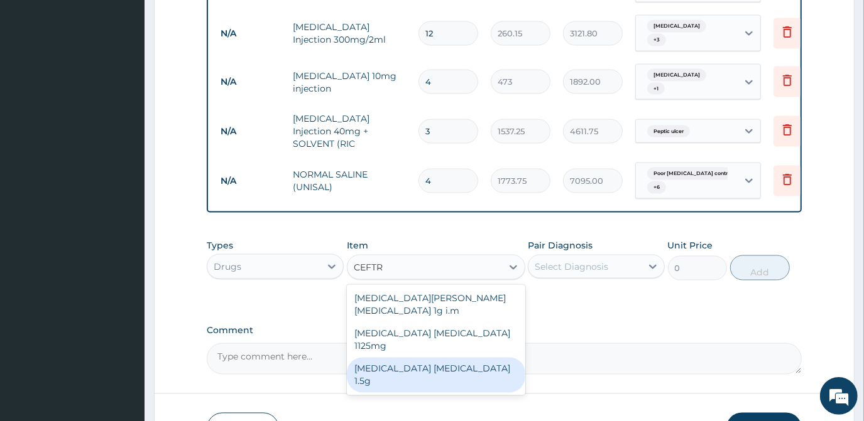
click at [408, 358] on div "Ceftriaxone sulbactam 1.5g" at bounding box center [436, 375] width 178 height 35
type input "1419"
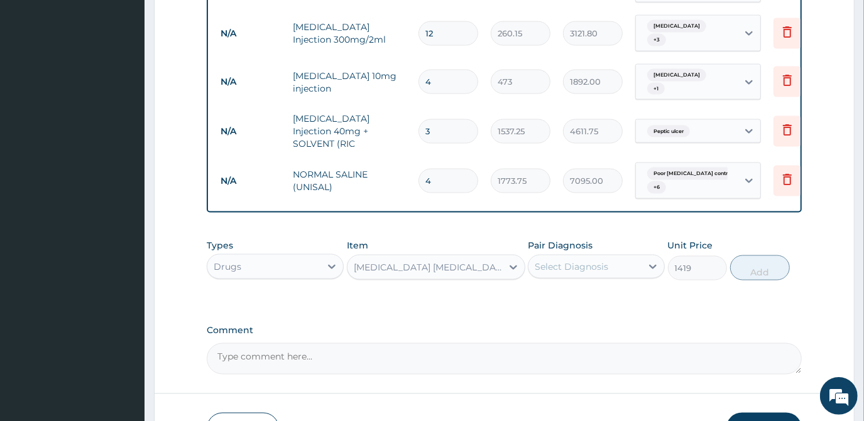
click at [635, 257] on div "Select Diagnosis" at bounding box center [584, 267] width 113 height 20
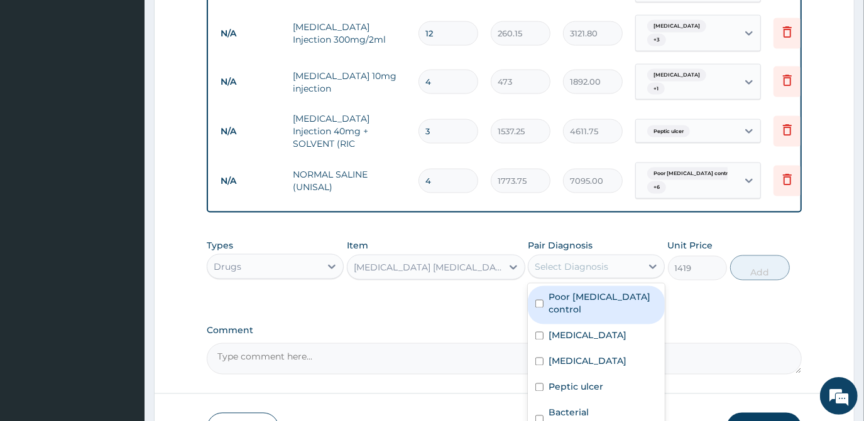
click at [584, 291] on label "Poor hypertension control" at bounding box center [602, 303] width 109 height 25
checkbox input "true"
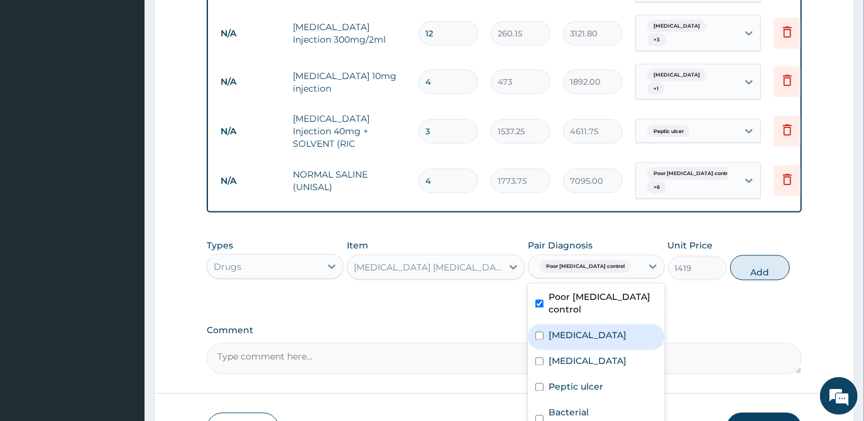
click at [581, 325] on div "Malaria" at bounding box center [596, 338] width 137 height 26
checkbox input "true"
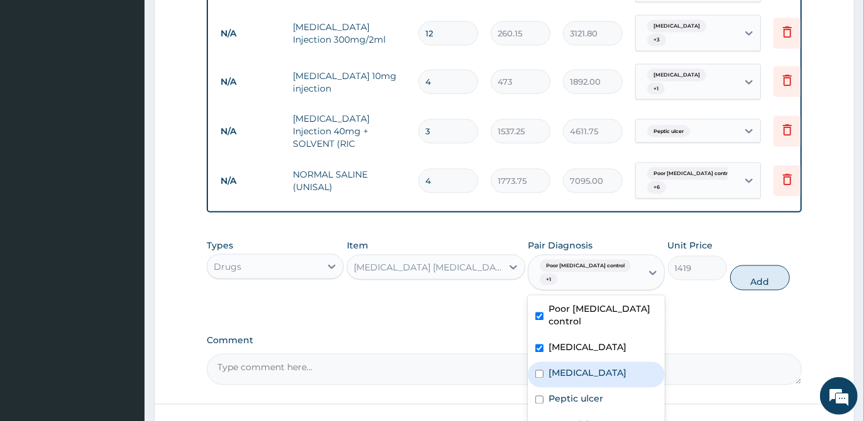
click at [579, 362] on div "Sepsis" at bounding box center [596, 375] width 137 height 26
checkbox input "true"
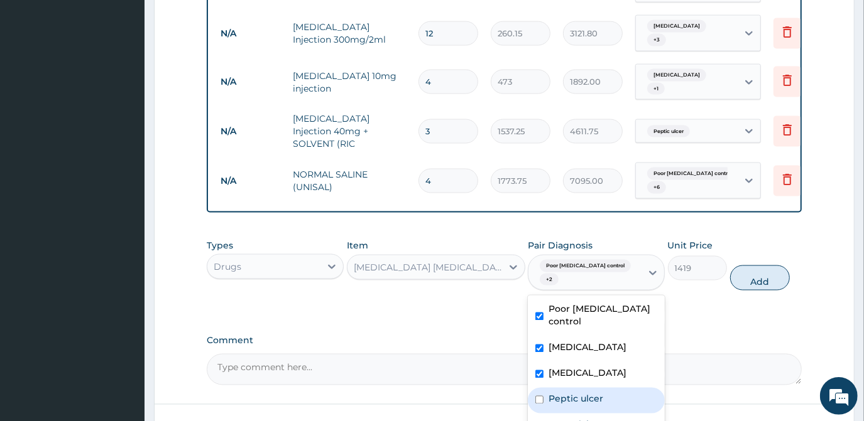
click at [573, 393] on label "Peptic ulcer" at bounding box center [575, 399] width 55 height 13
checkbox input "true"
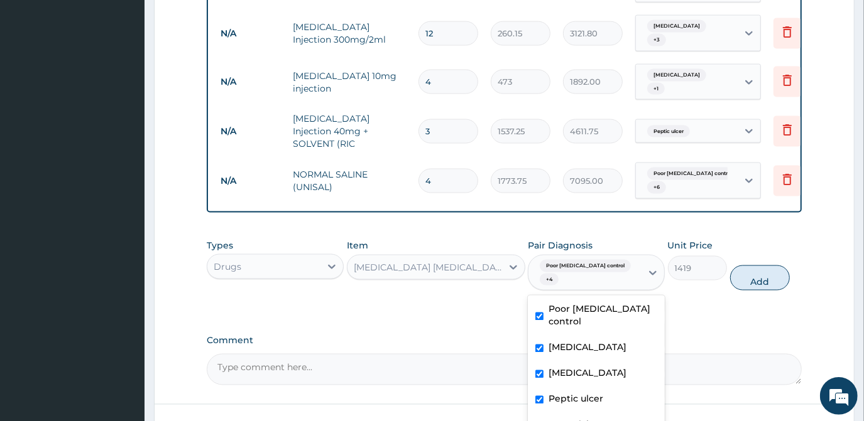
checkbox input "true"
click at [772, 266] on button "Add" at bounding box center [760, 278] width 60 height 25
type input "0"
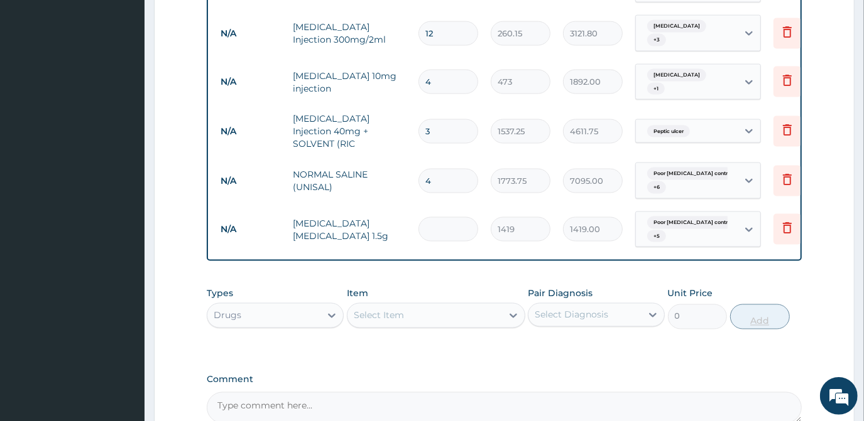
type input "0.00"
type input "4"
type input "5676.00"
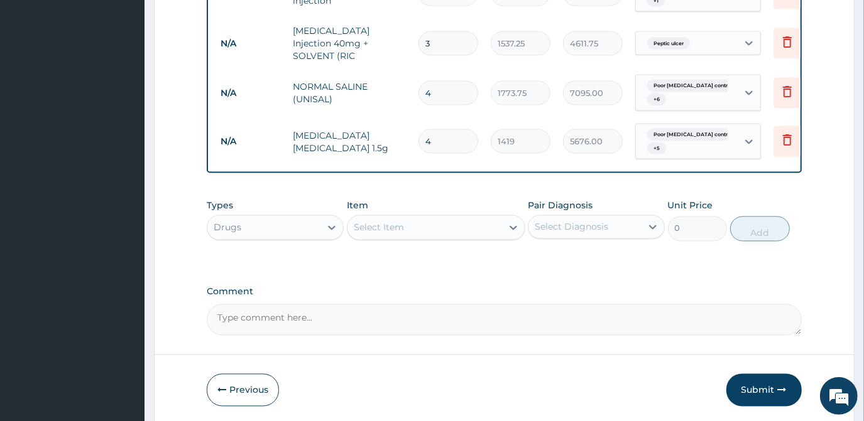
scroll to position [1397, 0]
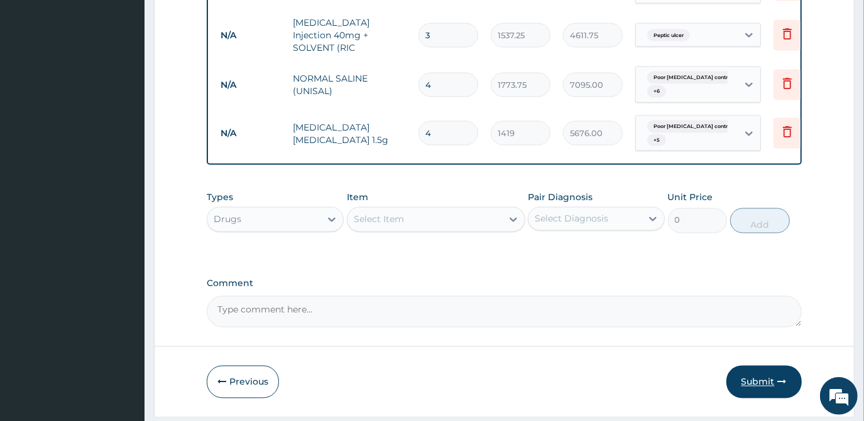
type input "4"
click at [771, 366] on button "Submit" at bounding box center [763, 382] width 75 height 33
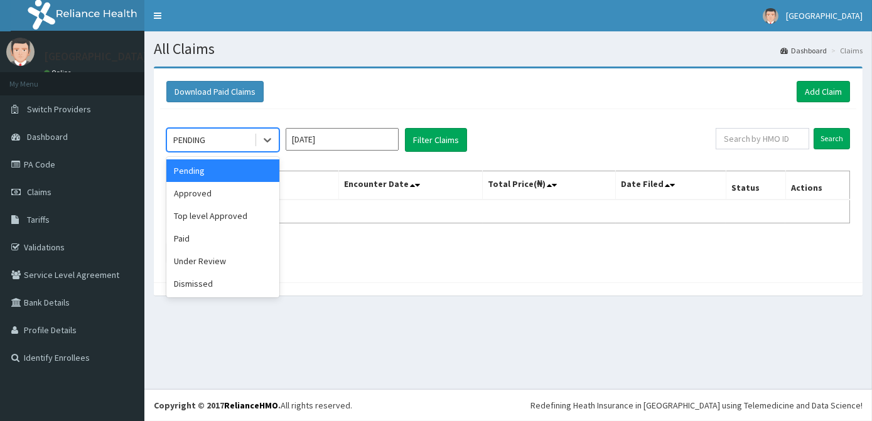
click at [225, 136] on div "PENDING" at bounding box center [210, 140] width 87 height 20
click at [224, 188] on div "Approved" at bounding box center [222, 193] width 113 height 23
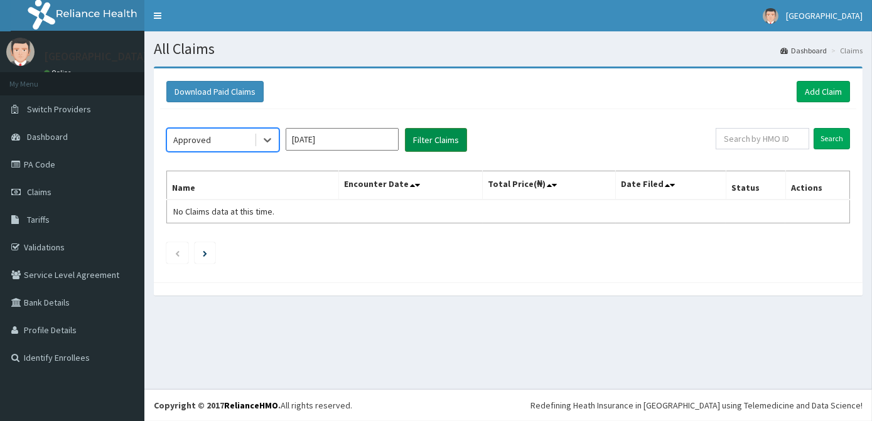
click at [435, 137] on button "Filter Claims" at bounding box center [436, 140] width 62 height 24
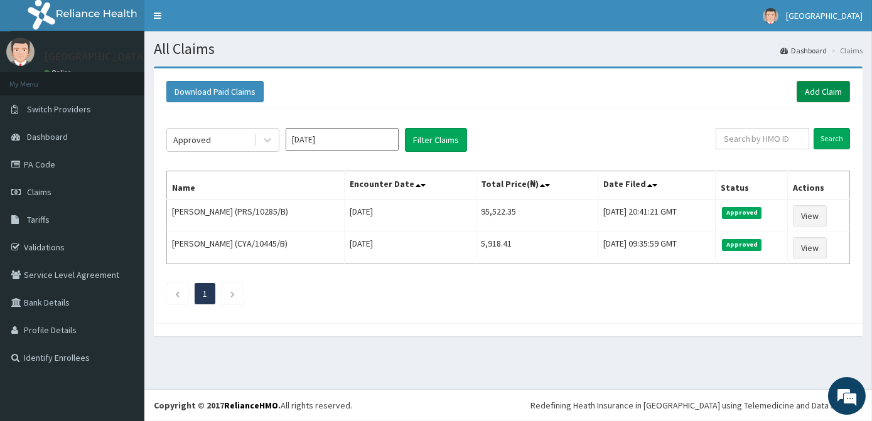
click at [798, 91] on link "Add Claim" at bounding box center [823, 91] width 53 height 21
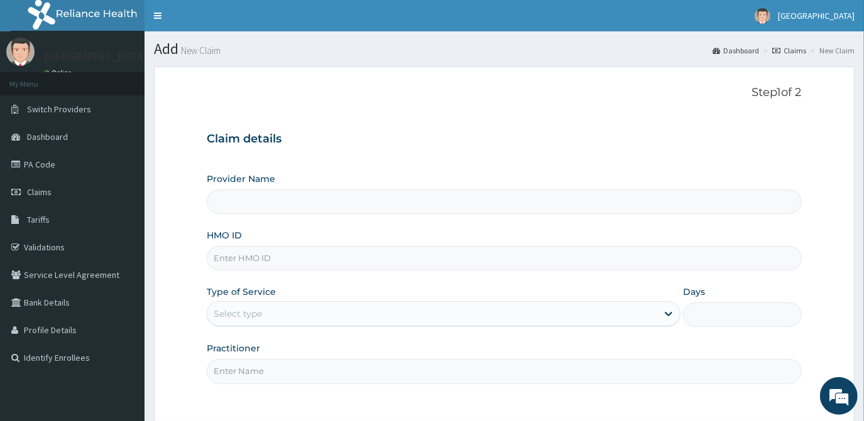
type input "[GEOGRAPHIC_DATA]"
click at [291, 249] on input "HMO ID" at bounding box center [504, 258] width 594 height 24
type input "DGE/10124/B"
click at [301, 306] on div "Select type" at bounding box center [432, 314] width 450 height 20
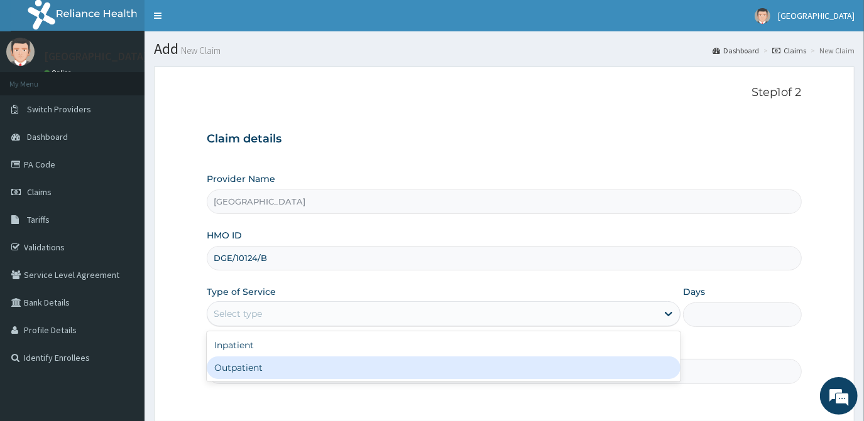
click at [258, 374] on div "Outpatient" at bounding box center [444, 368] width 474 height 23
type input "1"
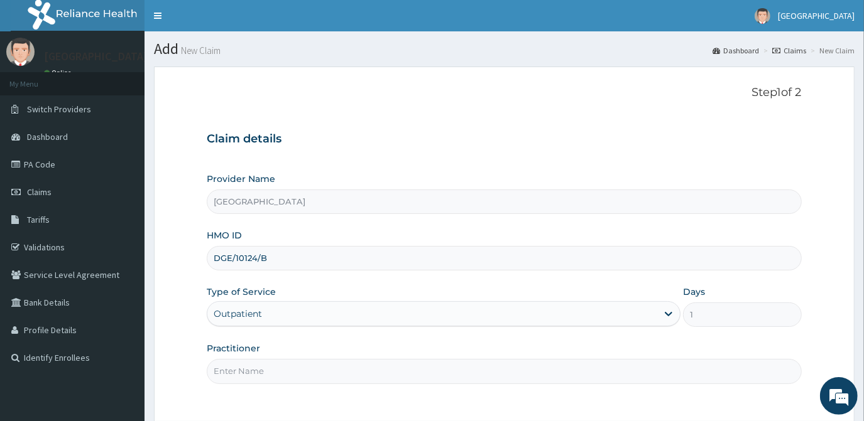
click at [330, 379] on input "Practitioner" at bounding box center [504, 371] width 594 height 24
type input "DR. SOFI"
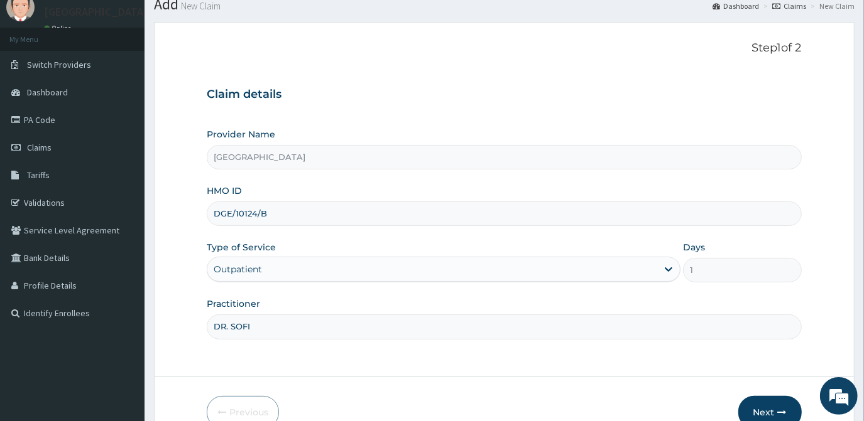
scroll to position [57, 0]
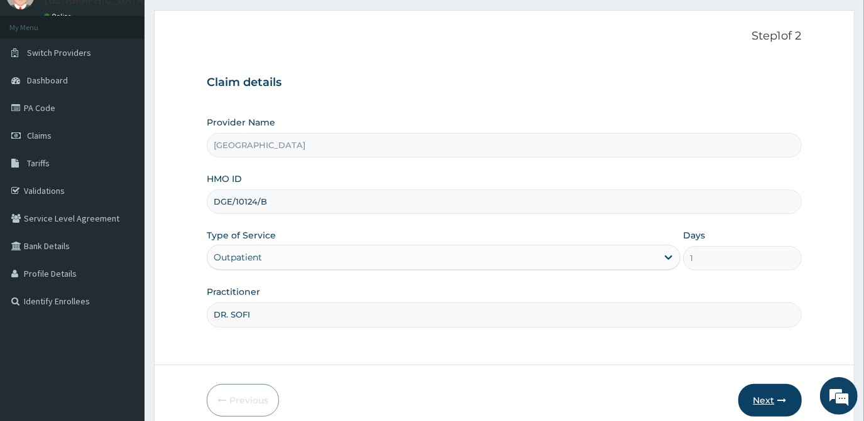
click at [772, 401] on button "Next" at bounding box center [769, 400] width 63 height 33
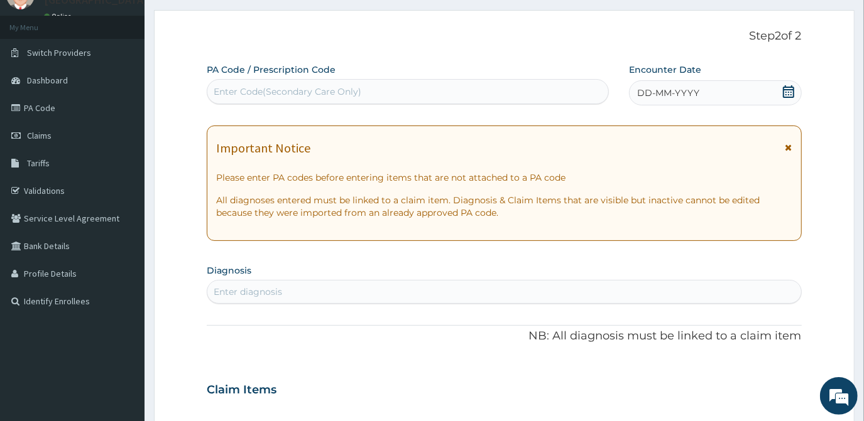
click at [785, 88] on icon at bounding box center [788, 91] width 13 height 13
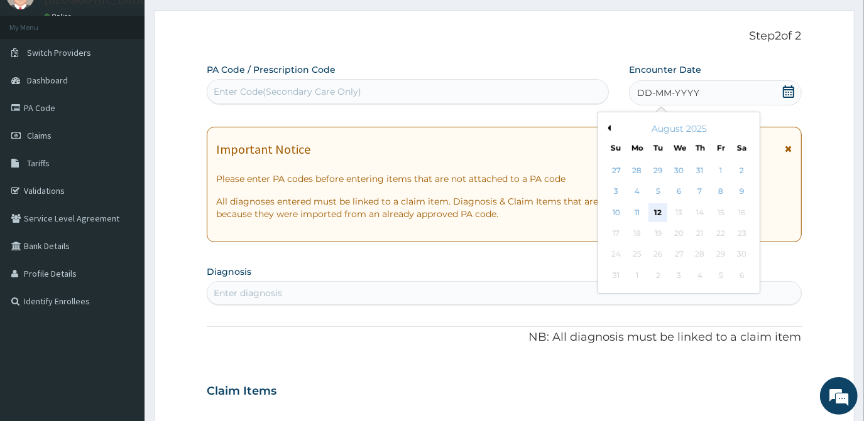
click at [659, 210] on div "12" at bounding box center [658, 212] width 19 height 19
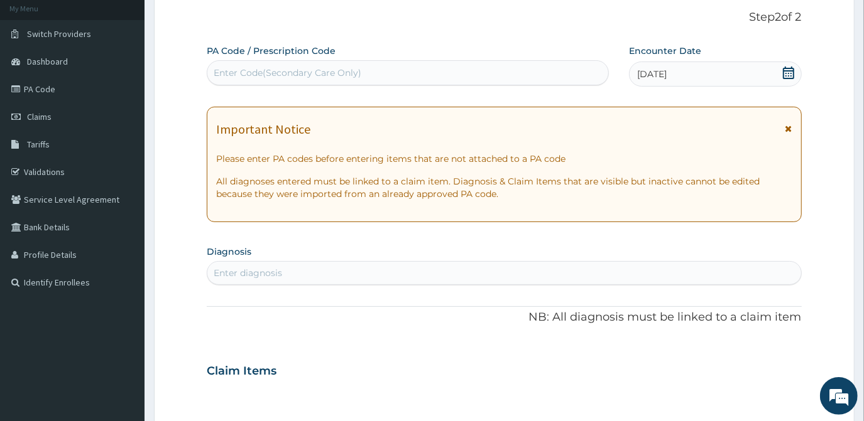
scroll to position [228, 0]
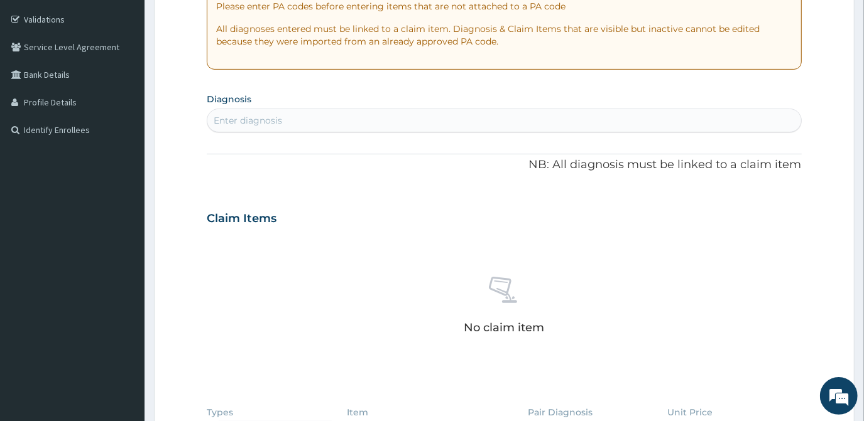
click at [251, 117] on div "Enter diagnosis" at bounding box center [248, 120] width 68 height 13
type input "MALA"
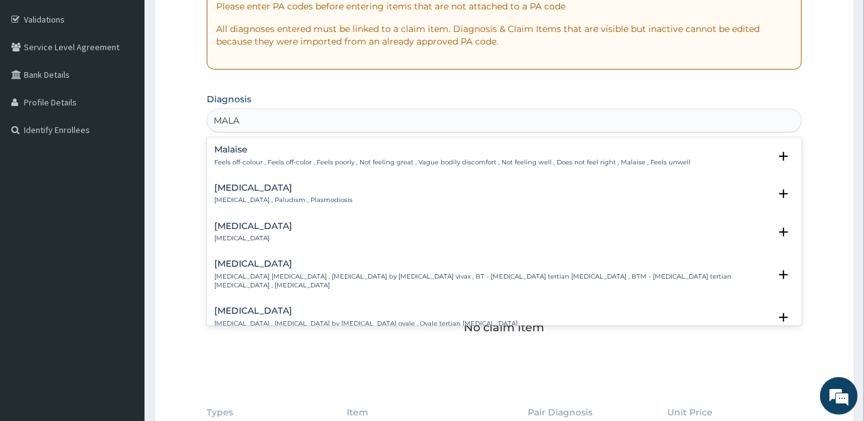
click at [248, 198] on p "[MEDICAL_DATA] , Paludism , Plasmodiosis" at bounding box center [283, 200] width 138 height 9
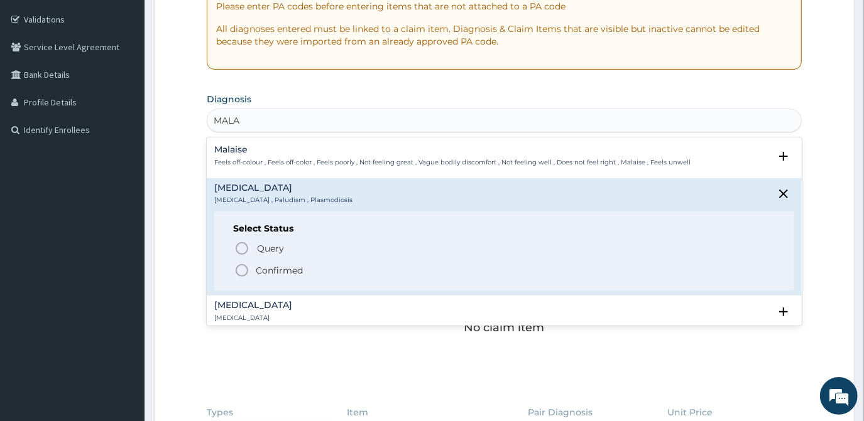
click at [241, 263] on icon "status option filled" at bounding box center [241, 270] width 15 height 15
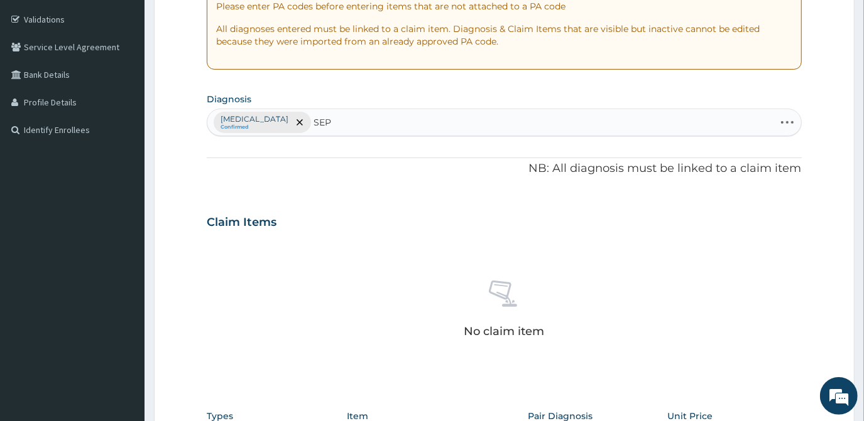
type input "SEPS"
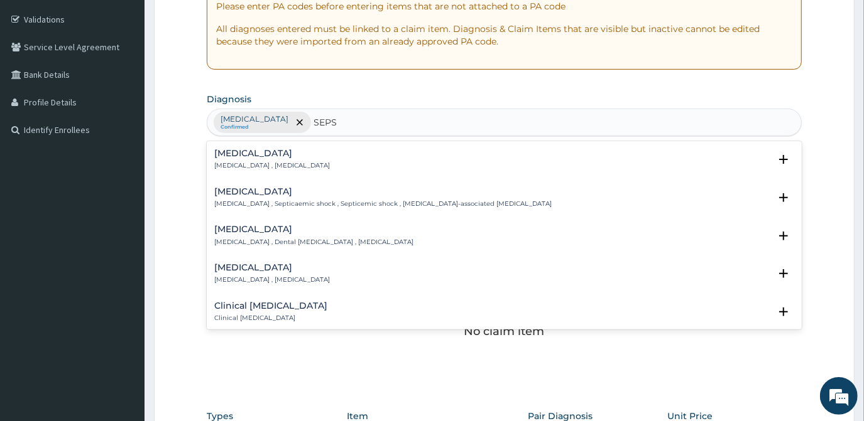
click at [270, 161] on p "[MEDICAL_DATA] , [MEDICAL_DATA]" at bounding box center [272, 165] width 116 height 9
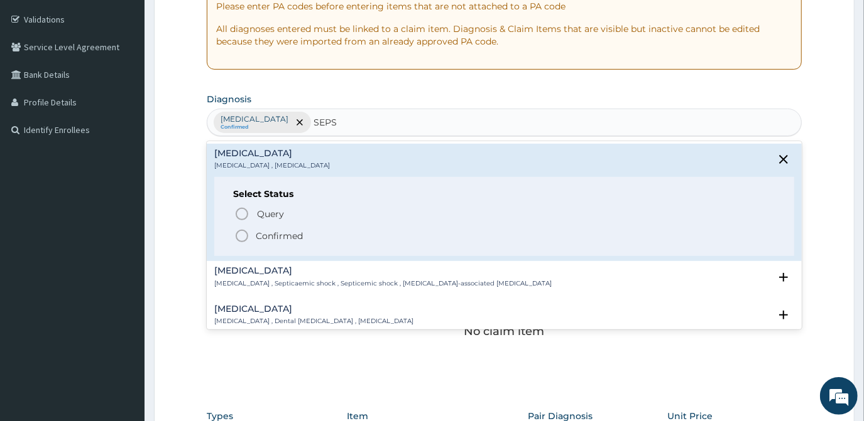
click at [242, 238] on icon "status option filled" at bounding box center [241, 236] width 15 height 15
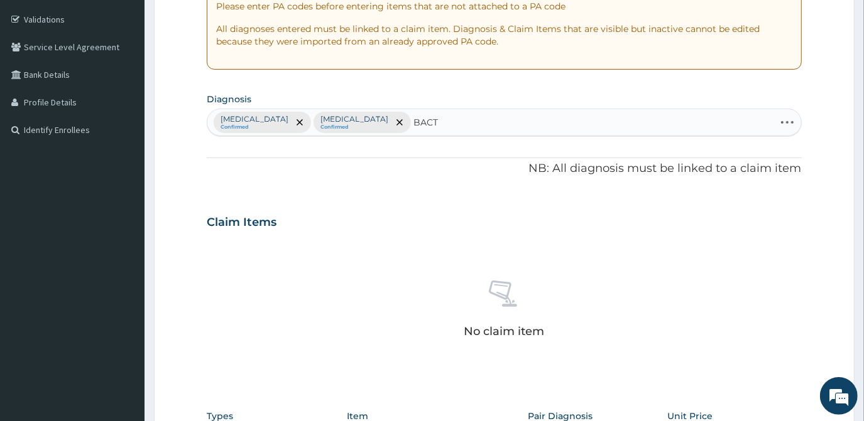
type input "BACTER"
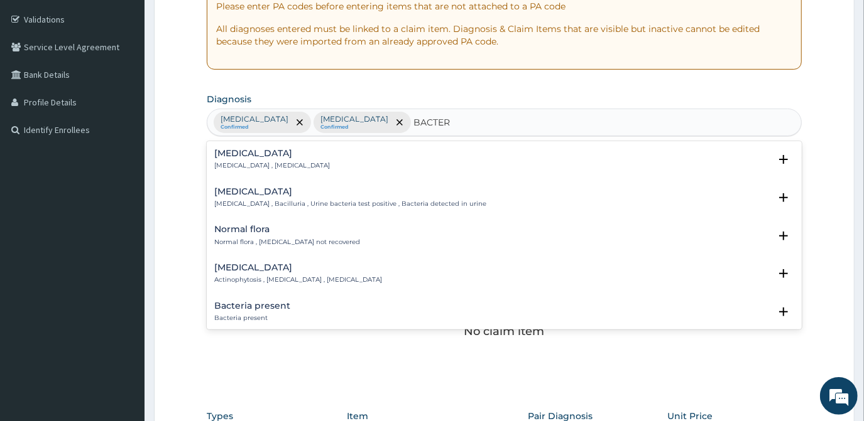
click at [261, 164] on p "[MEDICAL_DATA] , [MEDICAL_DATA]" at bounding box center [272, 165] width 116 height 9
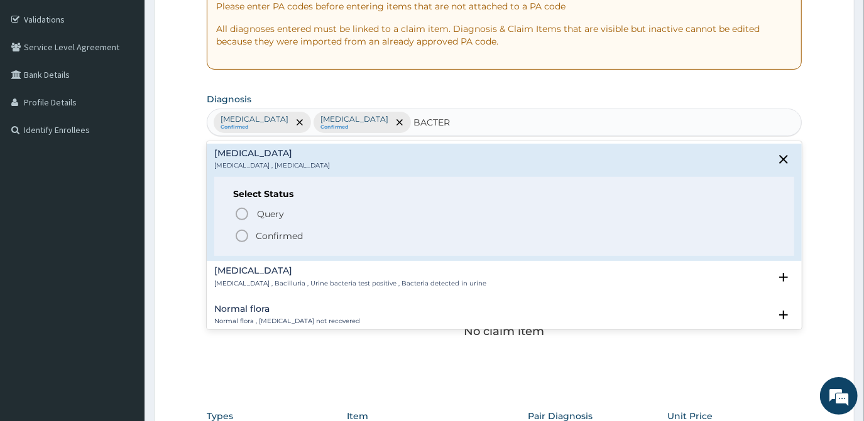
click at [251, 242] on div "Select Status Query Query covers suspected (?), Keep in view (kiv), Ruled out (…" at bounding box center [503, 217] width 579 height 80
click at [246, 240] on icon "status option filled" at bounding box center [241, 236] width 15 height 15
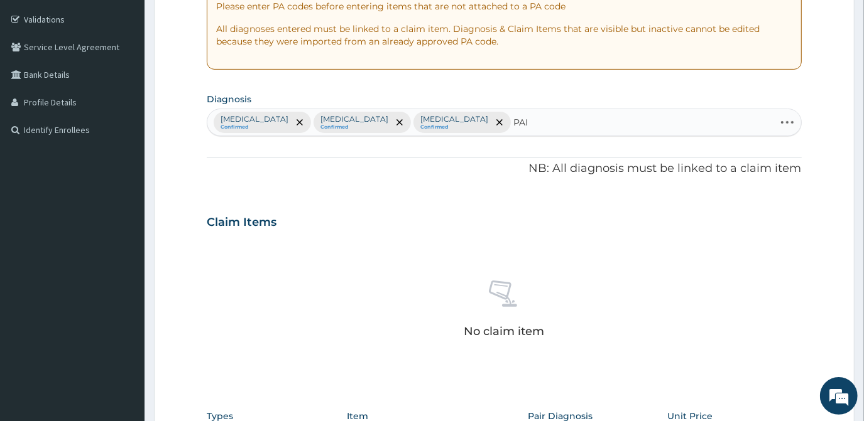
type input "PAIN"
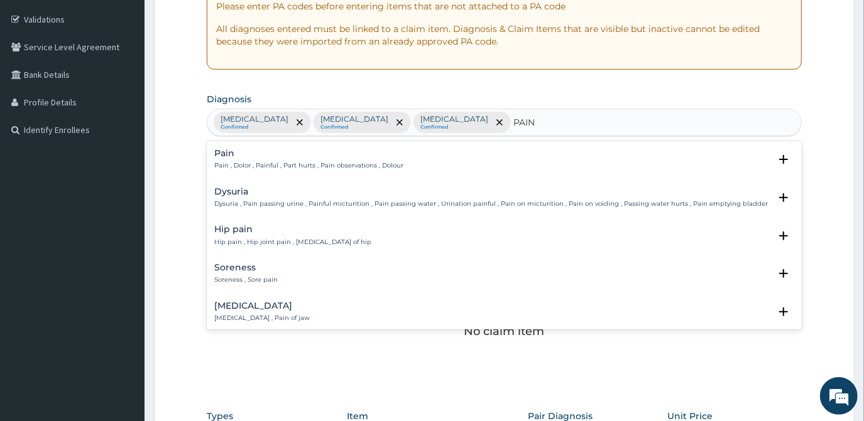
click at [279, 165] on p "Pain , Dolor , Painful , Part hurts , Pain observations , Dolour" at bounding box center [308, 165] width 189 height 9
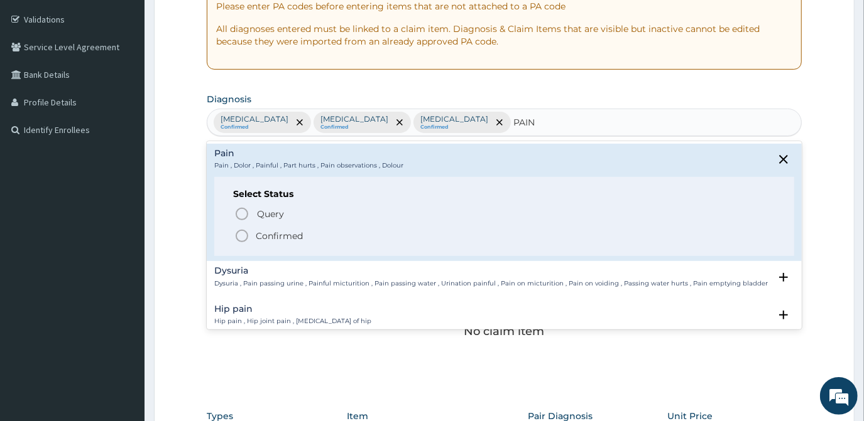
click at [244, 232] on icon "status option filled" at bounding box center [241, 236] width 15 height 15
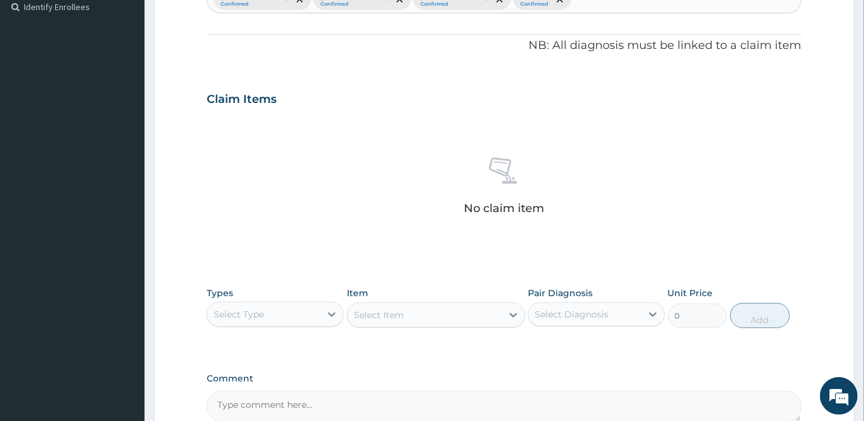
scroll to position [399, 0]
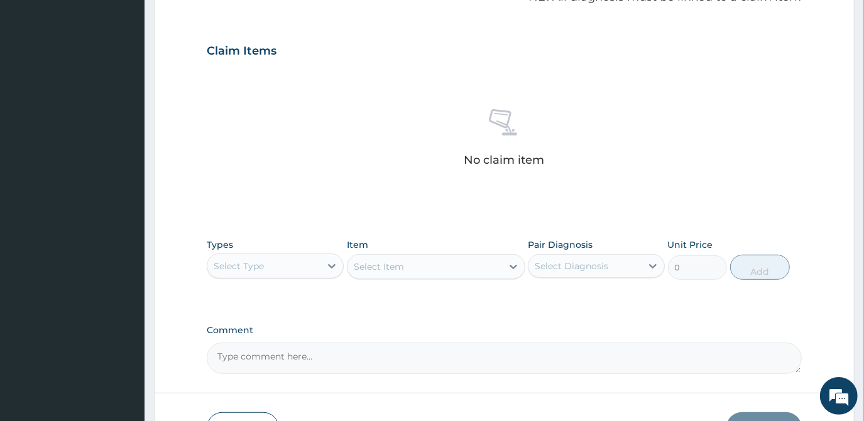
click at [263, 273] on div "Select Type" at bounding box center [263, 266] width 113 height 20
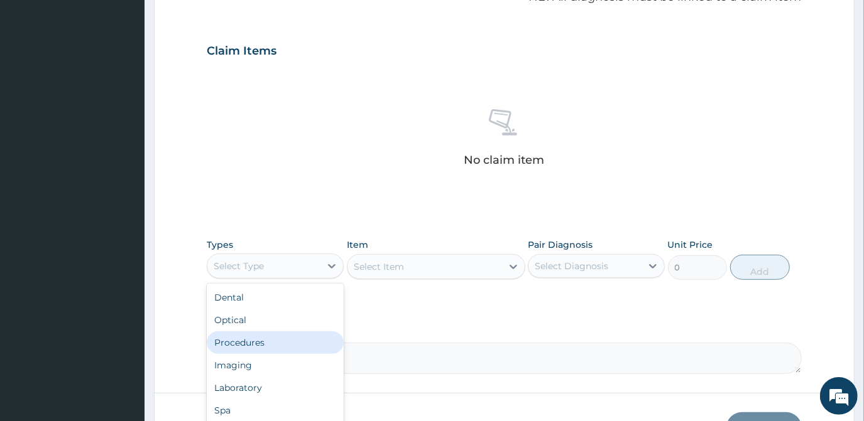
click at [259, 336] on div "Procedures" at bounding box center [275, 343] width 137 height 23
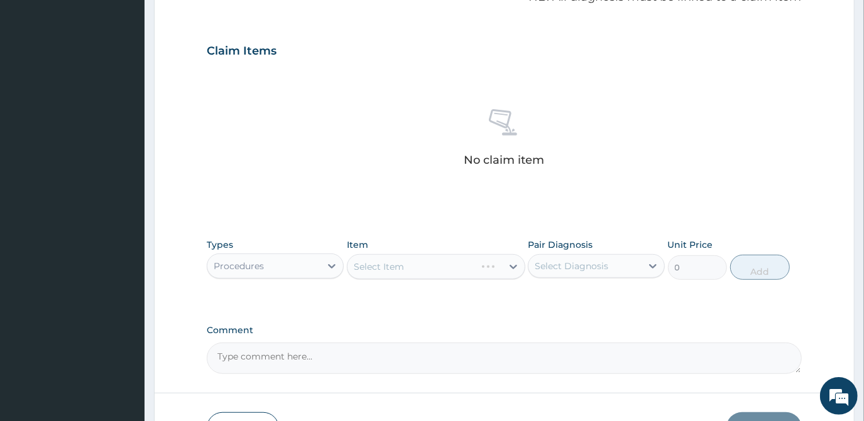
click at [425, 264] on div "Select Item" at bounding box center [436, 266] width 178 height 25
click at [436, 268] on div "Select Item" at bounding box center [436, 266] width 178 height 25
click at [436, 268] on div "Select Item" at bounding box center [424, 267] width 154 height 20
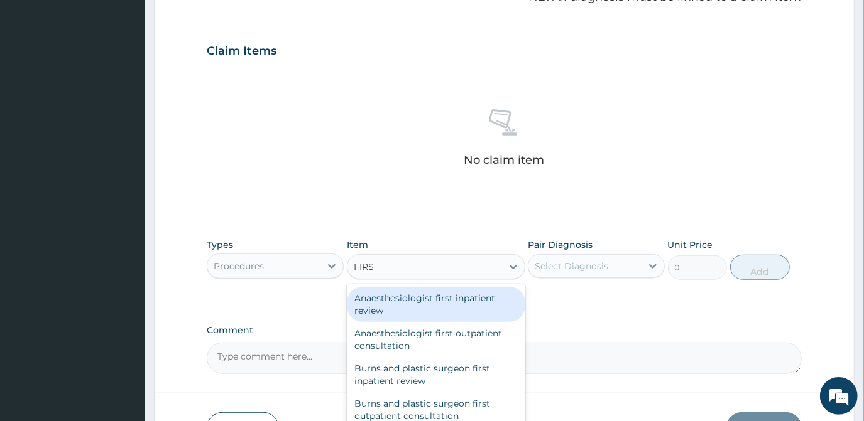
type input "FIRST"
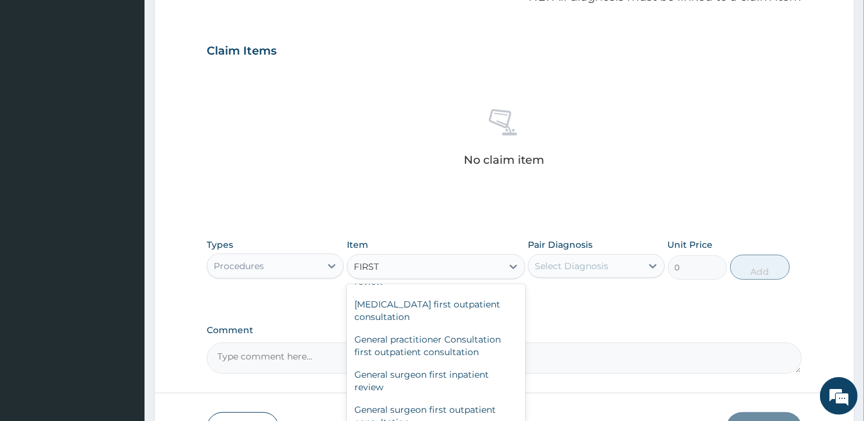
scroll to position [628, 0]
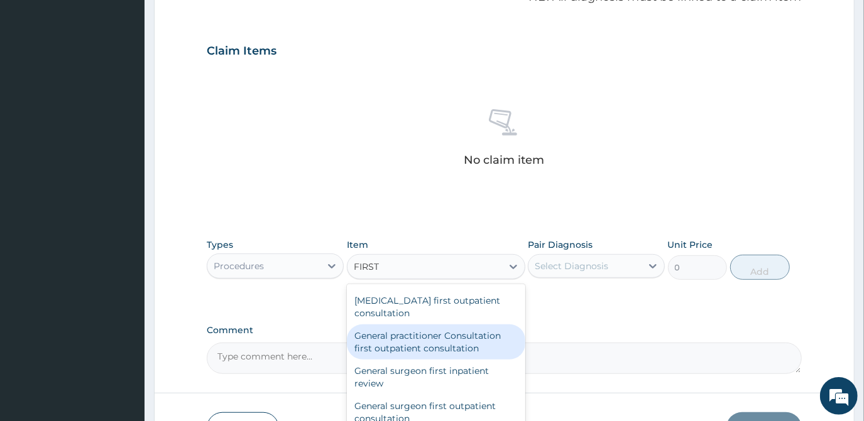
click at [430, 330] on div "General practitioner Consultation first outpatient consultation" at bounding box center [436, 342] width 178 height 35
type input "3547.5"
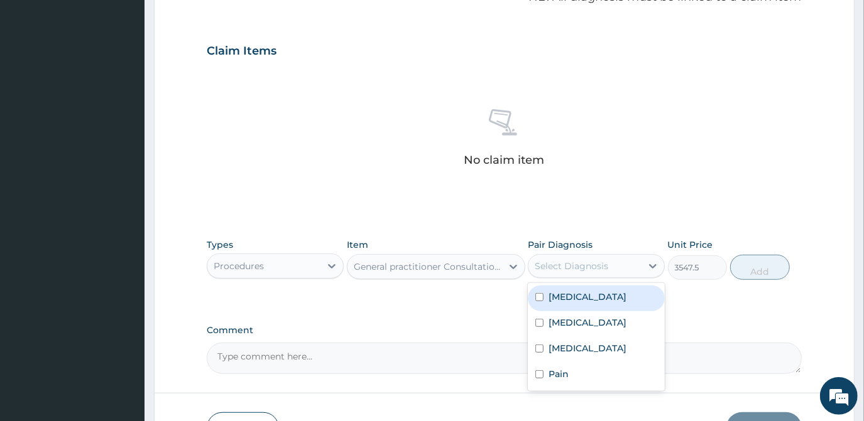
click at [558, 267] on div "Select Diagnosis" at bounding box center [570, 266] width 73 height 13
click at [548, 296] on label "Malaria" at bounding box center [587, 297] width 78 height 13
checkbox input "true"
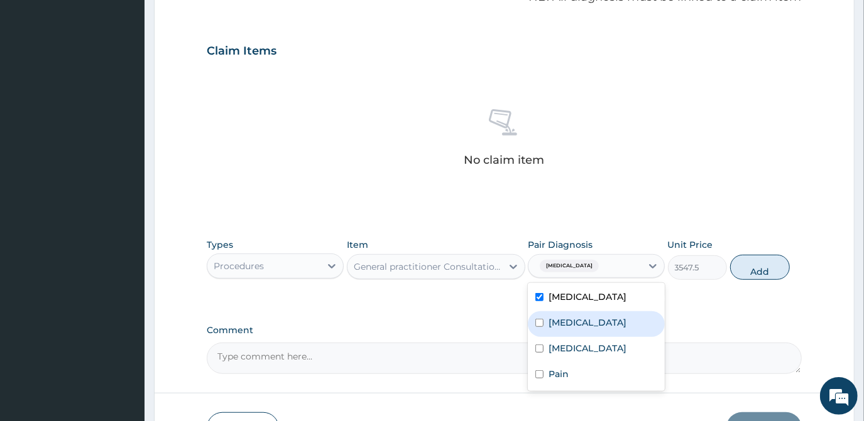
click at [566, 331] on div "Sepsis" at bounding box center [596, 324] width 137 height 26
checkbox input "true"
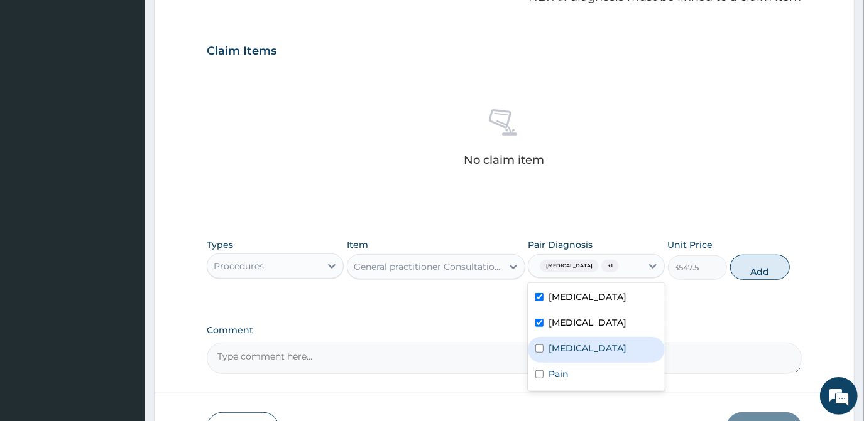
click at [563, 348] on label "Bacteremia" at bounding box center [587, 348] width 78 height 13
checkbox input "true"
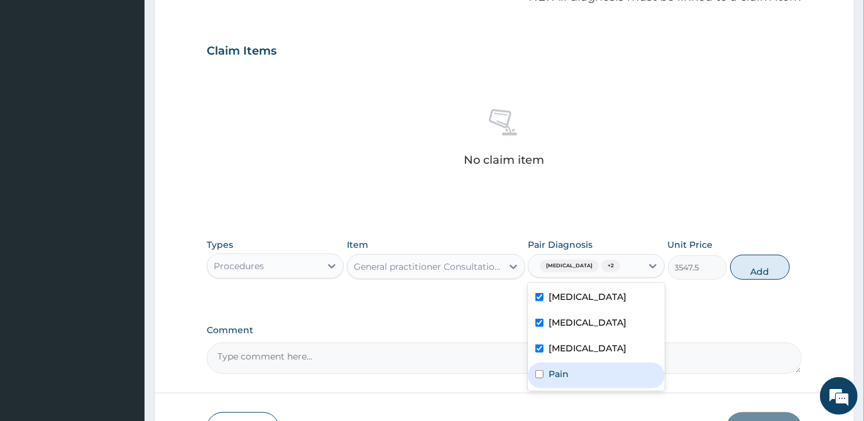
click at [558, 369] on label "Pain" at bounding box center [558, 374] width 20 height 13
checkbox input "true"
click at [752, 269] on button "Add" at bounding box center [760, 267] width 60 height 25
type input "0"
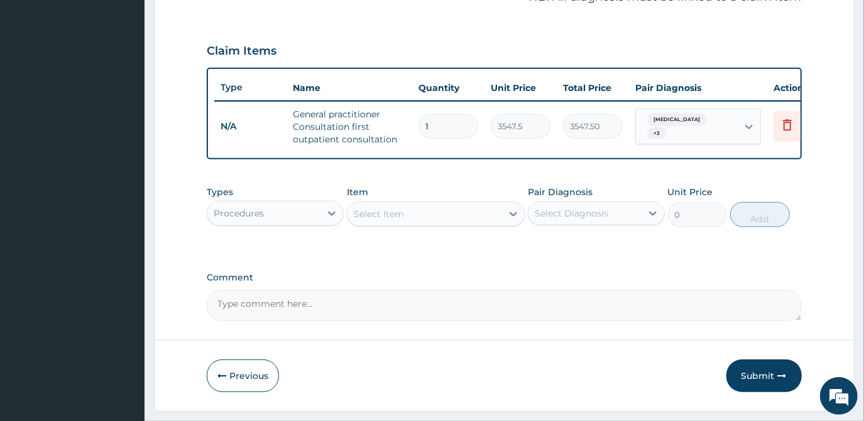
click at [275, 222] on div "Procedures" at bounding box center [263, 213] width 113 height 20
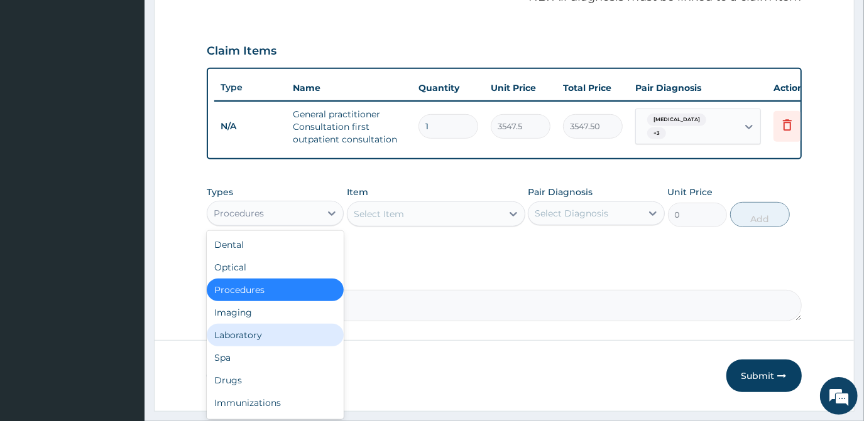
click at [250, 343] on div "Laboratory" at bounding box center [275, 335] width 137 height 23
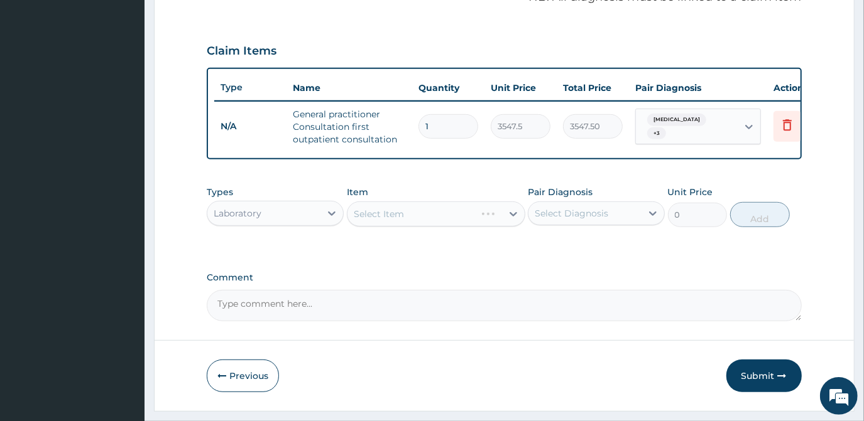
click at [391, 225] on div "Select Item" at bounding box center [436, 214] width 178 height 25
click at [391, 224] on div "Select Item" at bounding box center [436, 214] width 178 height 25
click at [391, 220] on div "Select Item" at bounding box center [379, 214] width 50 height 13
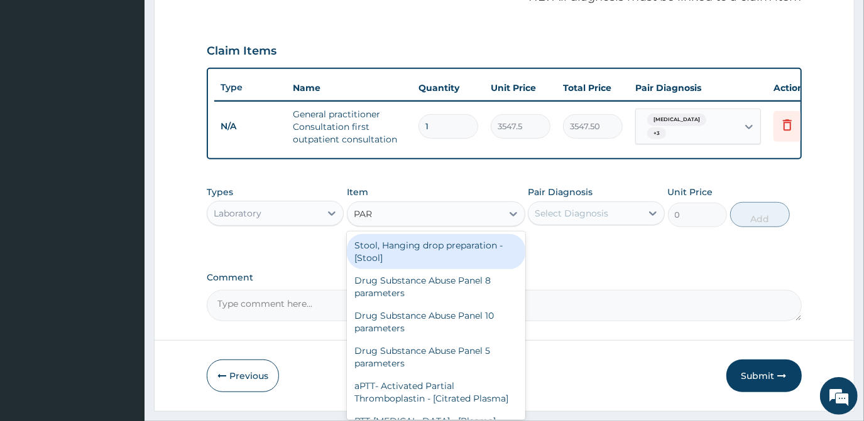
type input "PARA"
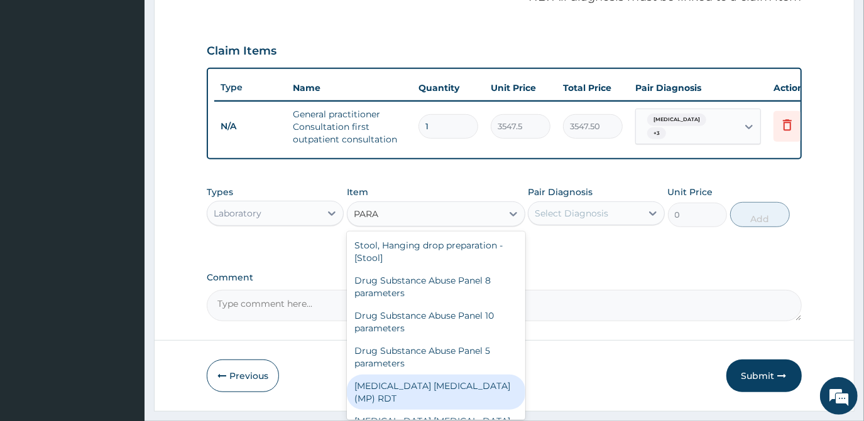
click at [442, 391] on div "MALARIA PARASITE (MP) RDT" at bounding box center [436, 392] width 178 height 35
type input "1612.5"
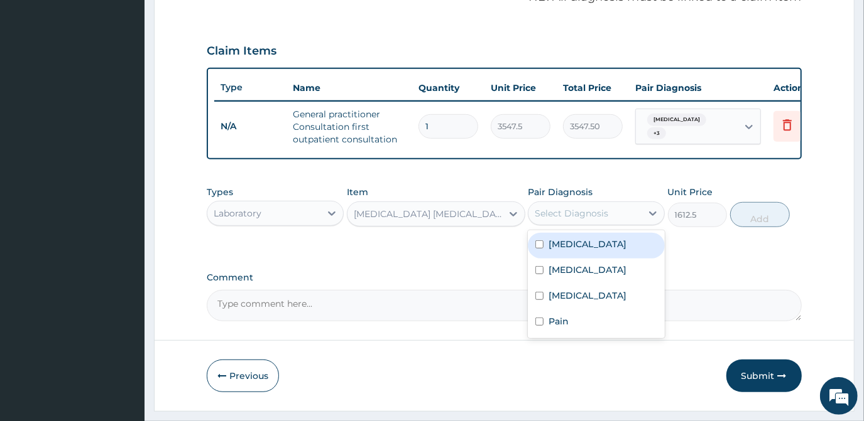
click at [595, 210] on div "Select Diagnosis" at bounding box center [584, 213] width 113 height 20
drag, startPoint x: 551, startPoint y: 260, endPoint x: 592, endPoint y: 246, distance: 42.7
click at [551, 259] on div "Malaria" at bounding box center [596, 246] width 137 height 26
checkbox input "true"
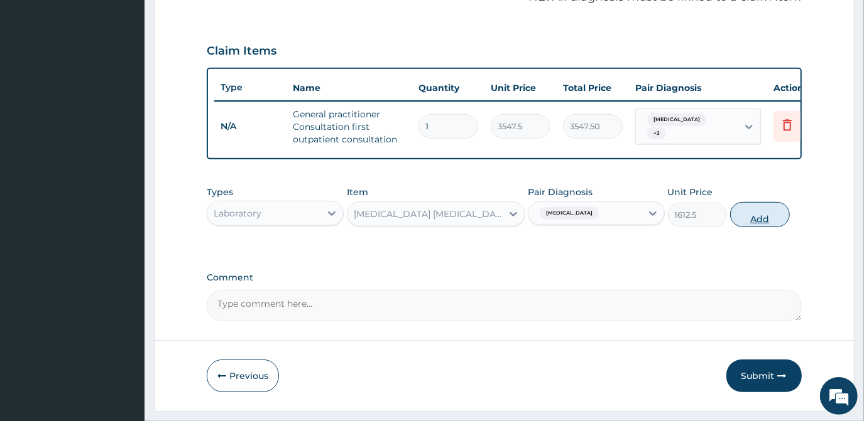
click at [742, 227] on button "Add" at bounding box center [760, 214] width 60 height 25
type input "0"
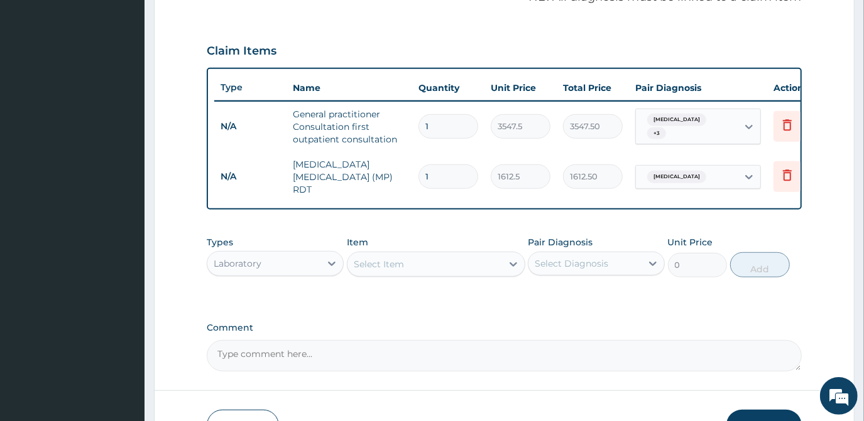
click at [407, 275] on div "Select Item" at bounding box center [436, 264] width 178 height 25
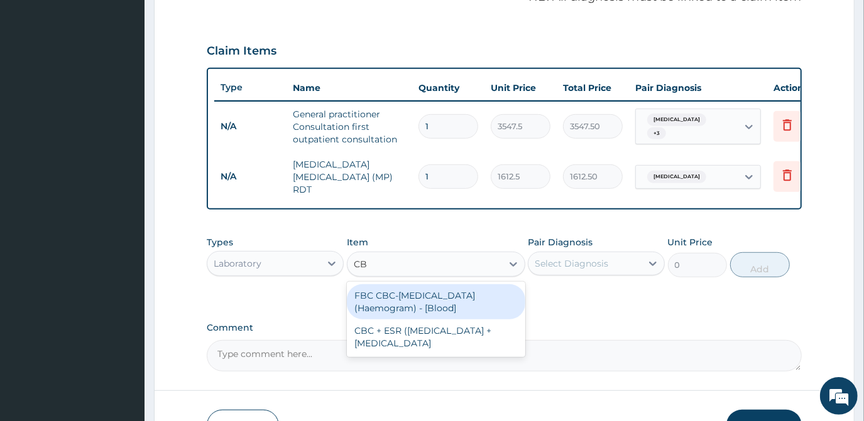
type input "CBC"
click at [430, 305] on div "FBC CBC-Complete Blood Count (Haemogram) - [Blood]" at bounding box center [436, 301] width 178 height 35
type input "4300"
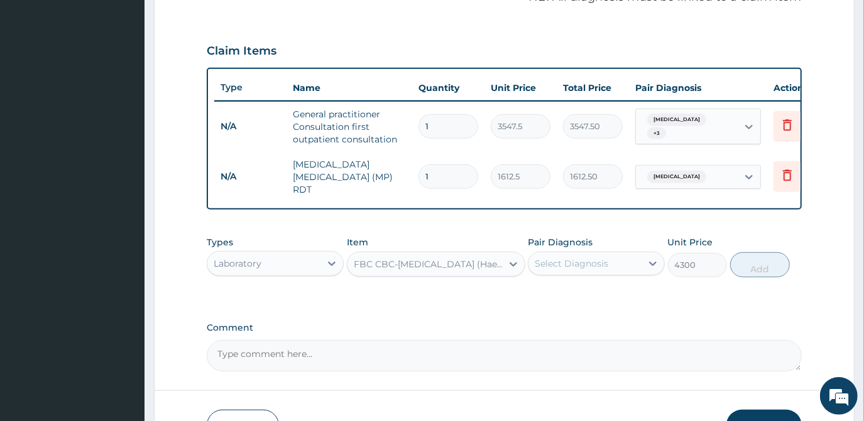
click at [568, 263] on div "Select Diagnosis" at bounding box center [570, 263] width 73 height 13
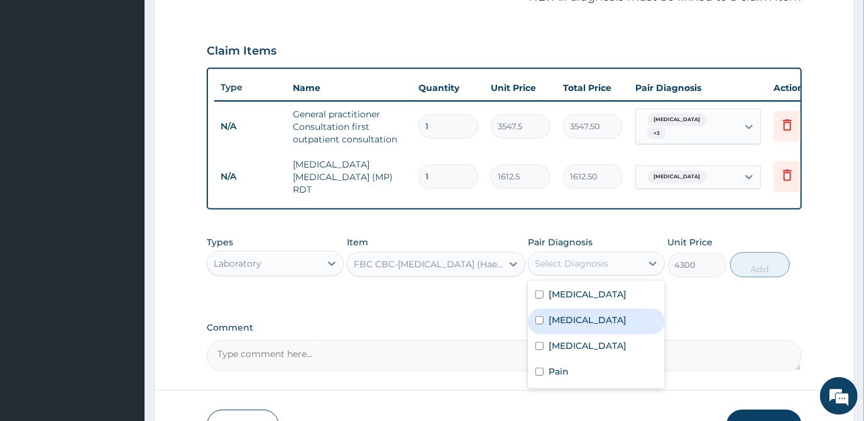
click at [542, 320] on input "checkbox" at bounding box center [539, 321] width 8 height 8
checkbox input "true"
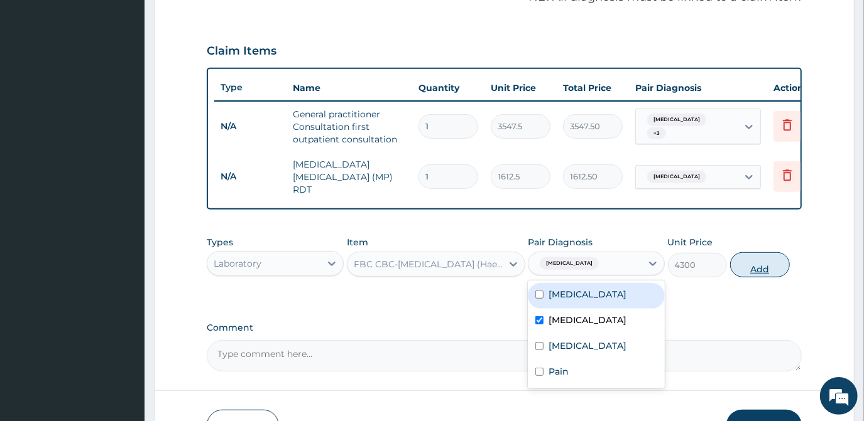
click at [767, 272] on button "Add" at bounding box center [760, 264] width 60 height 25
type input "0"
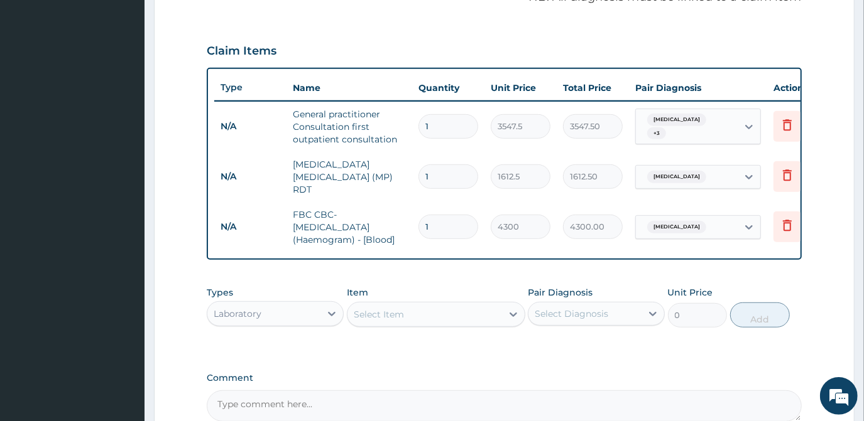
click at [261, 320] on div "Laboratory" at bounding box center [263, 314] width 113 height 20
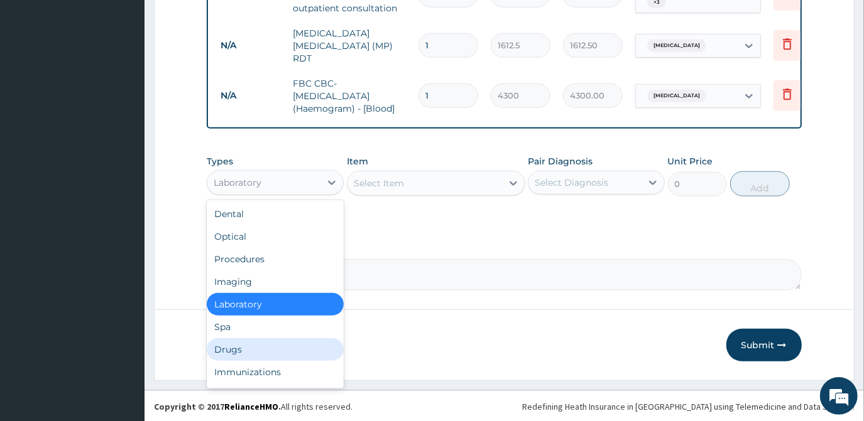
click at [256, 345] on div "Drugs" at bounding box center [275, 349] width 137 height 23
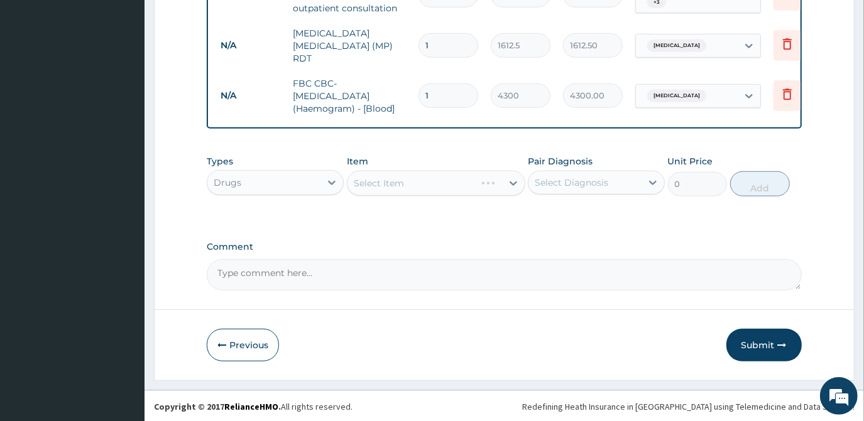
click at [418, 181] on div "Select Item" at bounding box center [436, 183] width 178 height 25
click at [396, 189] on div "Select Item" at bounding box center [424, 183] width 154 height 20
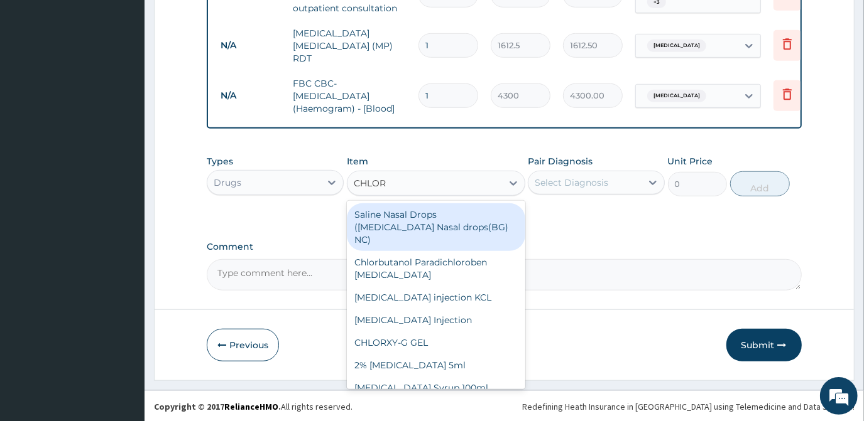
type input "CHLORO"
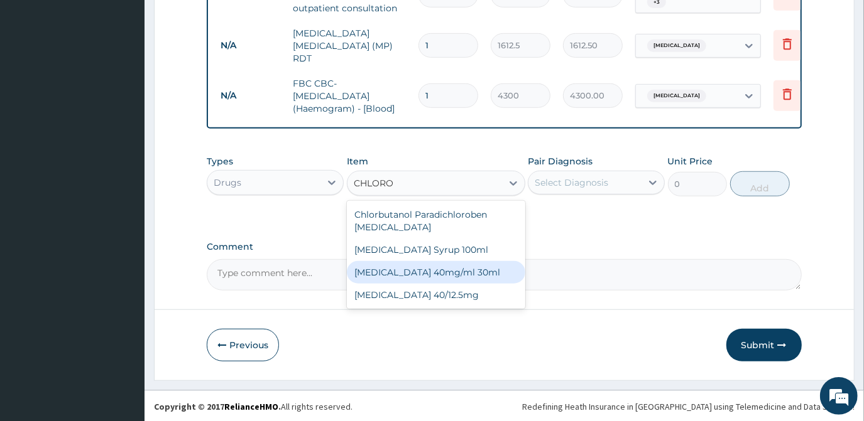
click at [422, 273] on div "CHLOROQUINE 40mg/ml 30ml" at bounding box center [436, 272] width 178 height 23
type input "1419"
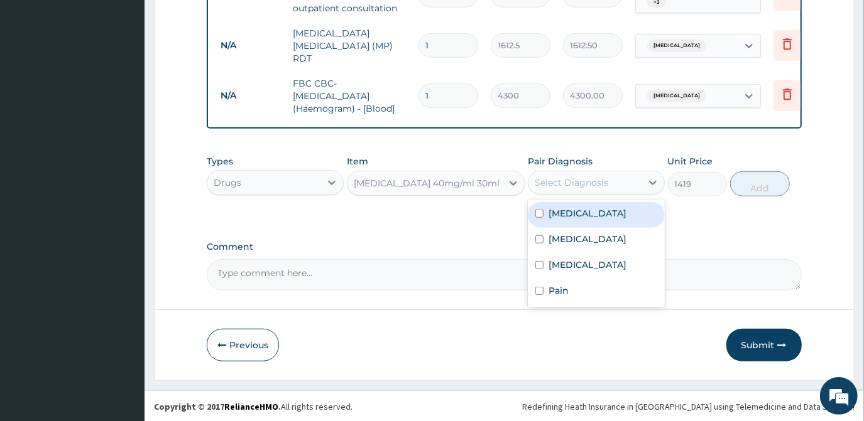
click at [553, 187] on div "Select Diagnosis" at bounding box center [570, 182] width 73 height 13
click at [548, 214] on div "Malaria" at bounding box center [596, 215] width 137 height 26
checkbox input "true"
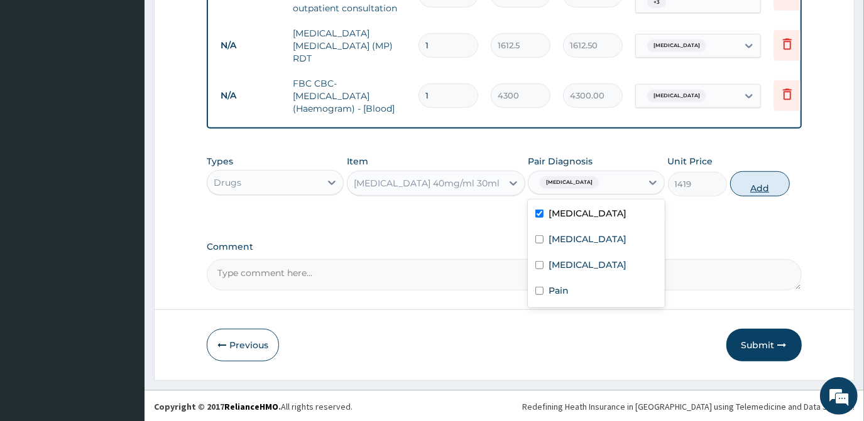
click at [744, 187] on button "Add" at bounding box center [760, 183] width 60 height 25
type input "0"
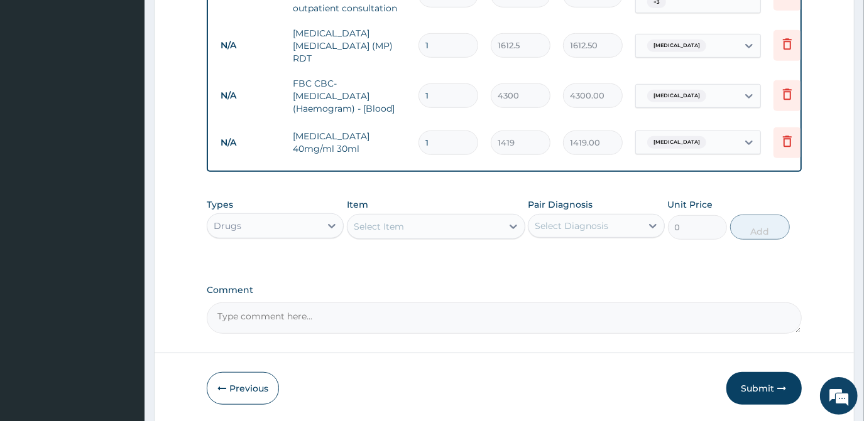
click at [362, 222] on div "Select Item" at bounding box center [379, 226] width 50 height 13
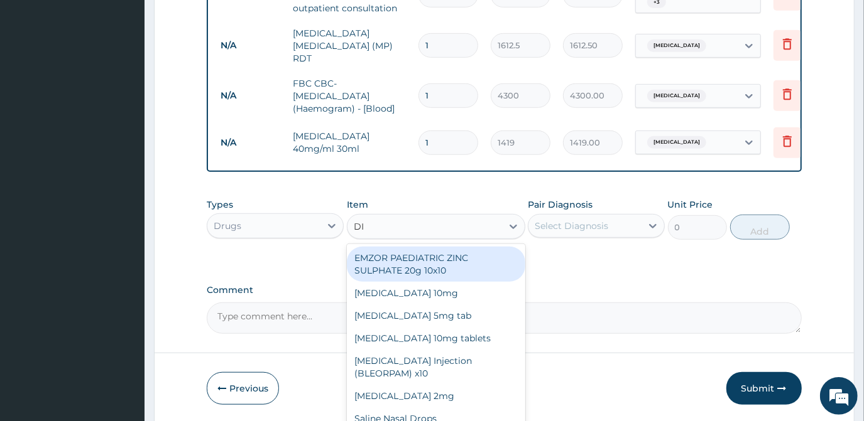
type input "DIC"
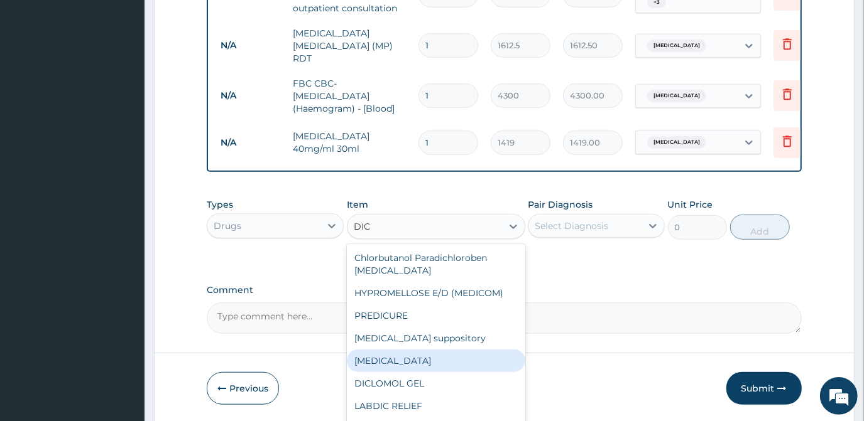
click at [378, 368] on div "Diclofenac" at bounding box center [436, 361] width 178 height 23
type input "591.25"
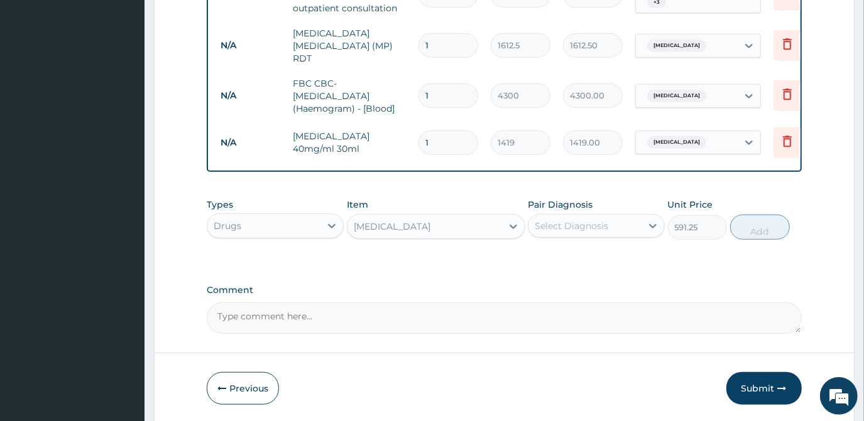
click at [573, 227] on div "Select Diagnosis" at bounding box center [570, 226] width 73 height 13
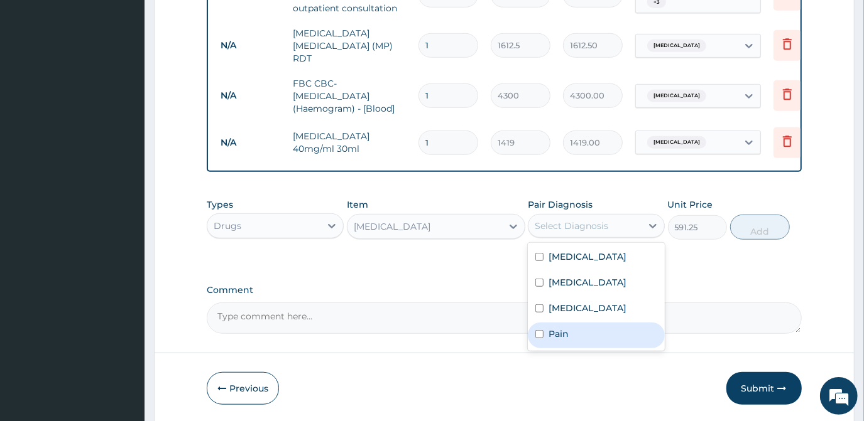
click at [550, 342] on div "Pain" at bounding box center [596, 336] width 137 height 26
checkbox input "true"
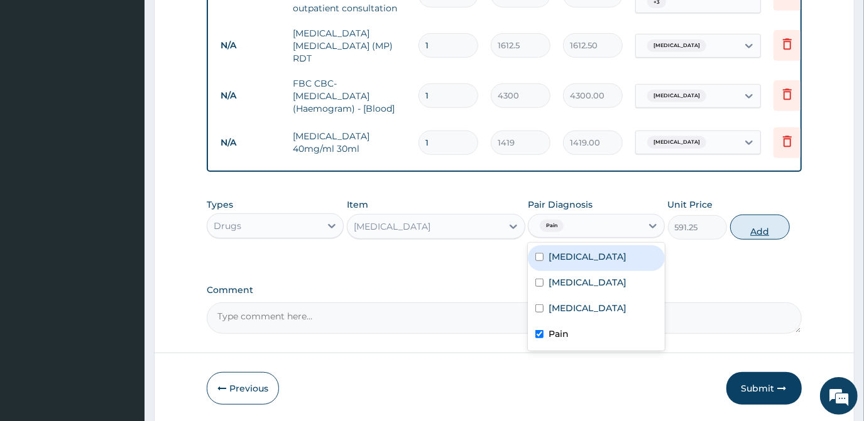
click at [756, 227] on button "Add" at bounding box center [760, 227] width 60 height 25
type input "0"
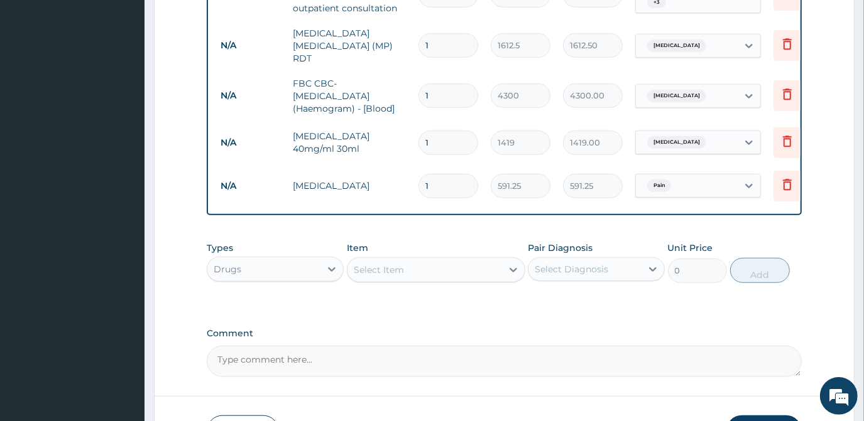
click at [440, 278] on div "Select Item" at bounding box center [424, 270] width 154 height 20
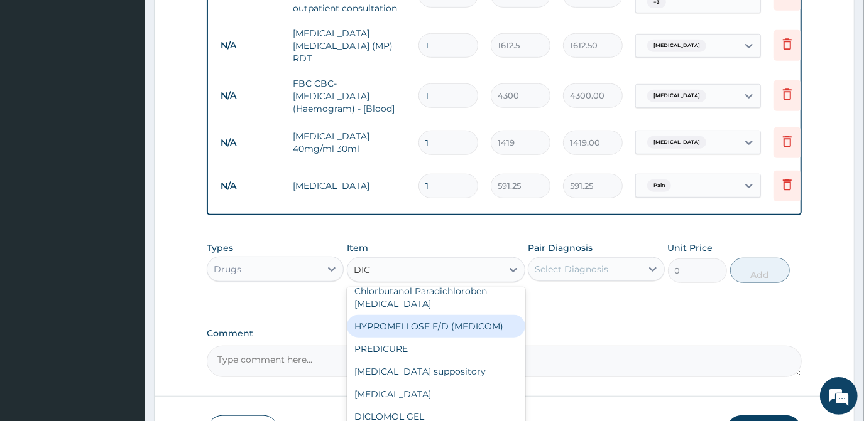
scroll to position [10, 0]
type input "DICL"
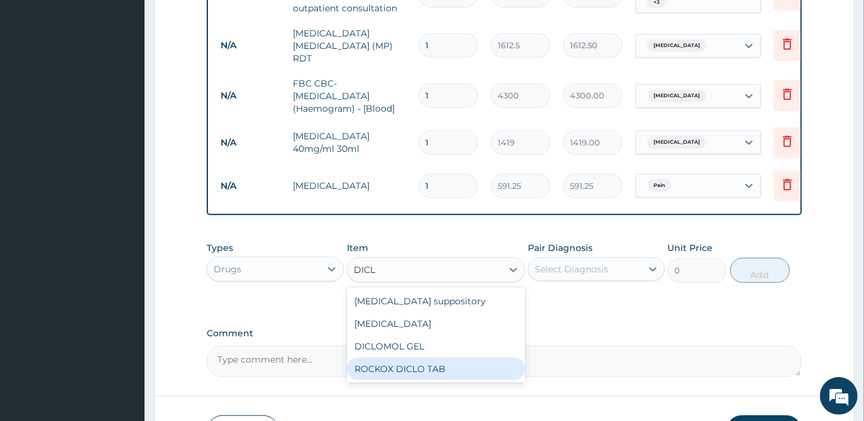
click at [430, 366] on div "ROCKOX DICLO TAB" at bounding box center [436, 369] width 178 height 23
type input "82.775"
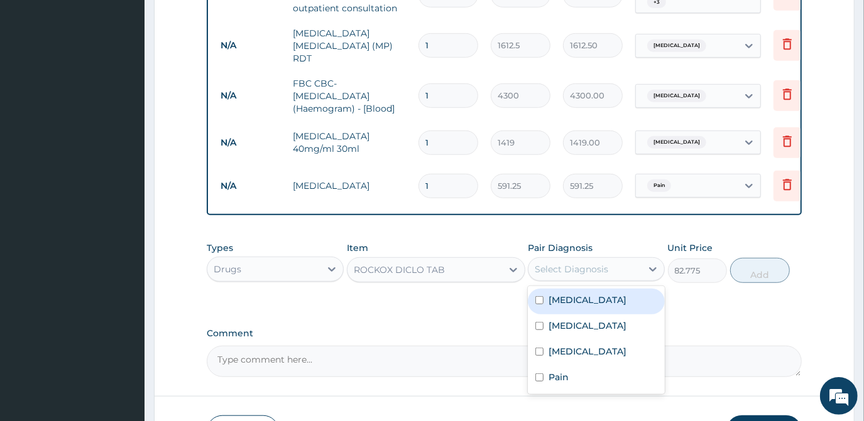
click at [553, 274] on div "Select Diagnosis" at bounding box center [570, 269] width 73 height 13
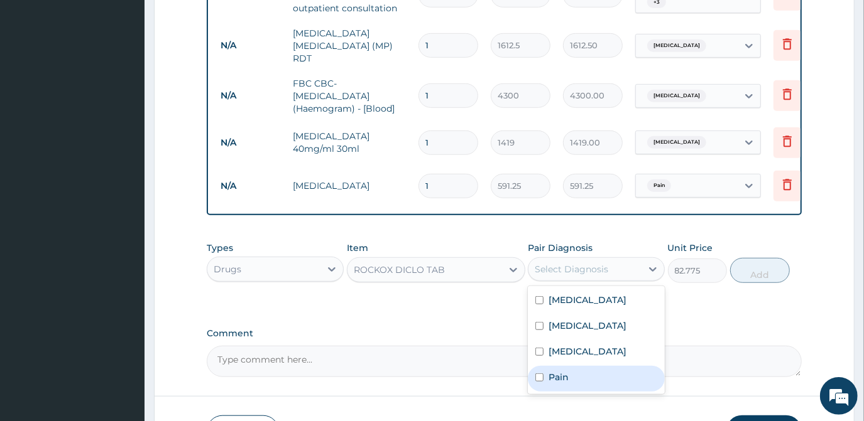
click at [549, 377] on label "Pain" at bounding box center [558, 377] width 20 height 13
checkbox input "true"
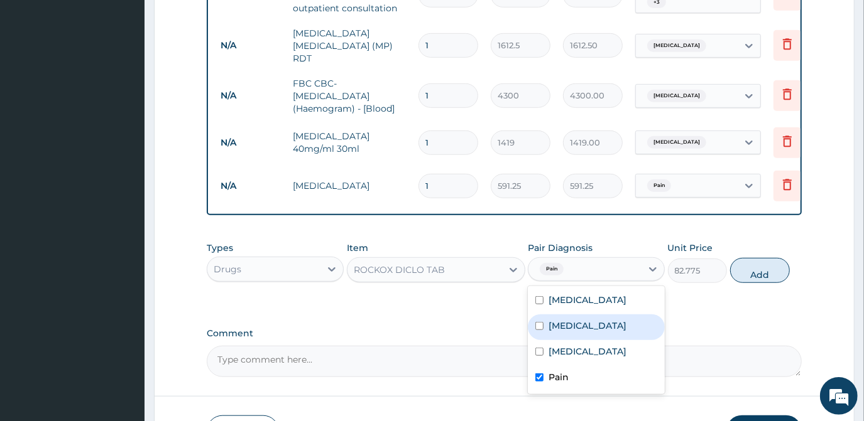
click at [555, 328] on label "Sepsis" at bounding box center [587, 326] width 78 height 13
checkbox input "true"
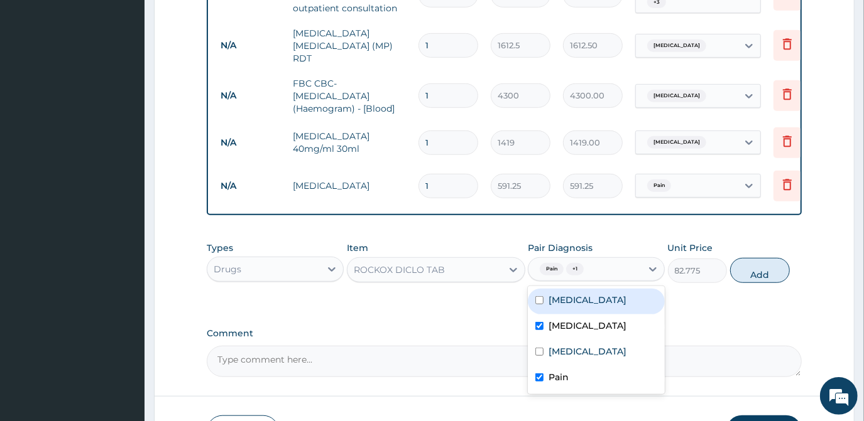
click at [560, 300] on label "Malaria" at bounding box center [587, 300] width 78 height 13
checkbox input "true"
click at [771, 271] on button "Add" at bounding box center [760, 270] width 60 height 25
type input "0"
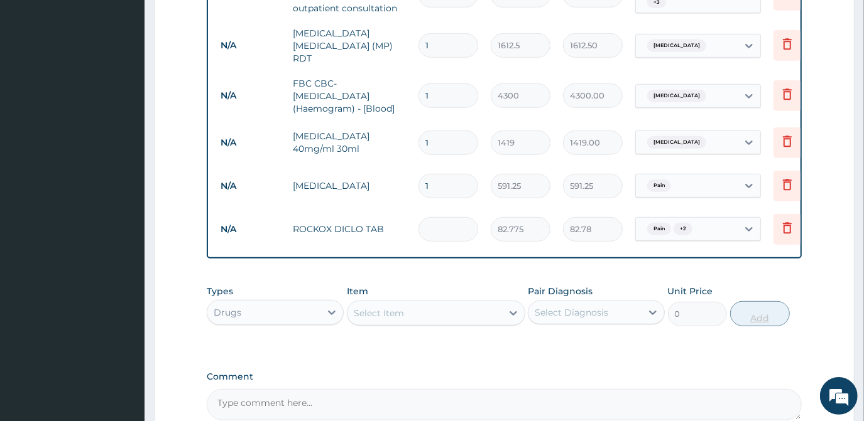
type input "0.00"
click at [448, 313] on div "Select Item" at bounding box center [424, 313] width 154 height 20
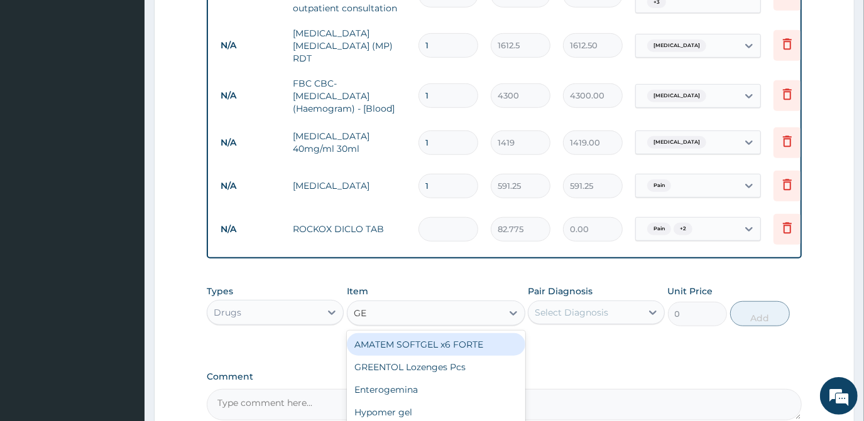
type input "GEN"
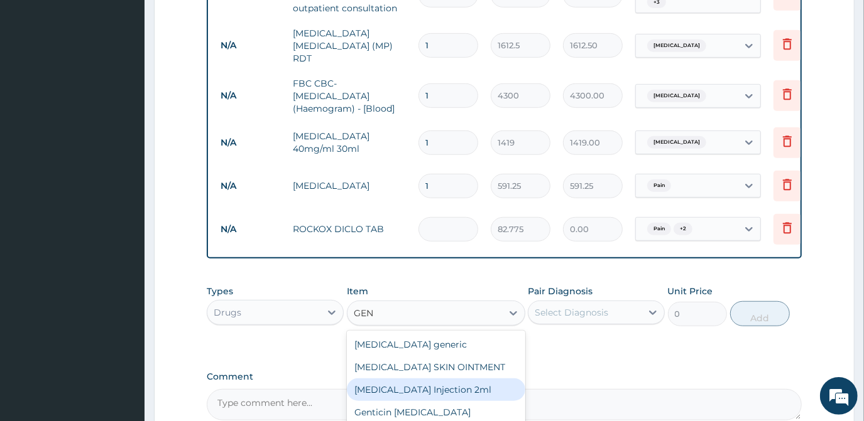
click at [419, 394] on div "GENTAMICIN Injection 2ml" at bounding box center [436, 390] width 178 height 23
type input "331.1"
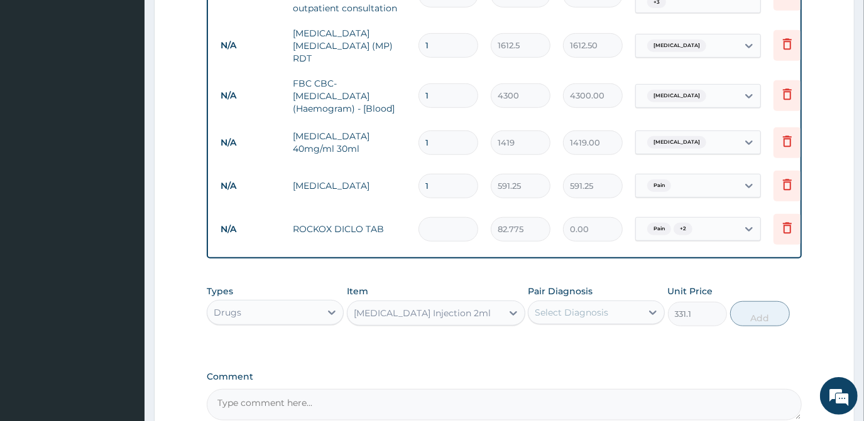
click at [553, 324] on div "Select Diagnosis" at bounding box center [596, 313] width 137 height 24
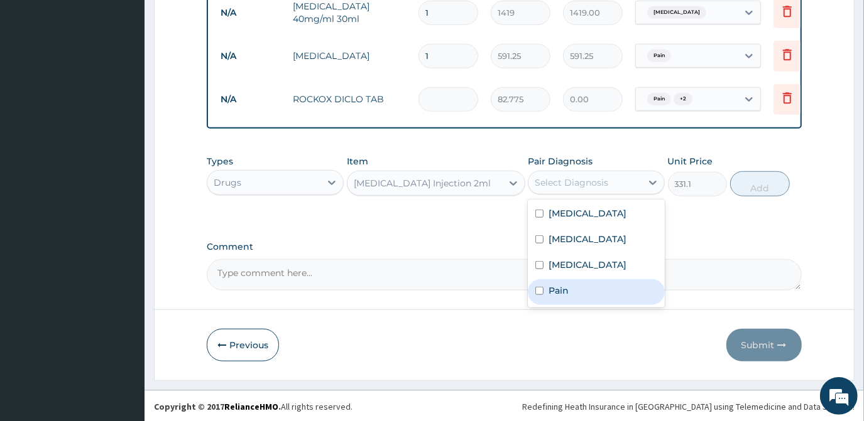
scroll to position [661, 0]
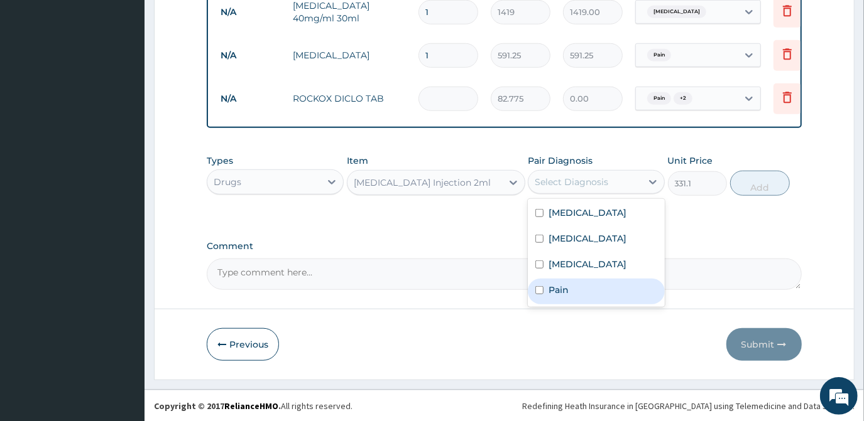
click at [551, 286] on label "Pain" at bounding box center [558, 290] width 20 height 13
checkbox input "true"
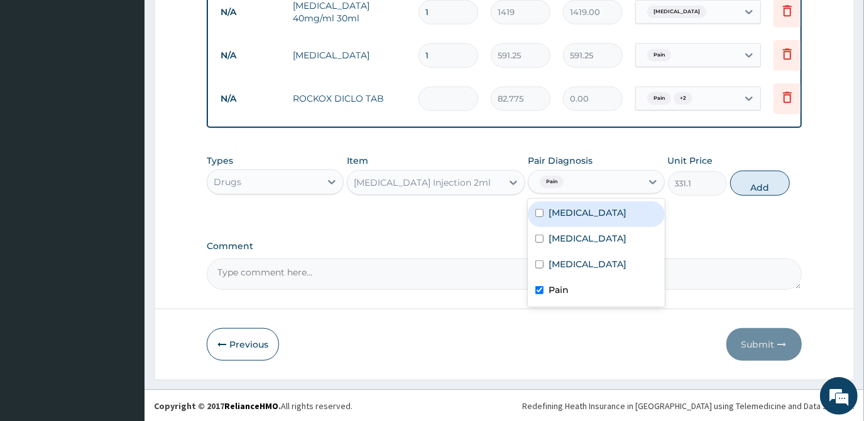
click at [544, 214] on div "Malaria" at bounding box center [596, 215] width 137 height 26
checkbox input "true"
click at [746, 180] on button "Add" at bounding box center [760, 183] width 60 height 25
type input "0"
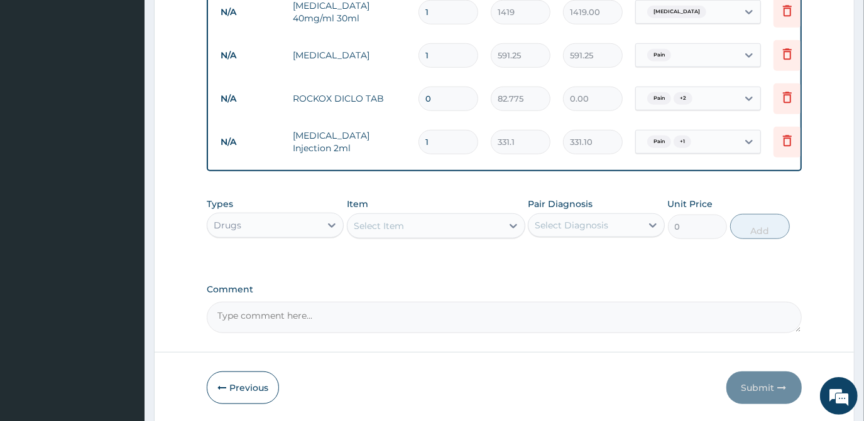
click at [425, 236] on div "Select Item" at bounding box center [424, 226] width 154 height 20
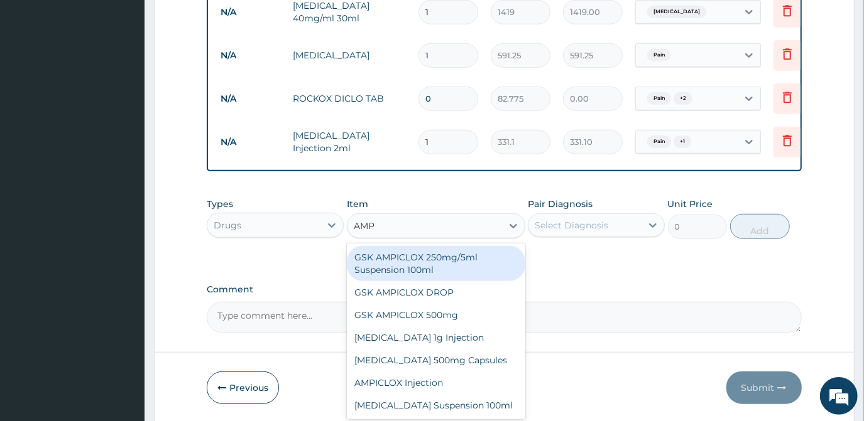
type input "AMPI"
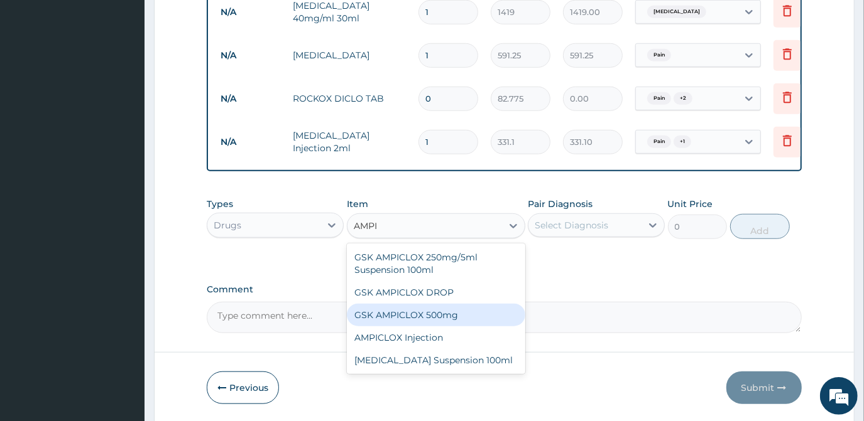
click at [413, 320] on div "GSK AMPICLOX 500mg" at bounding box center [436, 315] width 178 height 23
type input "88.6875"
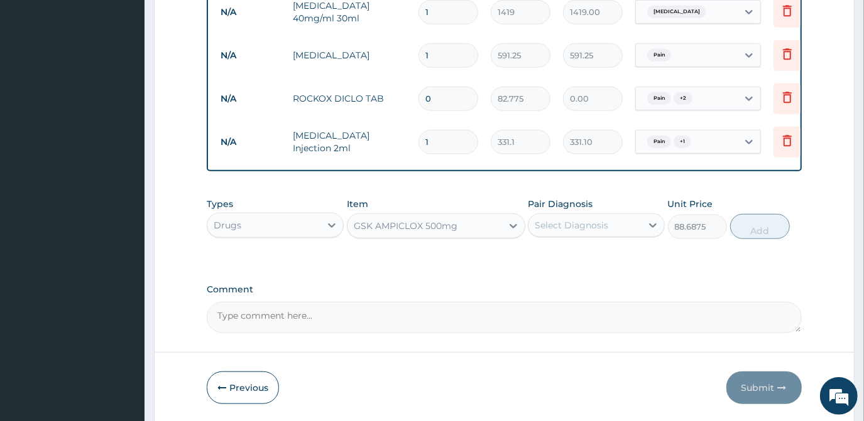
click at [546, 230] on div "Select Diagnosis" at bounding box center [570, 225] width 73 height 13
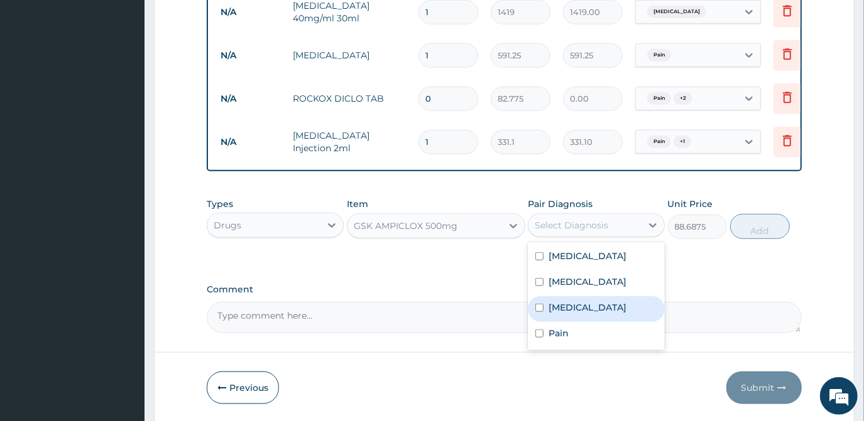
click at [544, 314] on div "Bacteremia" at bounding box center [596, 309] width 137 height 26
checkbox input "true"
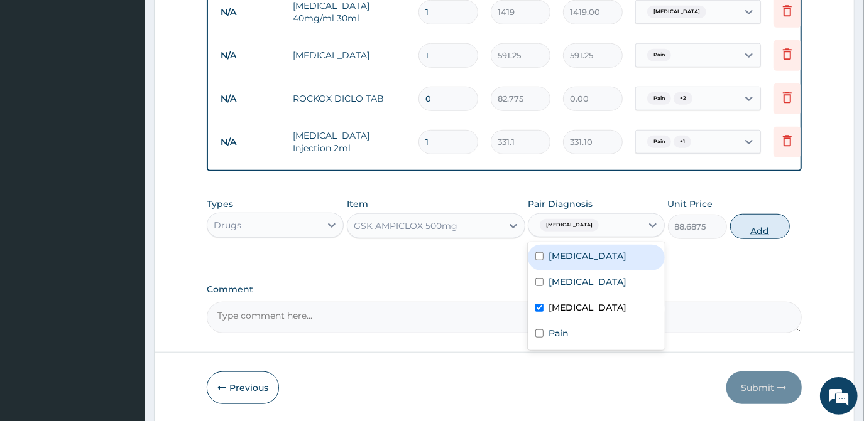
click at [755, 230] on button "Add" at bounding box center [760, 226] width 60 height 25
type input "0"
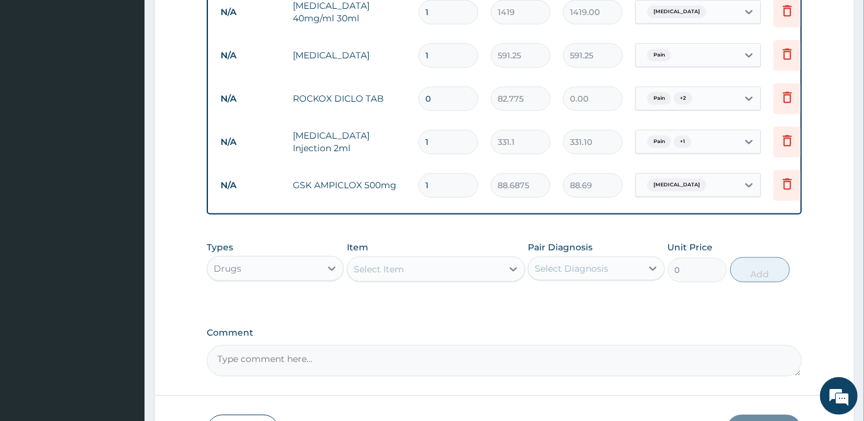
type input "15"
type input "1330.31"
type input "15"
click at [457, 139] on input "1" at bounding box center [448, 142] width 60 height 24
type input "0.00"
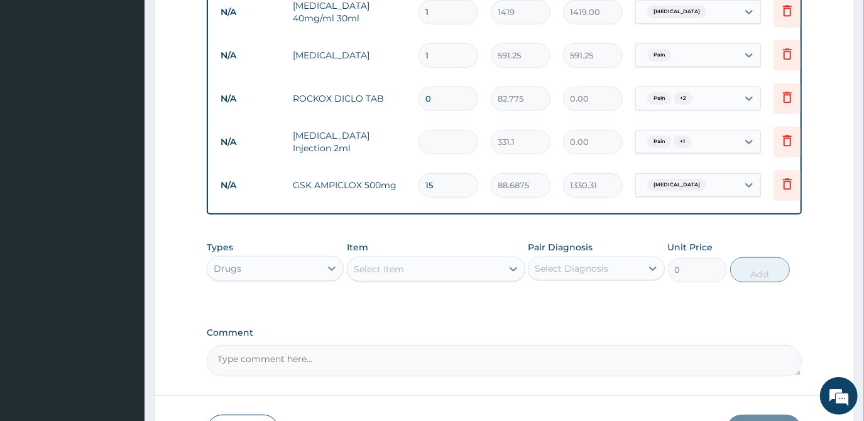
type input "6"
type input "1986.60"
type input "6"
click at [433, 95] on input "0" at bounding box center [448, 99] width 60 height 24
type input "1"
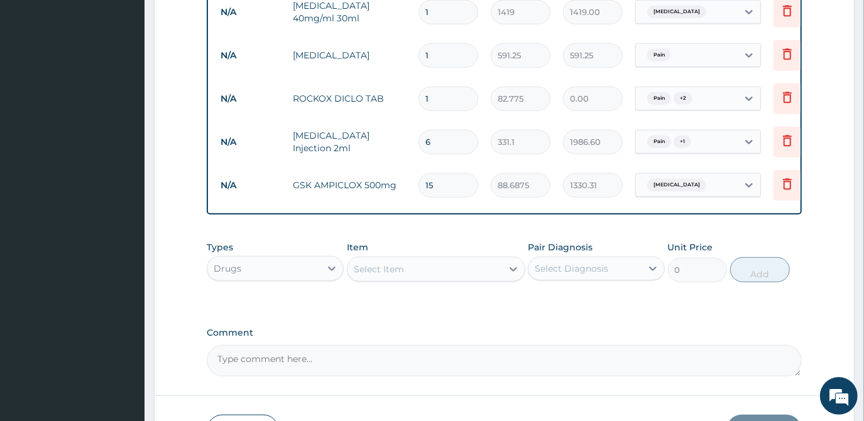
type input "82.78"
type input "10"
type input "827.75"
type input "10"
click at [443, 59] on td "1" at bounding box center [448, 55] width 72 height 37
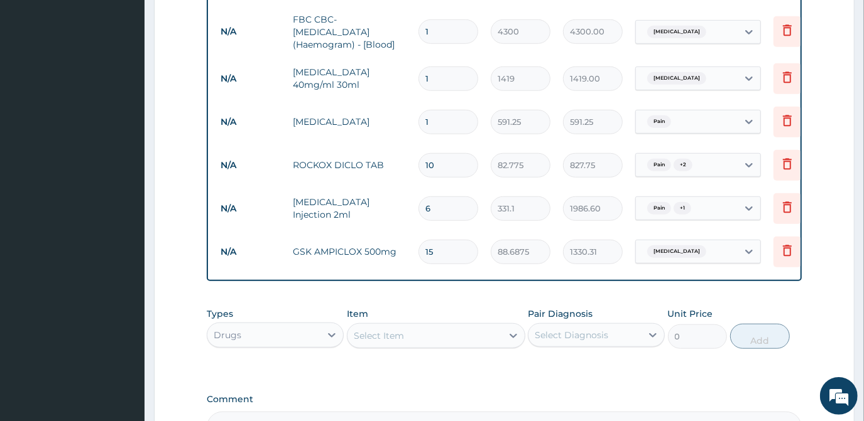
scroll to position [548, 0]
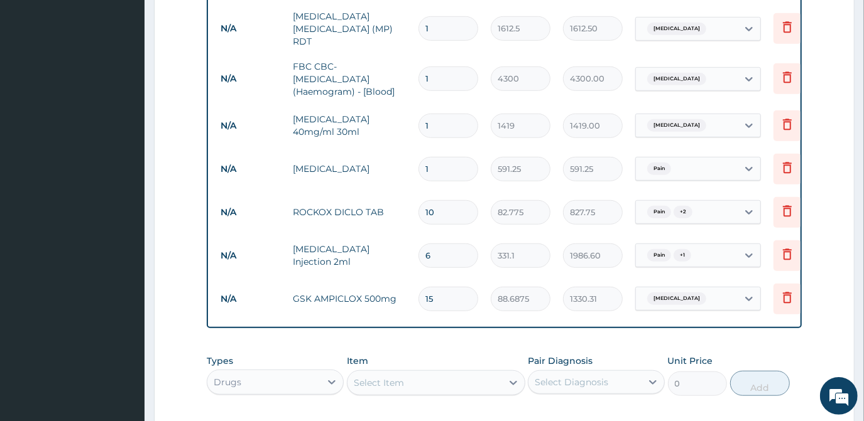
click at [442, 127] on input "1" at bounding box center [448, 126] width 60 height 24
type input "0.00"
type input "4"
type input "5676.00"
type input "4"
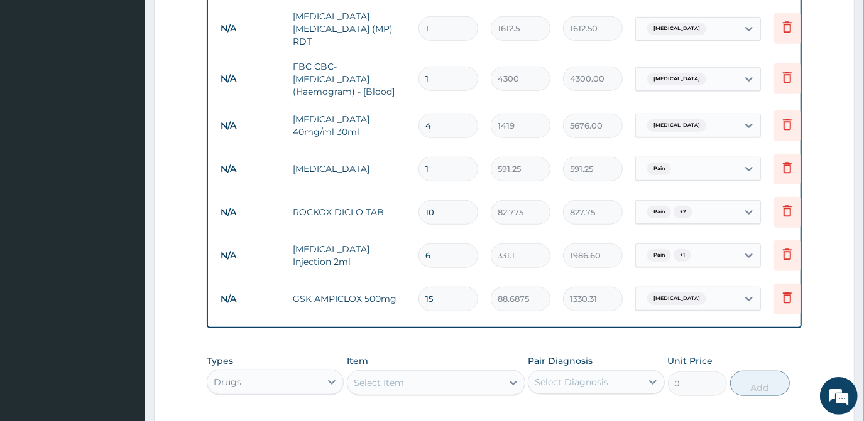
click at [453, 157] on input "1" at bounding box center [448, 169] width 60 height 24
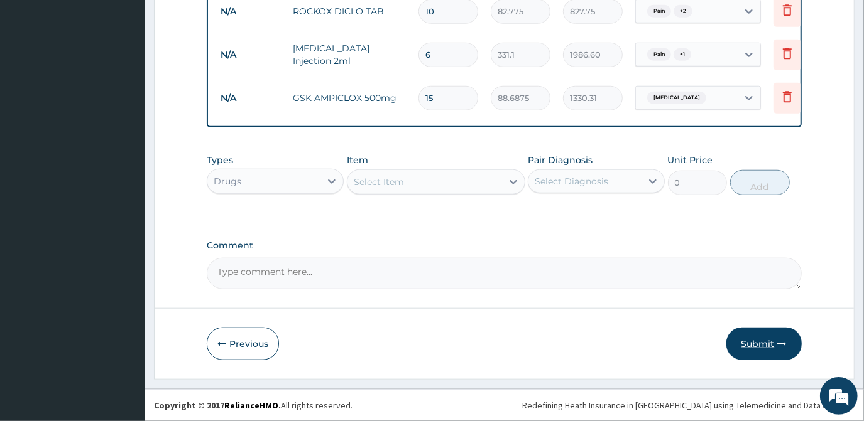
click at [742, 340] on button "Submit" at bounding box center [763, 344] width 75 height 33
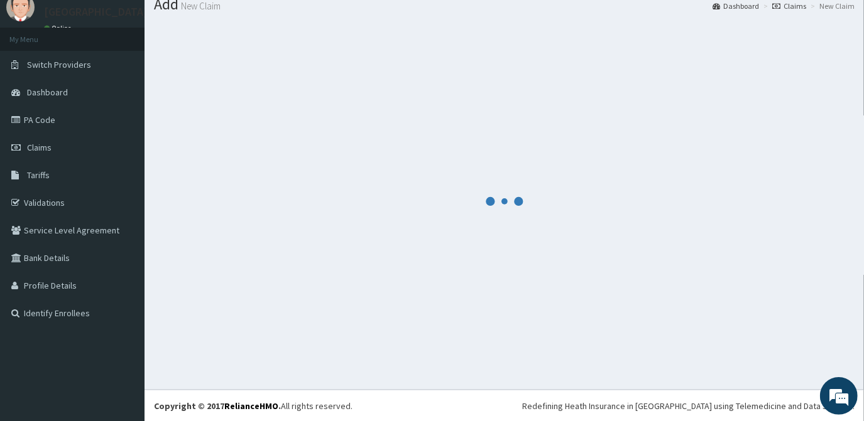
scroll to position [749, 0]
